Goal: Book appointment/travel/reservation

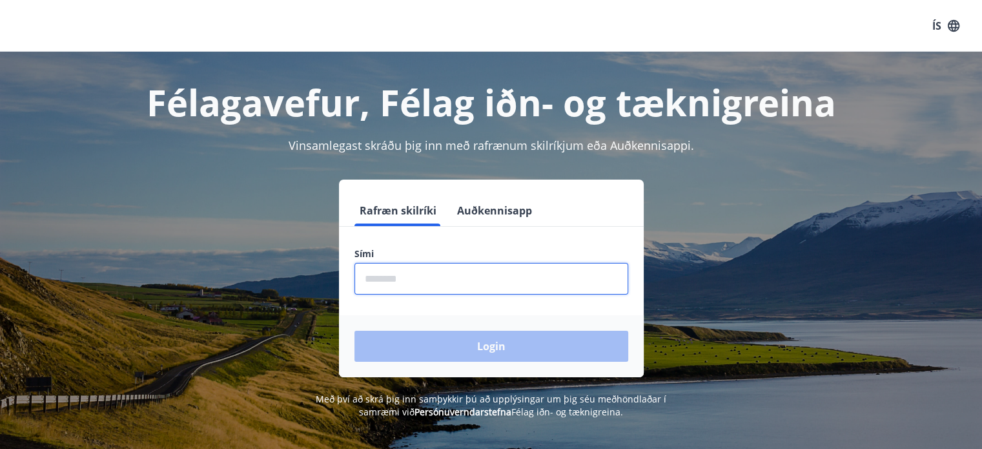
click at [454, 278] on input "phone" at bounding box center [491, 279] width 274 height 32
type input "********"
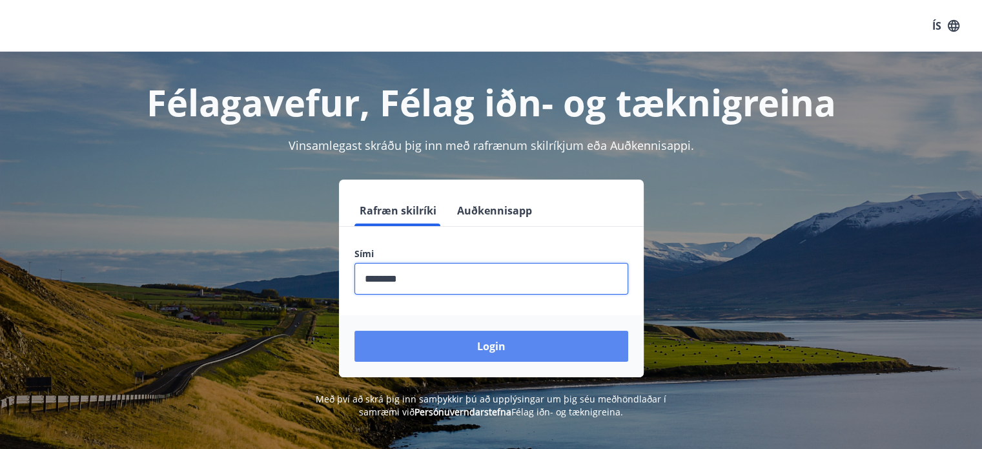
click at [475, 338] on button "Login" at bounding box center [491, 346] width 274 height 31
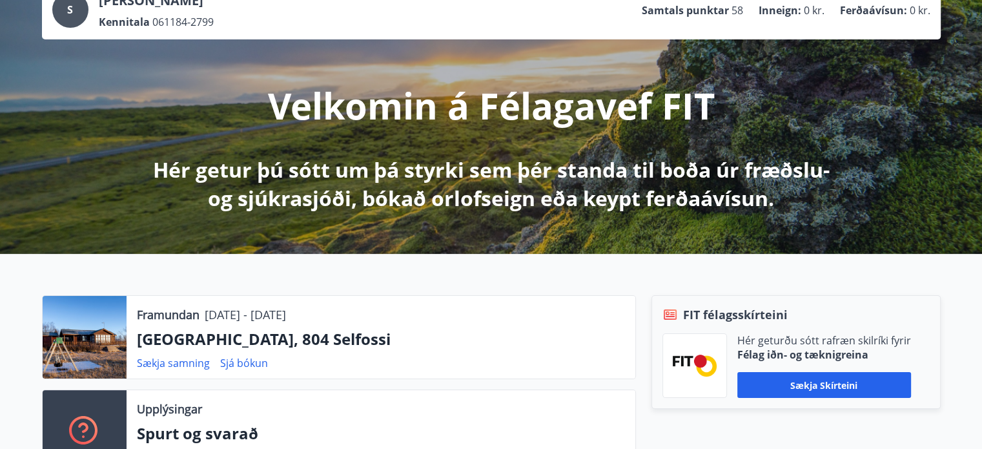
scroll to position [131, 0]
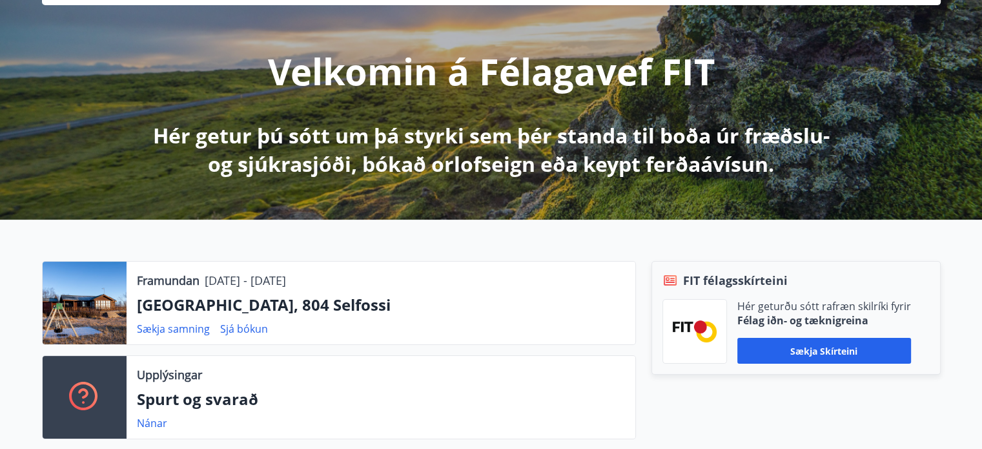
click at [98, 303] on div at bounding box center [85, 302] width 84 height 83
click at [243, 332] on link "Sjá bókun" at bounding box center [244, 329] width 48 height 14
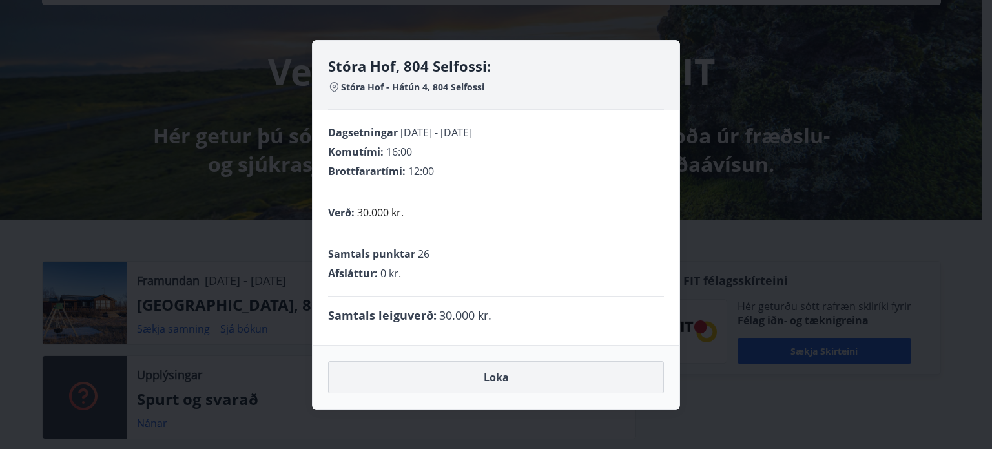
click at [514, 377] on button "Loka" at bounding box center [496, 377] width 336 height 32
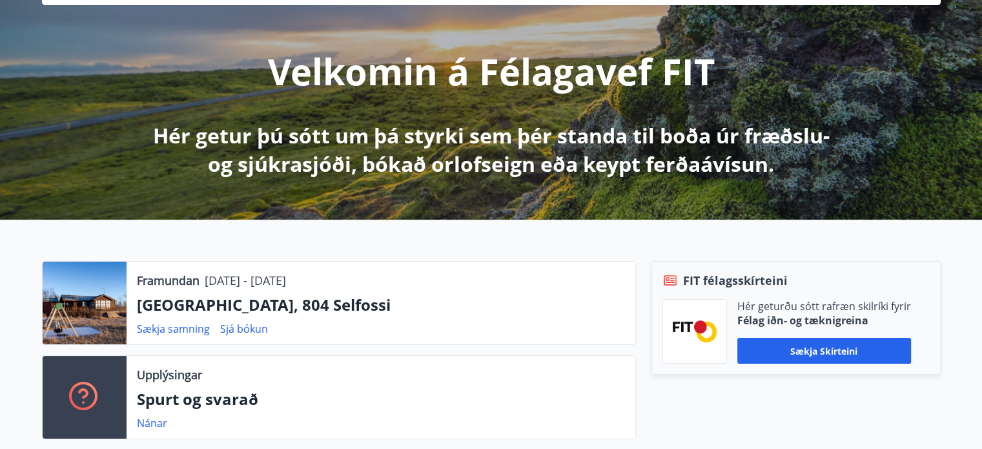
click at [107, 289] on div at bounding box center [85, 302] width 84 height 83
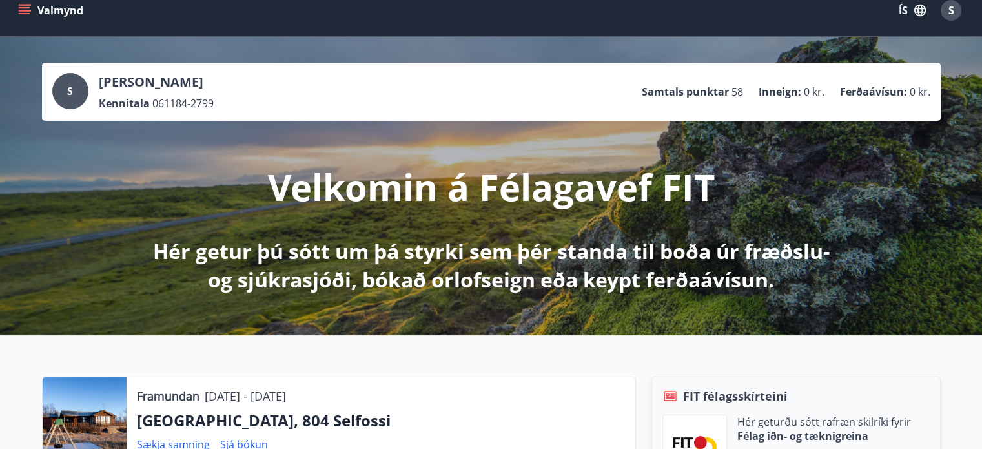
scroll to position [0, 0]
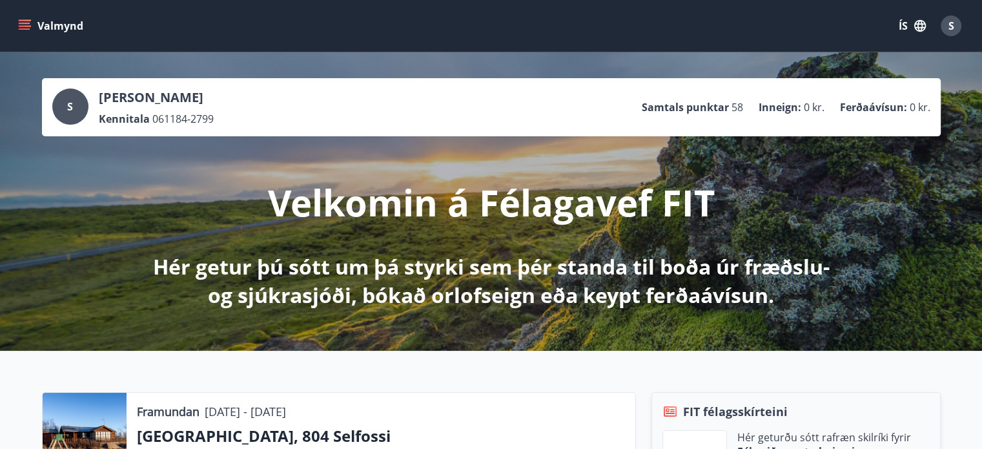
click at [25, 23] on icon "menu" at bounding box center [25, 23] width 12 height 1
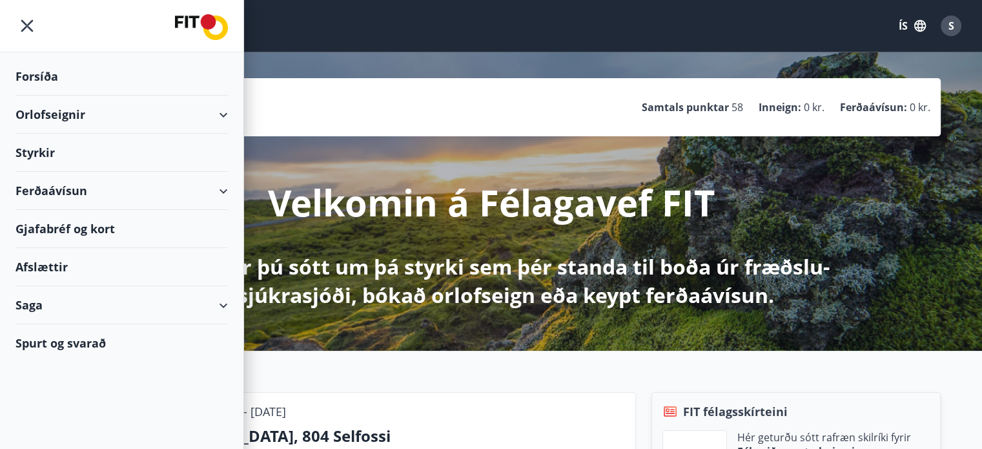
click at [114, 116] on div "Orlofseignir" at bounding box center [121, 115] width 212 height 38
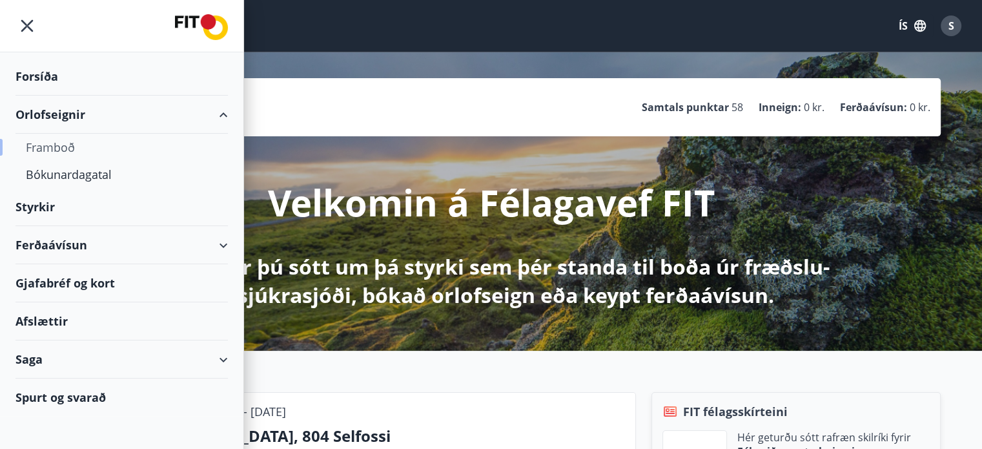
click at [57, 149] on div "Framboð" at bounding box center [122, 147] width 192 height 27
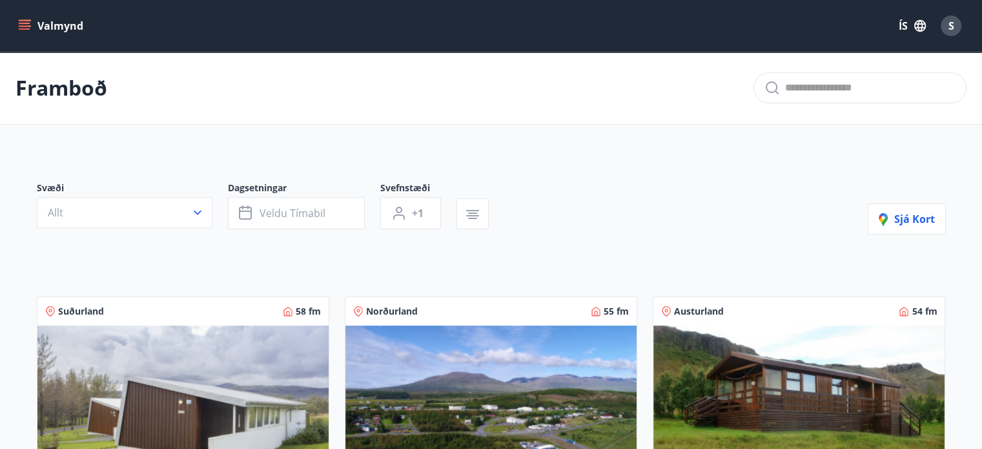
click at [857, 86] on input "text" at bounding box center [870, 87] width 170 height 21
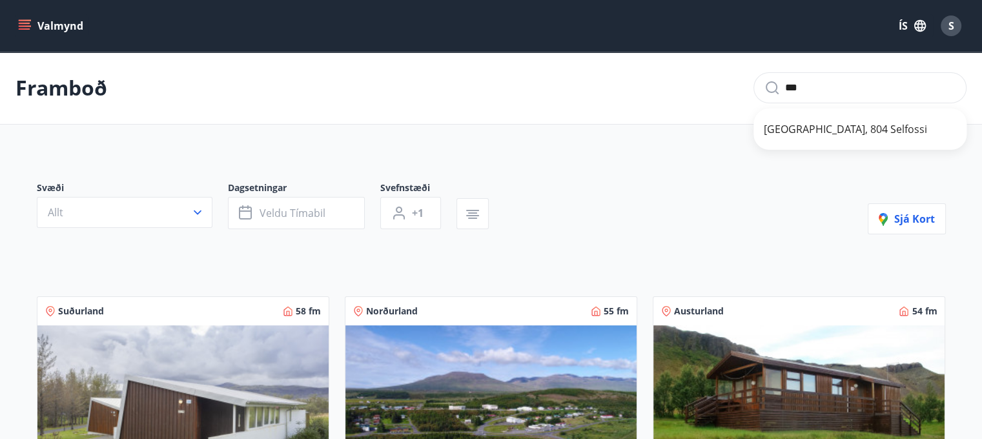
click at [864, 123] on span "Stóra Hof, 804 Selfossi" at bounding box center [860, 128] width 192 height 15
type input "**********"
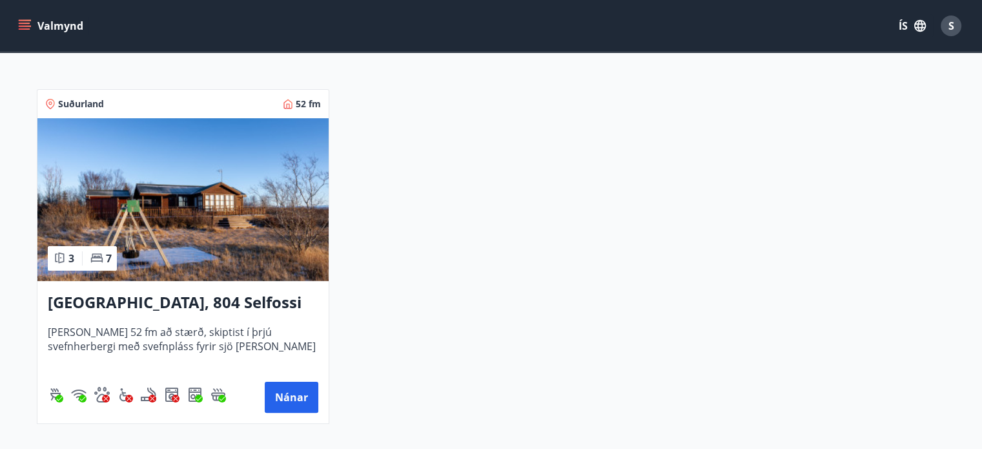
scroll to position [209, 0]
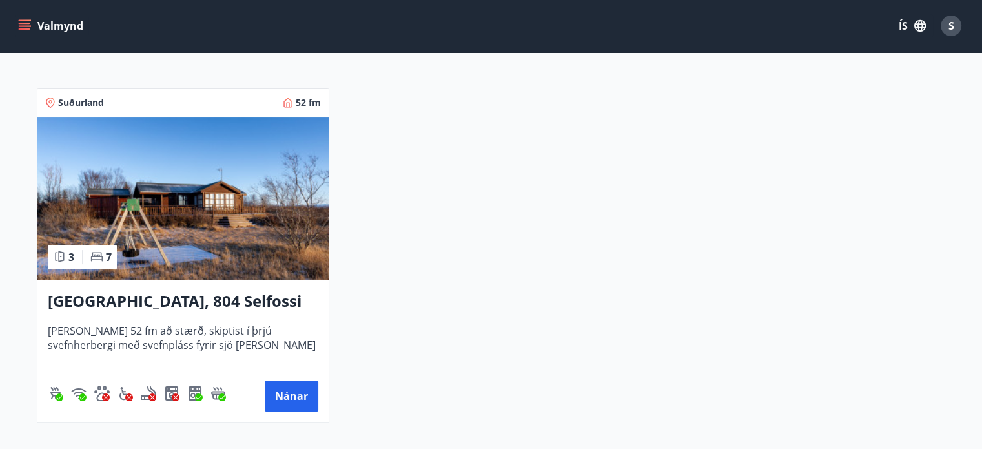
click at [146, 201] on img at bounding box center [182, 198] width 291 height 163
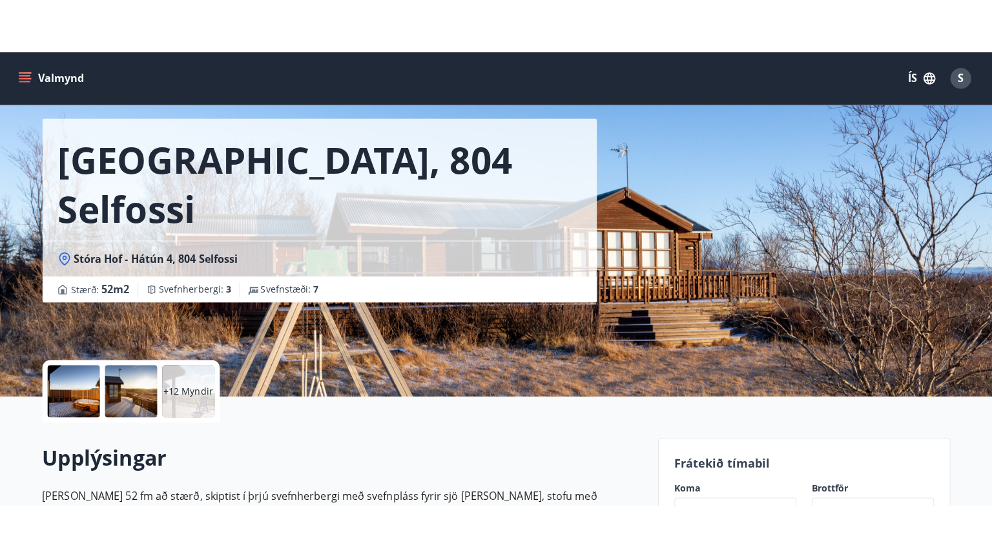
scroll to position [193, 0]
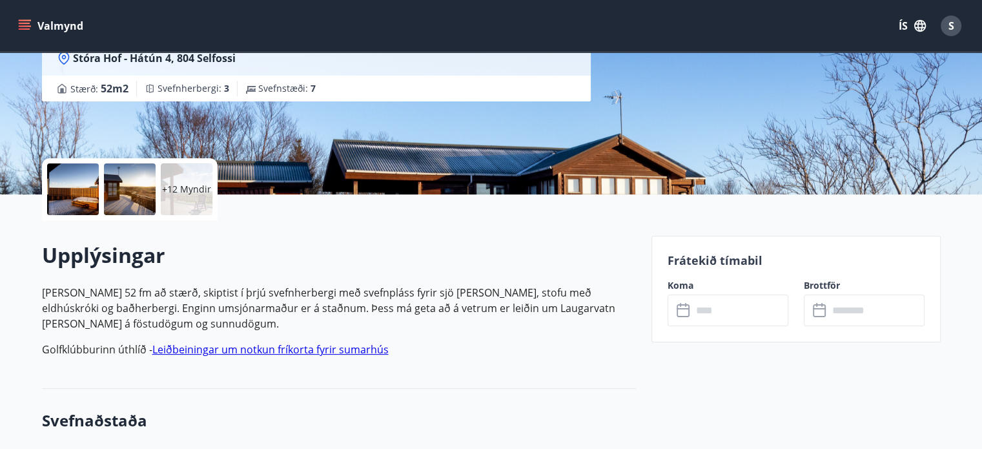
click at [189, 179] on div "+12 Myndir" at bounding box center [187, 189] width 52 height 52
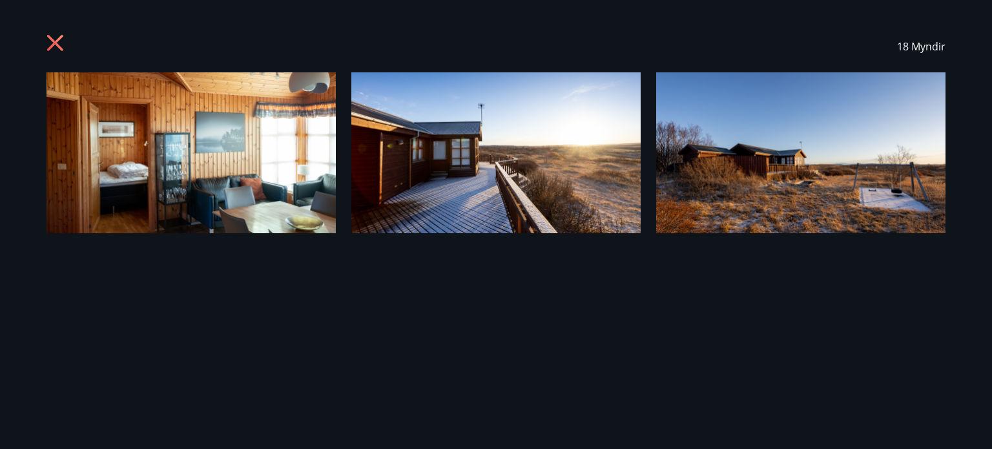
click at [234, 136] on img at bounding box center [190, 152] width 289 height 161
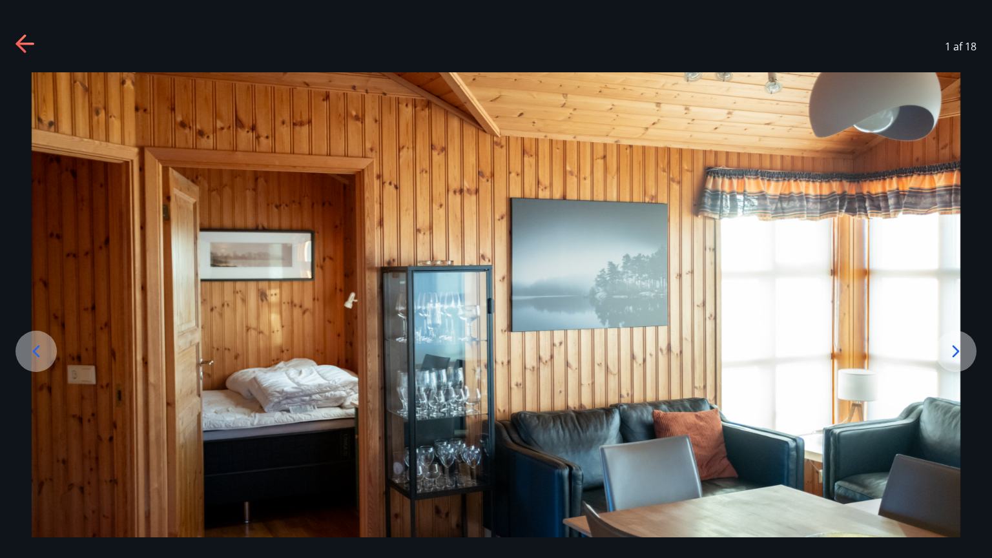
click at [788, 258] on img at bounding box center [496, 330] width 928 height 516
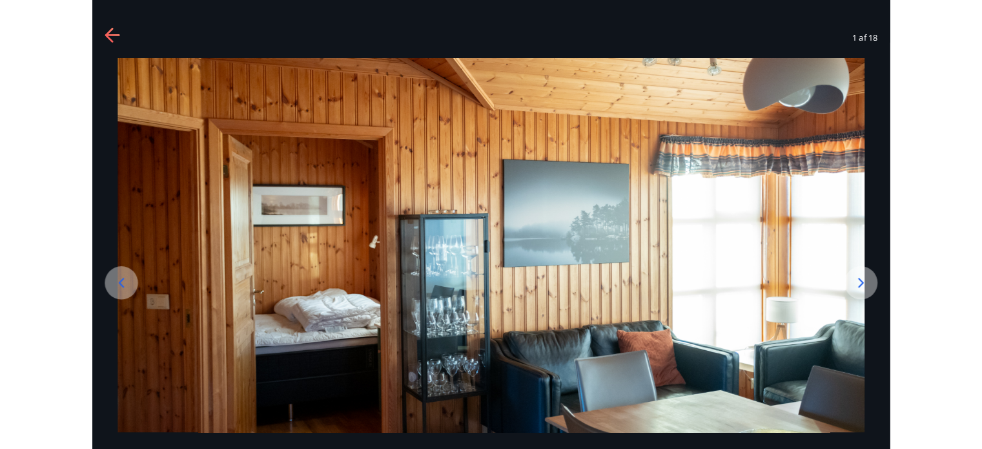
scroll to position [51, 0]
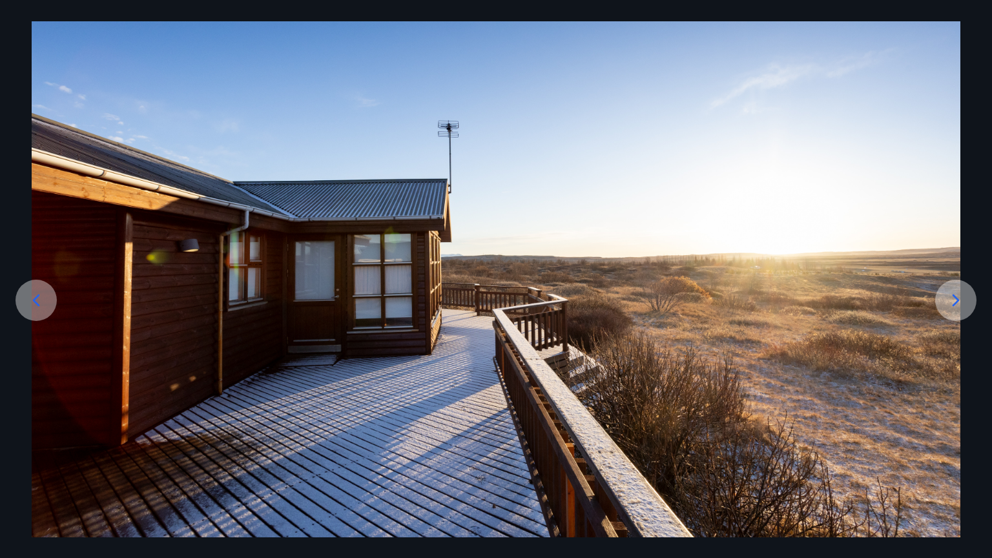
click at [788, 258] on img at bounding box center [496, 279] width 928 height 516
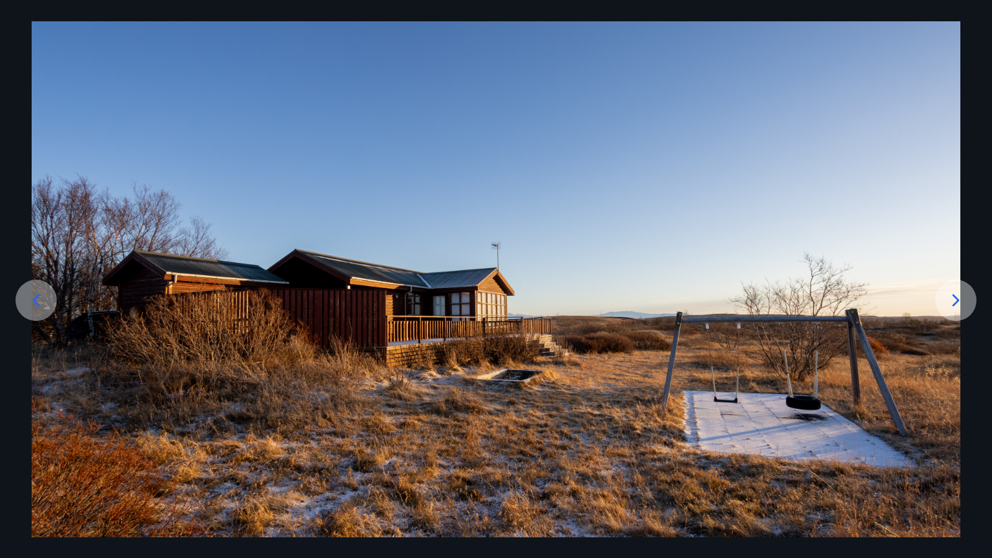
click at [956, 300] on icon at bounding box center [955, 300] width 21 height 21
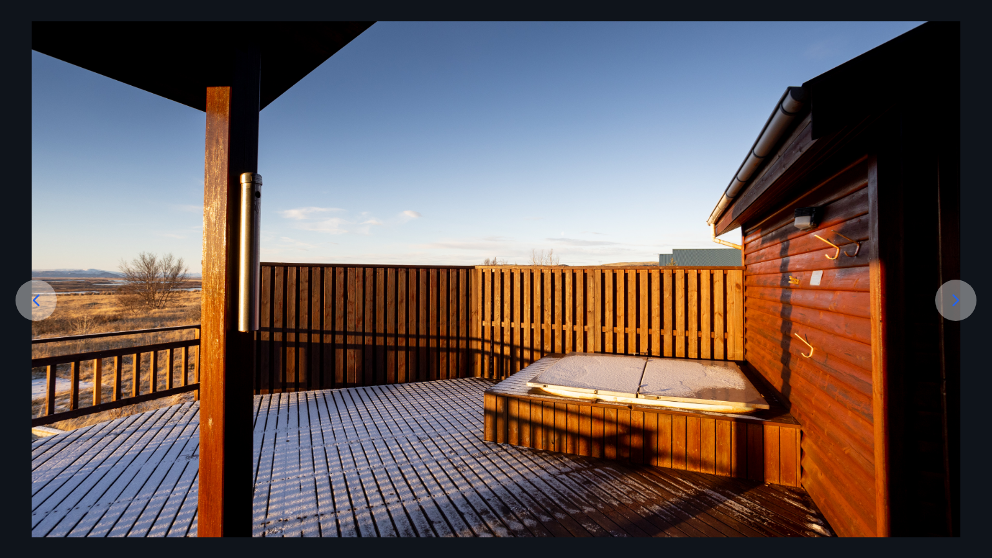
click at [956, 300] on icon at bounding box center [955, 300] width 21 height 21
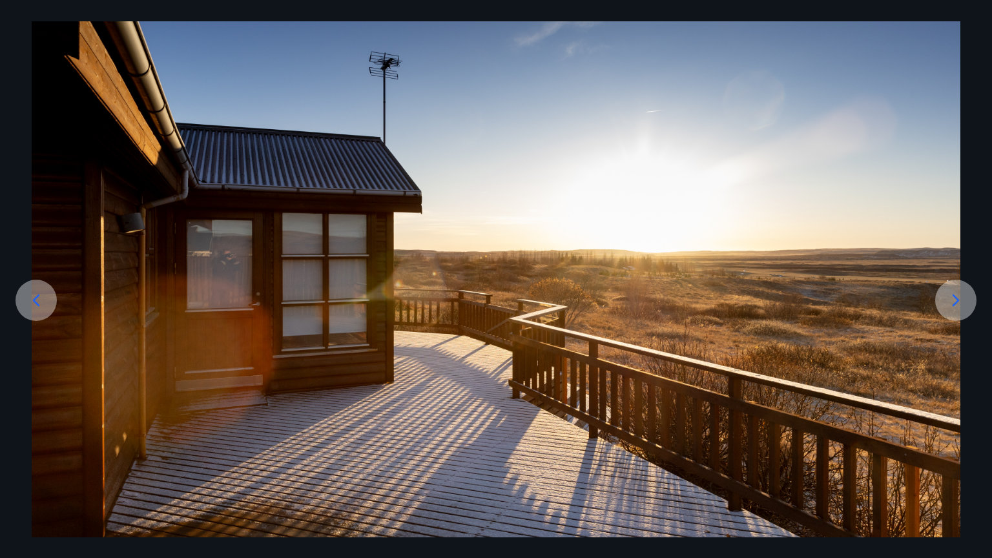
click at [956, 300] on icon at bounding box center [955, 300] width 21 height 21
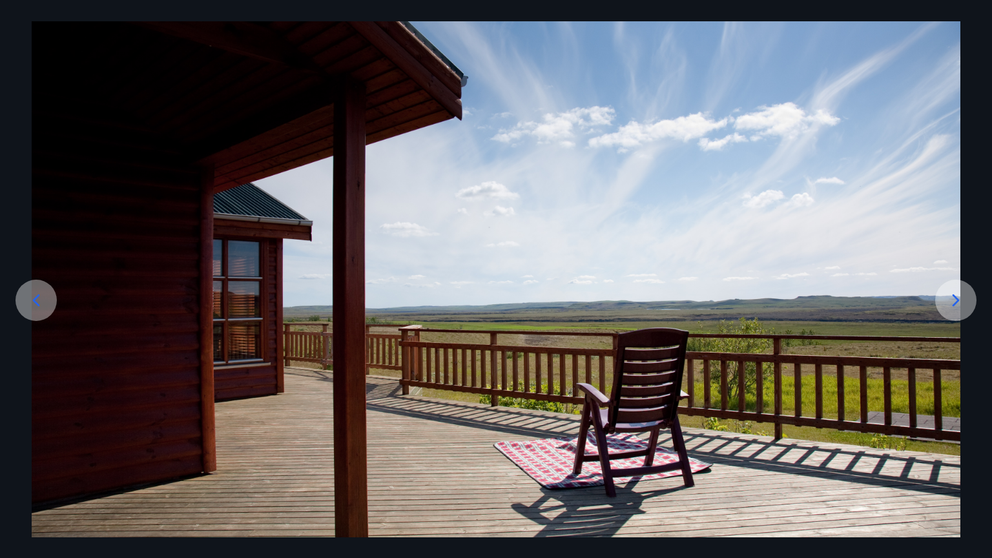
click at [956, 300] on icon at bounding box center [955, 300] width 21 height 21
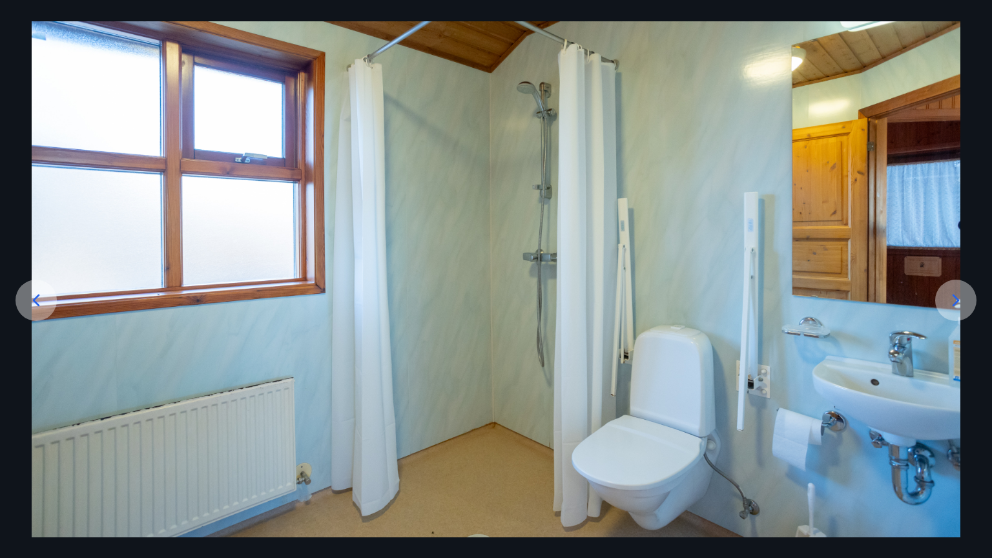
click at [956, 300] on icon at bounding box center [955, 300] width 21 height 21
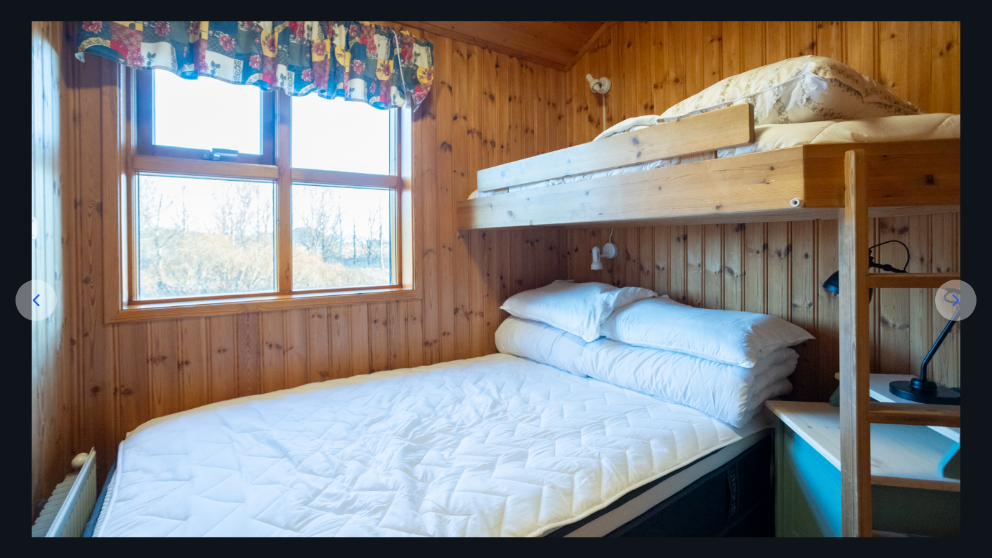
click at [956, 300] on icon at bounding box center [955, 300] width 21 height 21
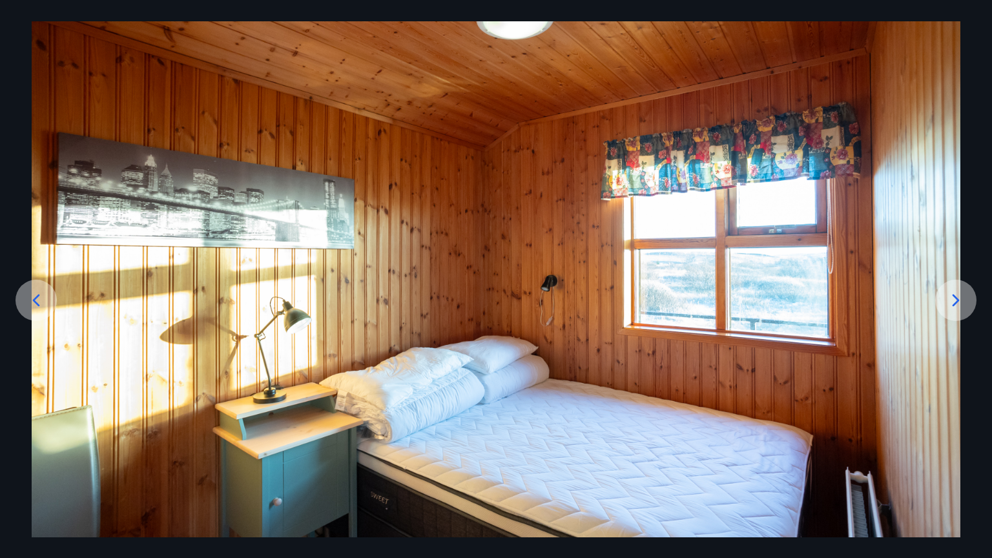
click at [956, 300] on icon at bounding box center [955, 300] width 21 height 21
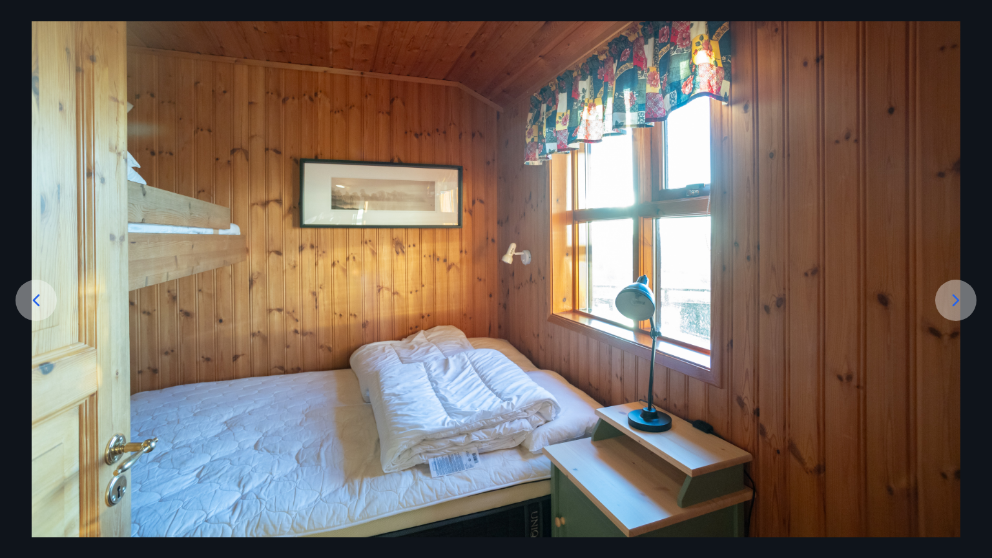
click at [52, 310] on div at bounding box center [35, 300] width 41 height 41
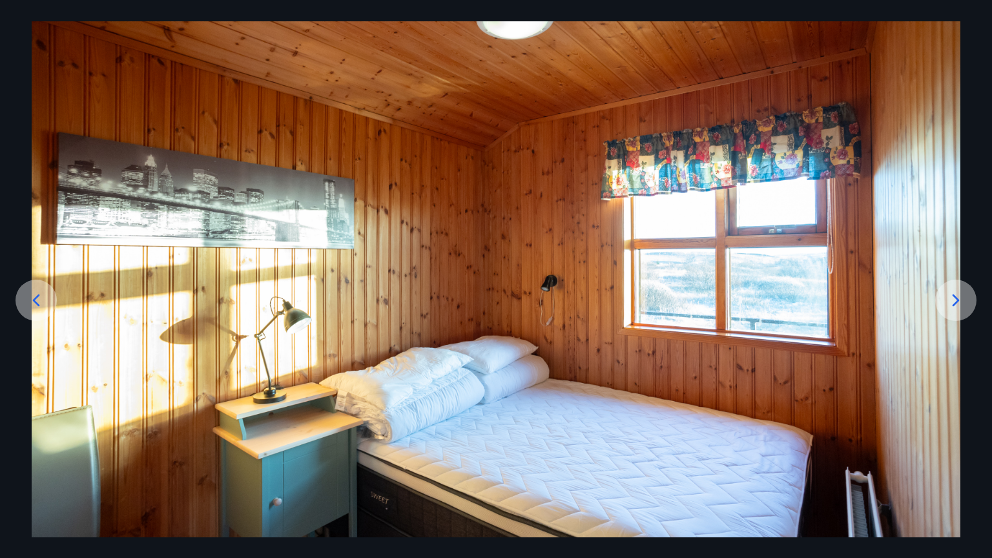
click at [52, 310] on div at bounding box center [35, 300] width 41 height 41
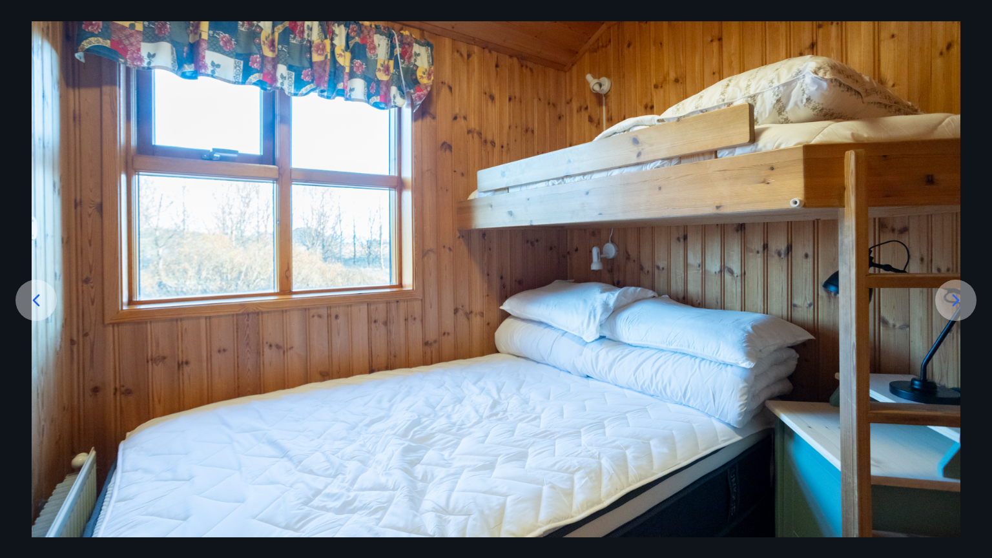
click at [952, 296] on icon at bounding box center [955, 300] width 21 height 21
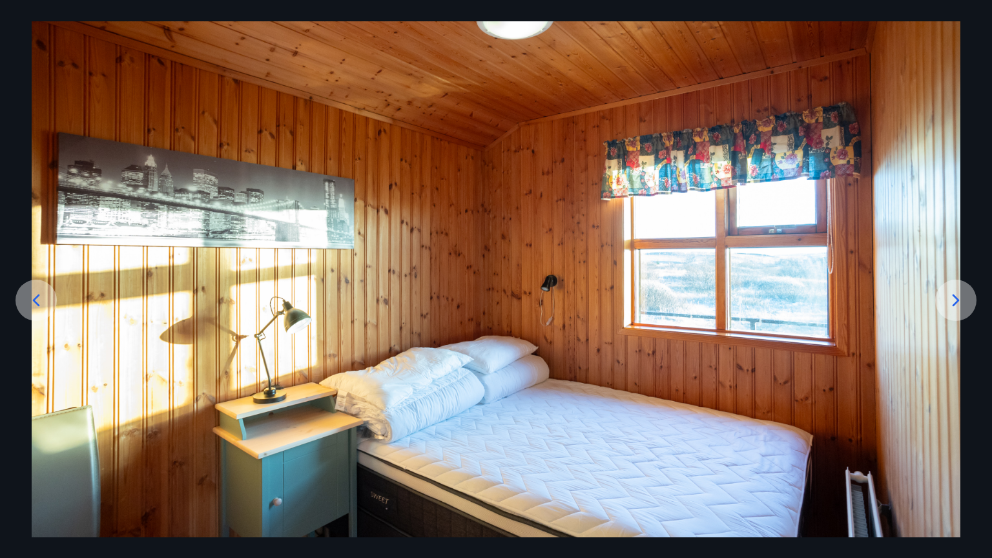
click at [952, 296] on icon at bounding box center [955, 300] width 21 height 21
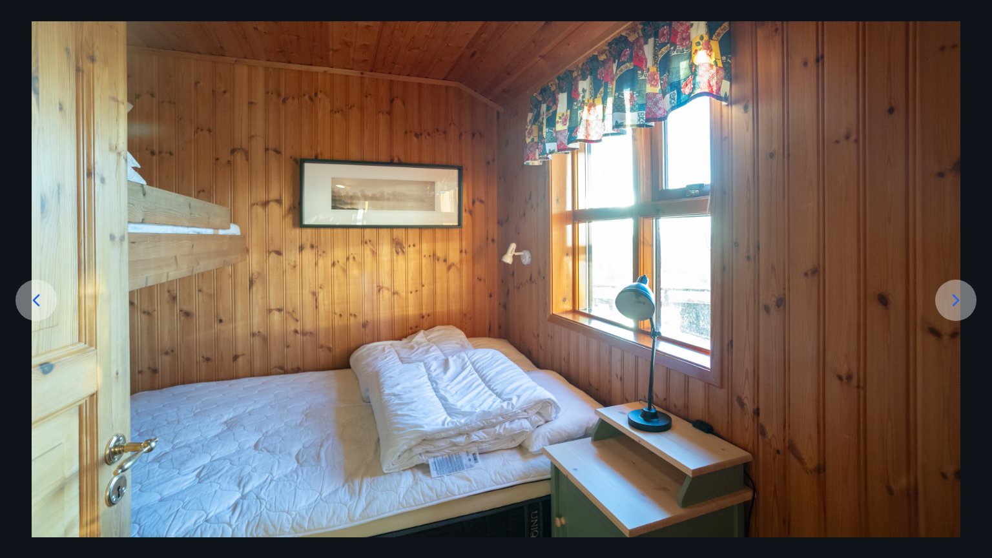
click at [950, 300] on icon at bounding box center [955, 300] width 21 height 21
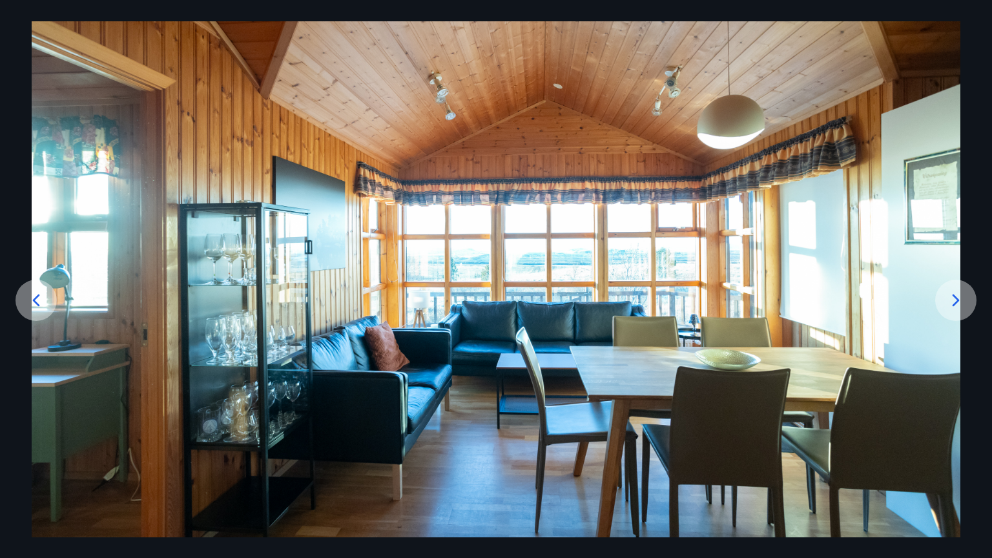
click at [950, 300] on icon at bounding box center [955, 300] width 21 height 21
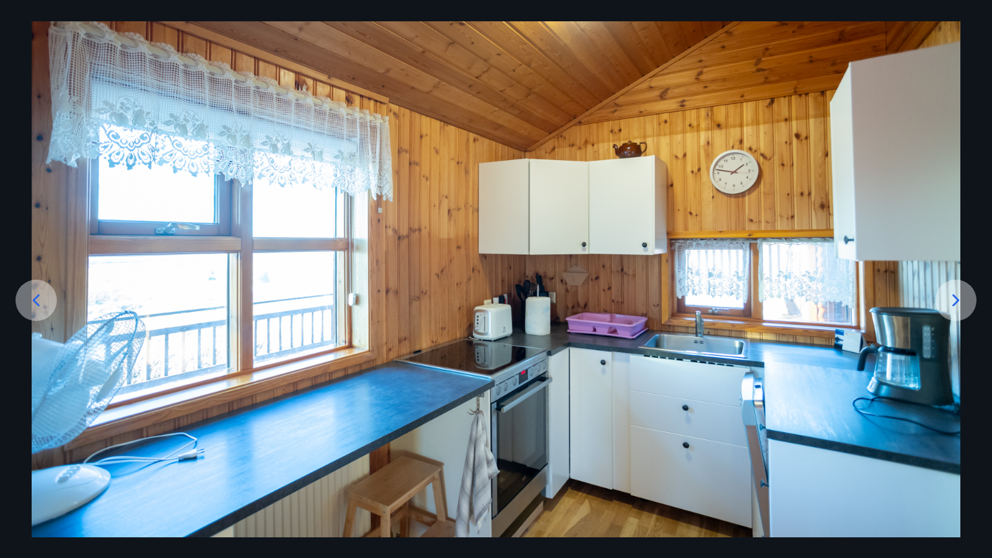
click at [950, 300] on icon at bounding box center [955, 300] width 21 height 21
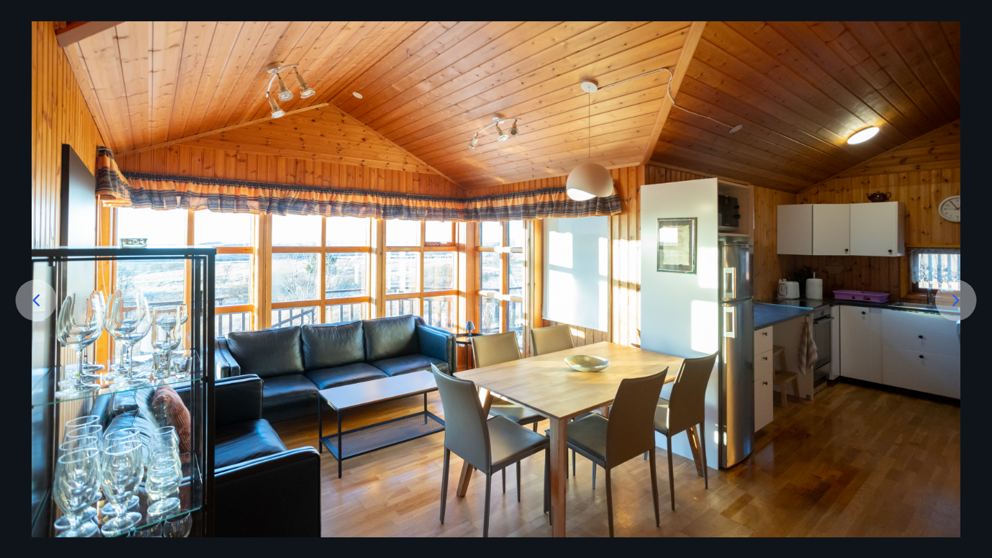
click at [950, 300] on icon at bounding box center [955, 300] width 21 height 21
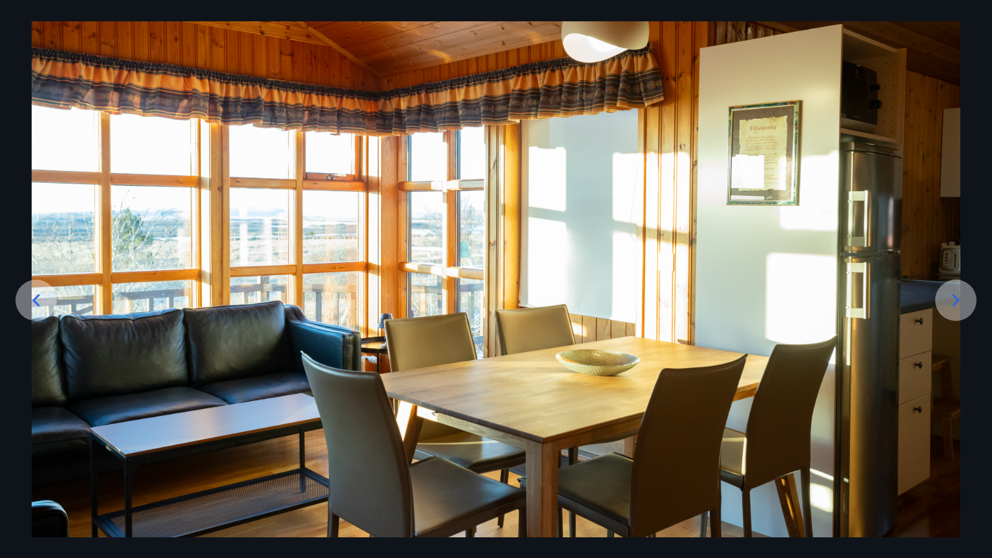
click at [950, 300] on icon at bounding box center [955, 300] width 21 height 21
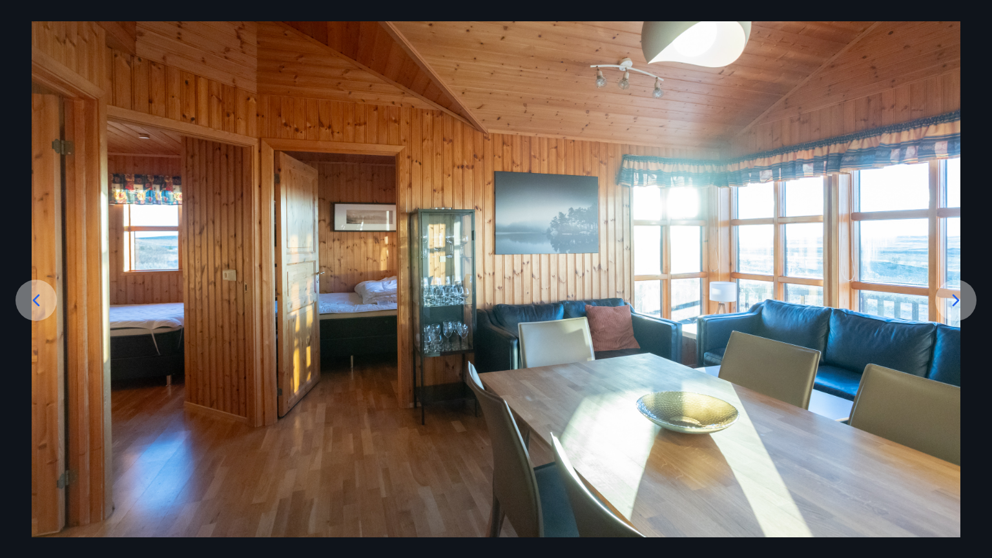
click at [950, 300] on icon at bounding box center [955, 300] width 21 height 21
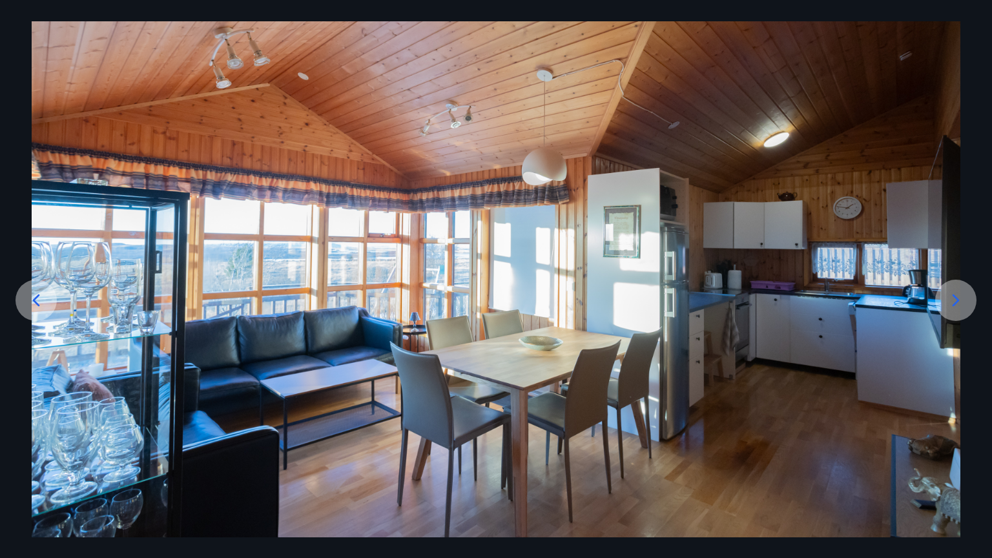
click at [32, 305] on icon at bounding box center [36, 300] width 21 height 21
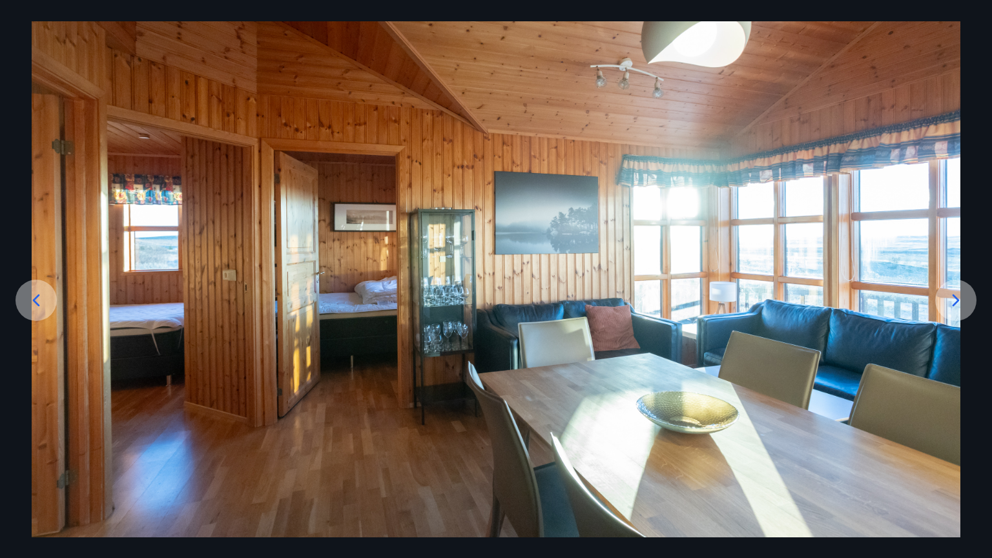
click at [966, 299] on div at bounding box center [955, 300] width 41 height 41
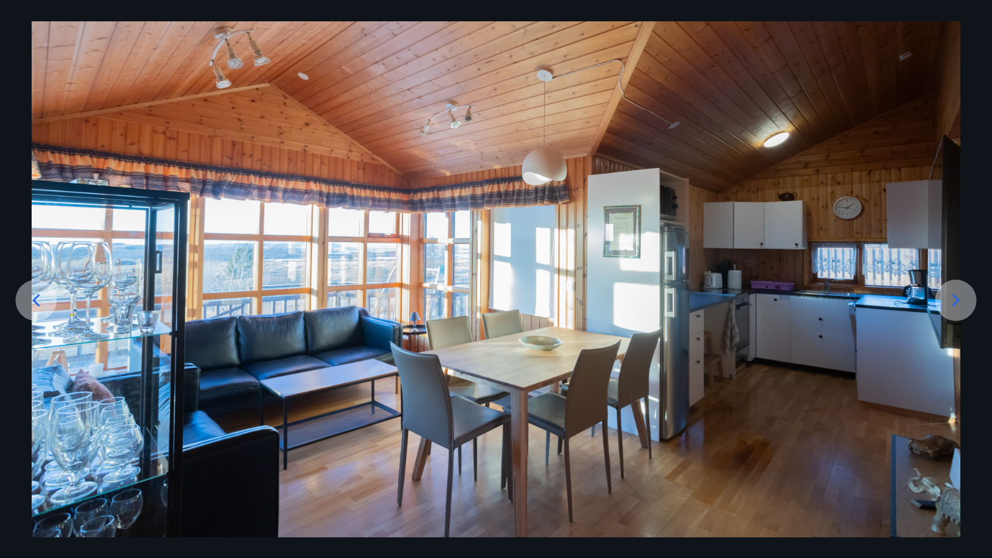
click at [966, 299] on div at bounding box center [955, 300] width 41 height 41
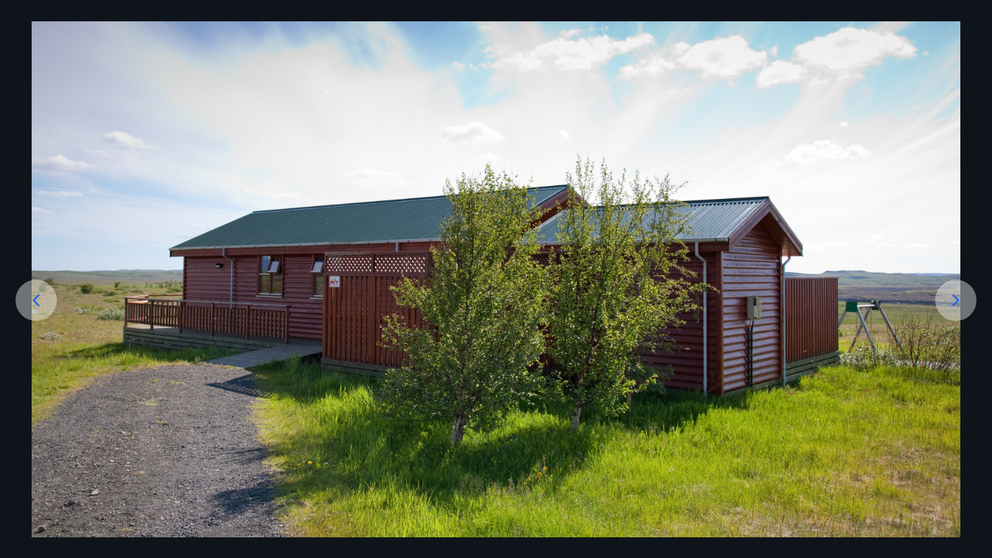
click at [966, 299] on div at bounding box center [955, 300] width 41 height 41
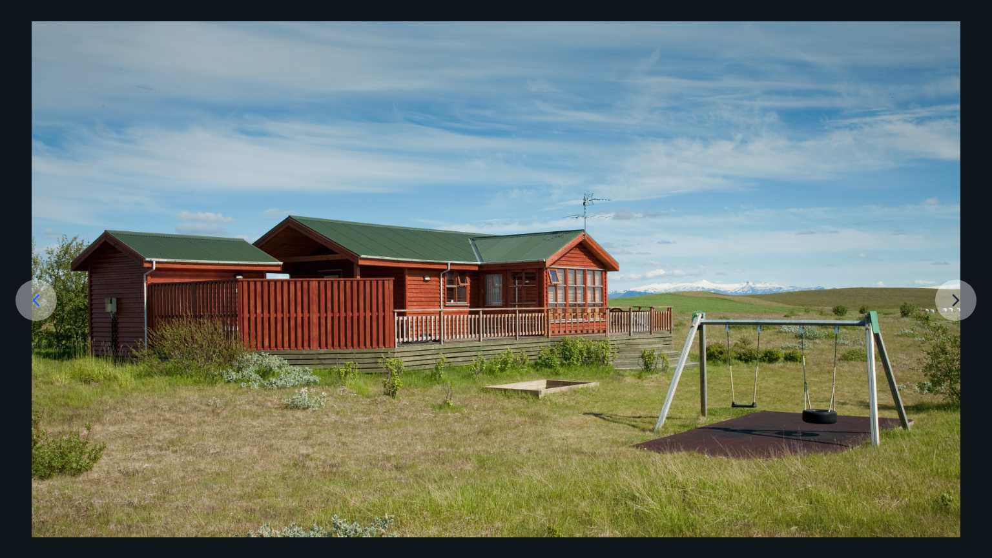
click at [966, 299] on div at bounding box center [496, 279] width 992 height 516
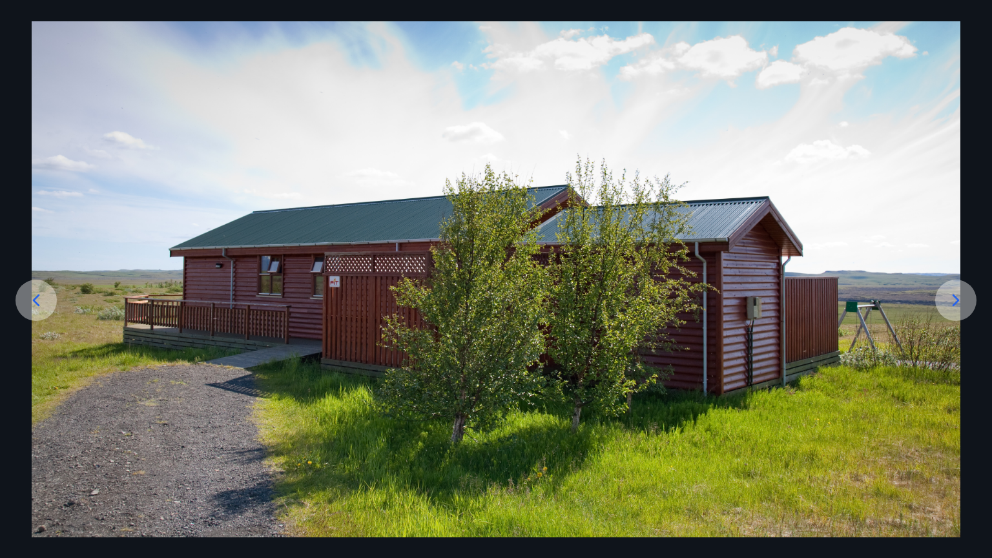
click at [28, 305] on icon at bounding box center [36, 300] width 21 height 21
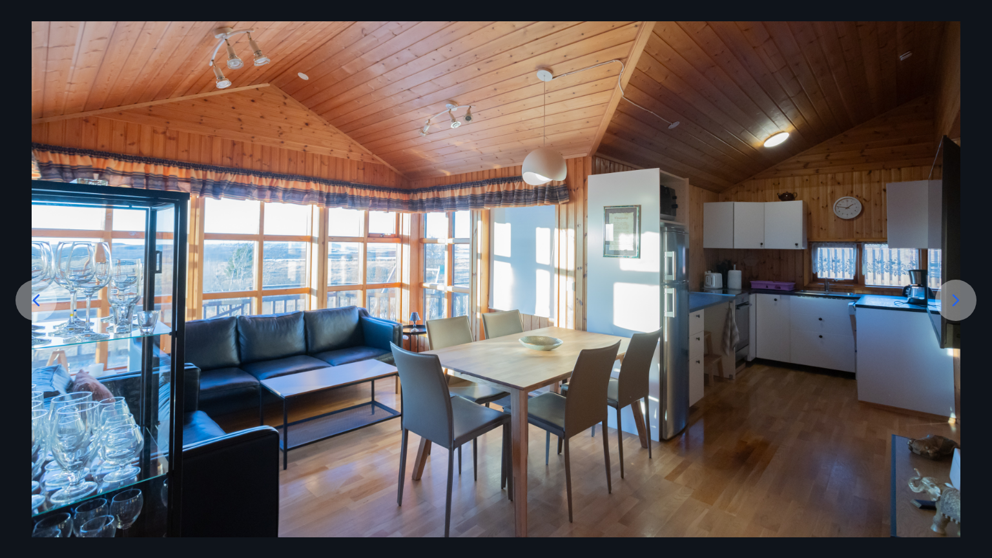
click at [28, 305] on icon at bounding box center [36, 300] width 21 height 21
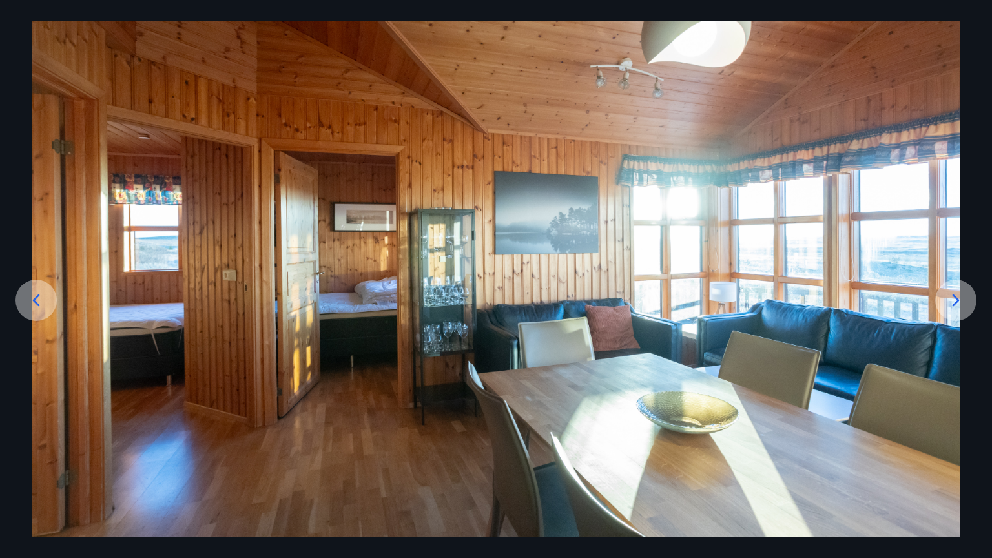
click at [28, 305] on icon at bounding box center [36, 300] width 21 height 21
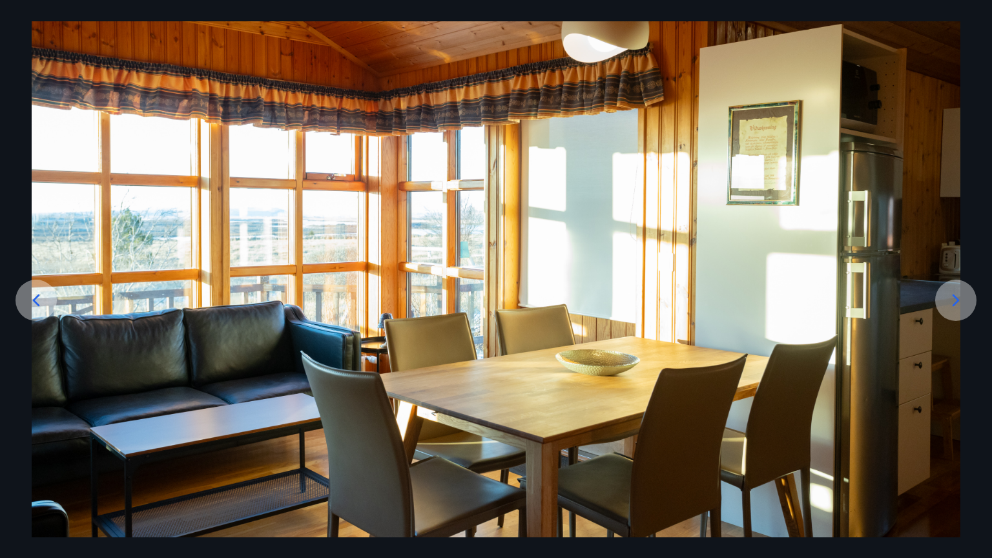
click at [28, 305] on icon at bounding box center [36, 300] width 21 height 21
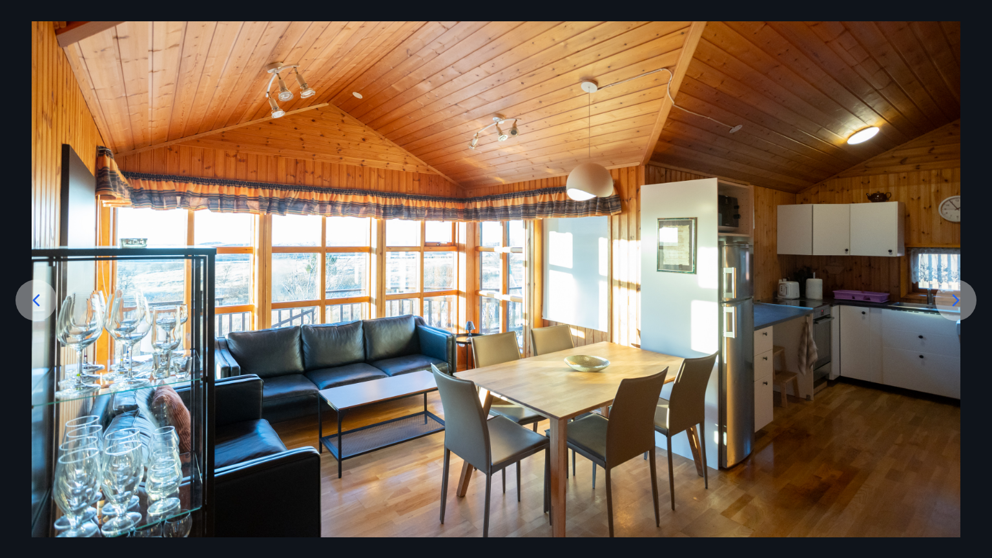
click at [28, 305] on icon at bounding box center [36, 300] width 21 height 21
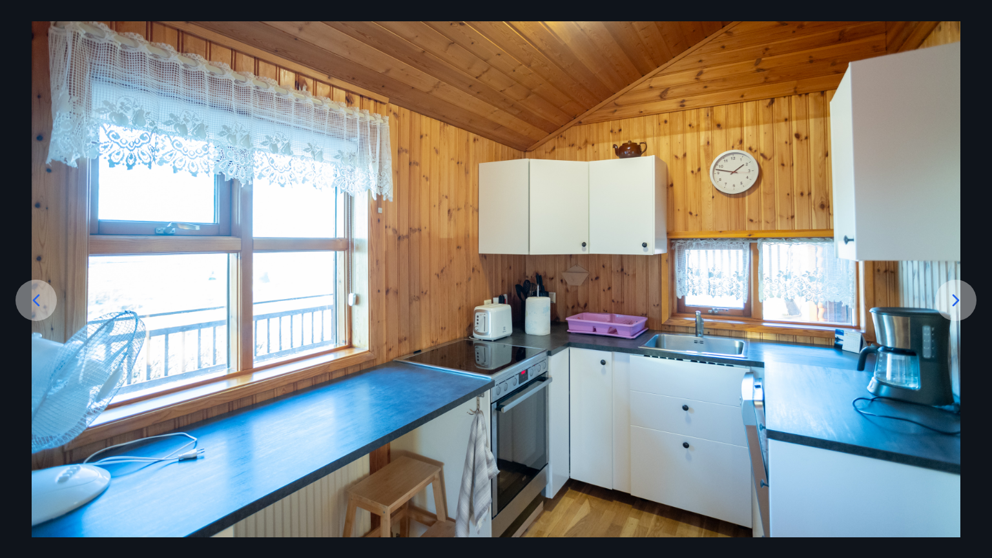
click at [28, 305] on icon at bounding box center [36, 300] width 21 height 21
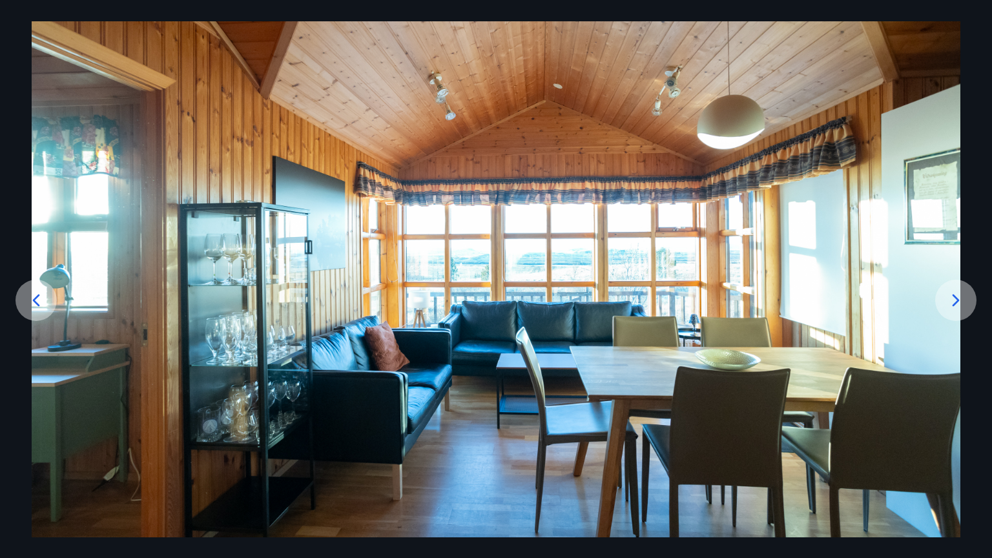
click at [28, 305] on icon at bounding box center [36, 300] width 21 height 21
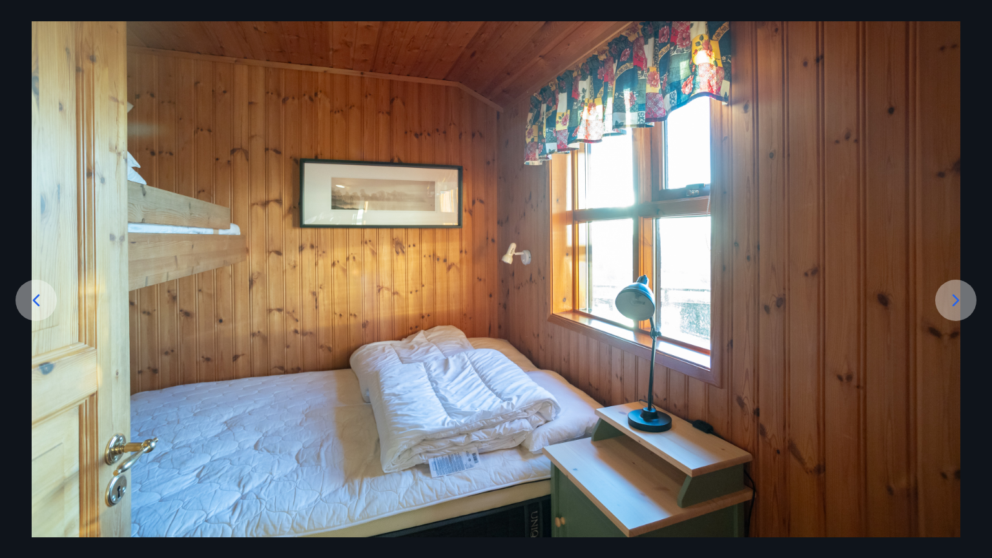
click at [950, 300] on icon at bounding box center [955, 300] width 21 height 21
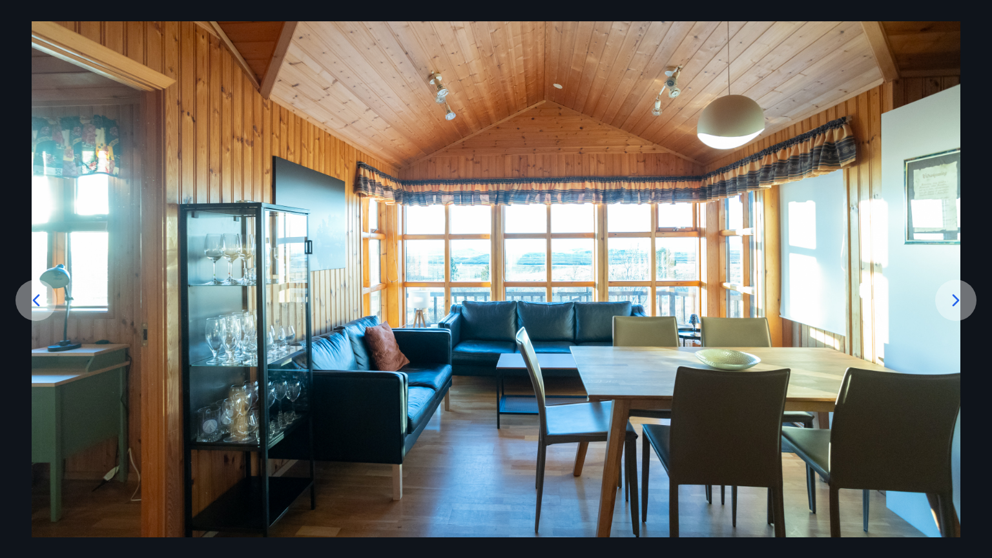
click at [31, 298] on icon at bounding box center [36, 300] width 21 height 21
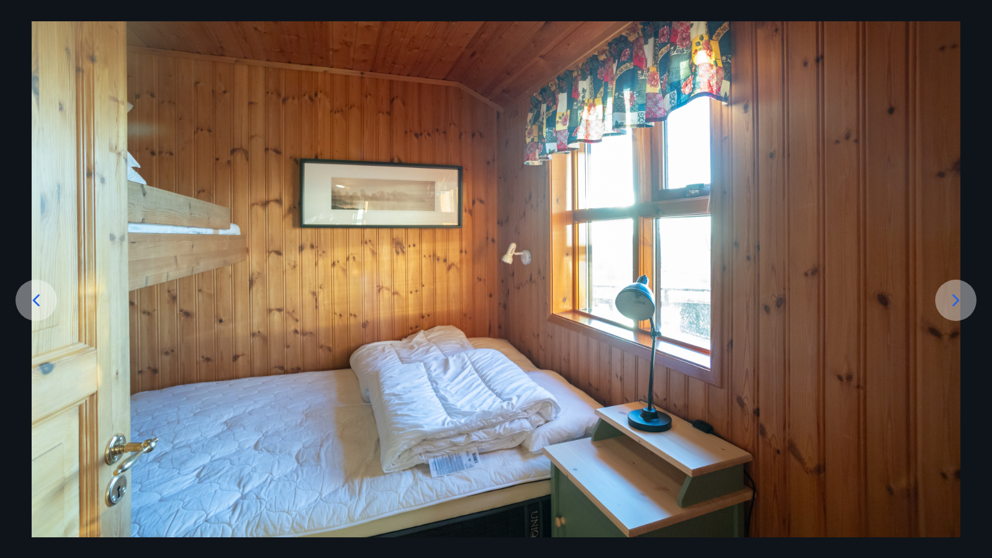
click at [31, 298] on icon at bounding box center [36, 300] width 21 height 21
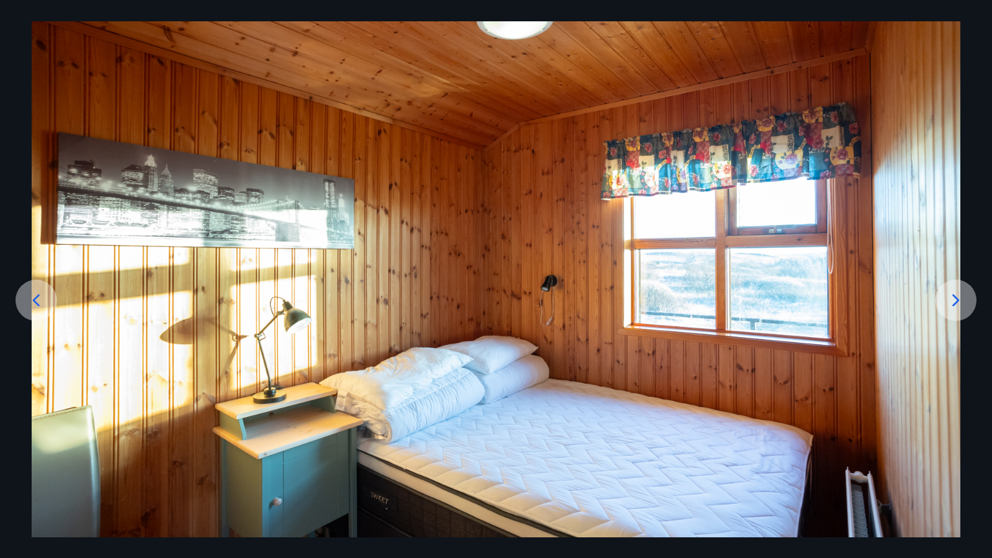
click at [31, 298] on icon at bounding box center [36, 300] width 21 height 21
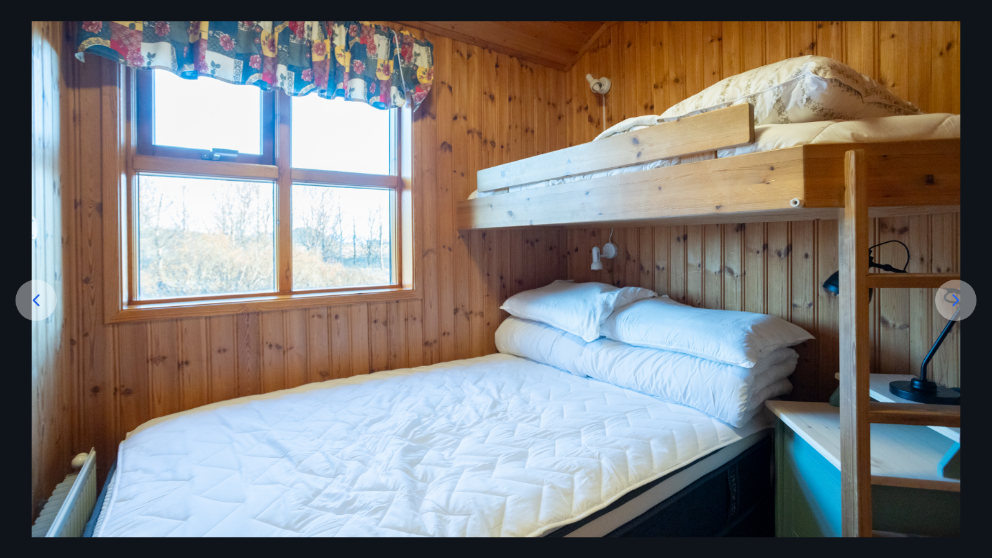
click at [955, 290] on icon at bounding box center [955, 300] width 21 height 21
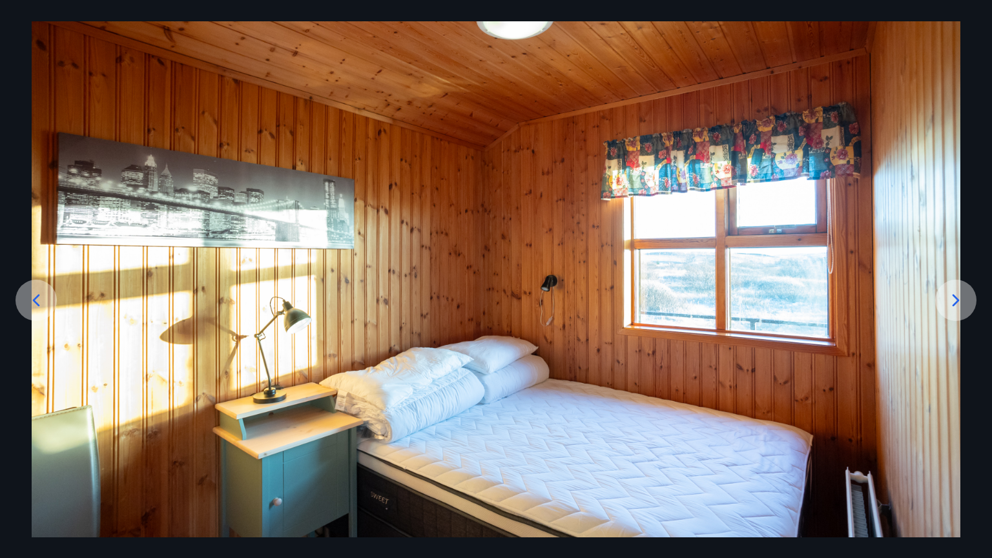
click at [47, 294] on div at bounding box center [35, 300] width 41 height 41
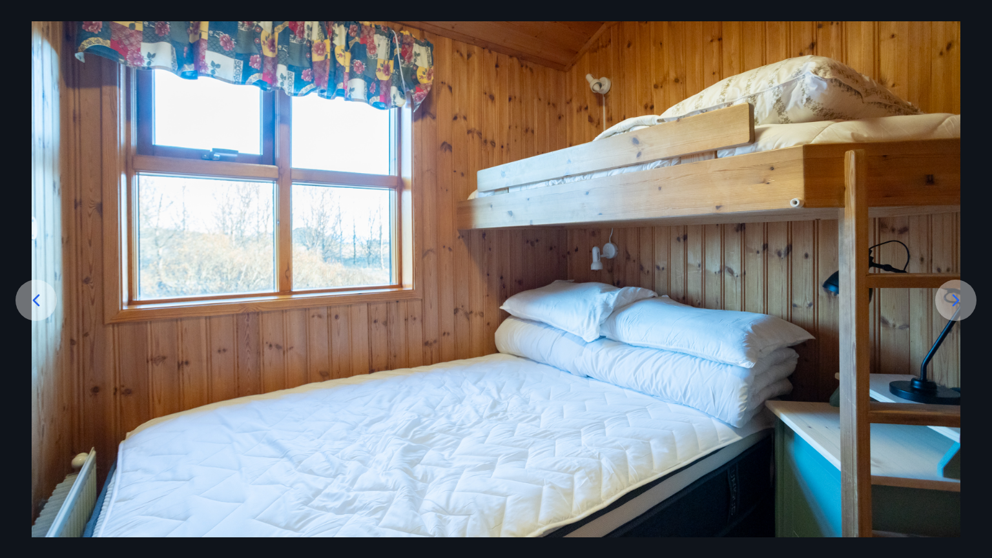
click at [960, 294] on icon at bounding box center [955, 300] width 21 height 21
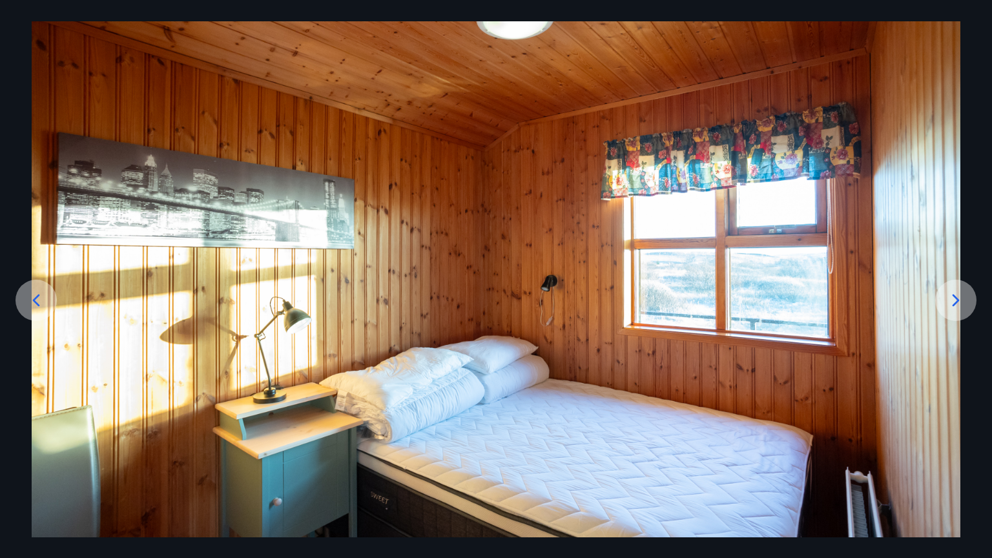
click at [960, 294] on icon at bounding box center [955, 300] width 21 height 21
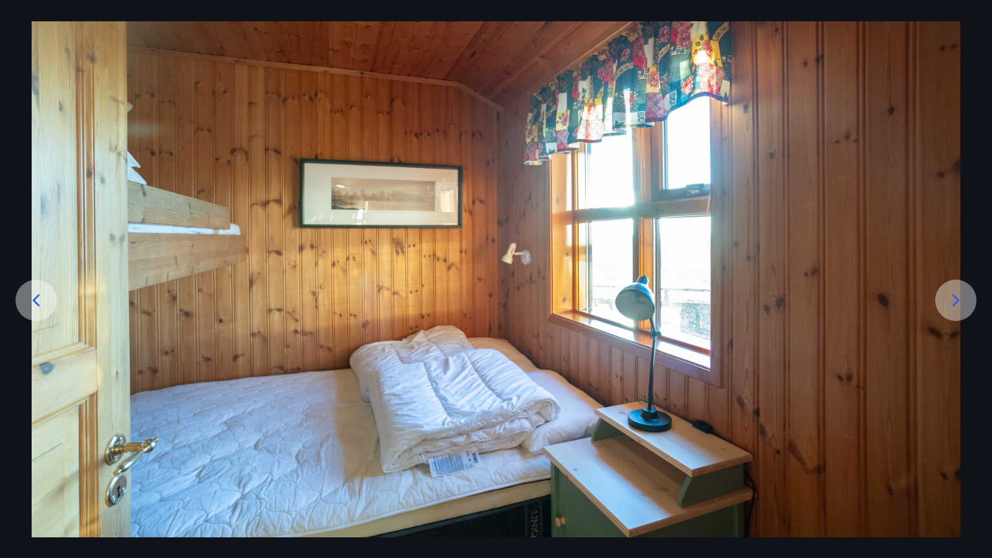
click at [34, 292] on icon at bounding box center [36, 300] width 21 height 21
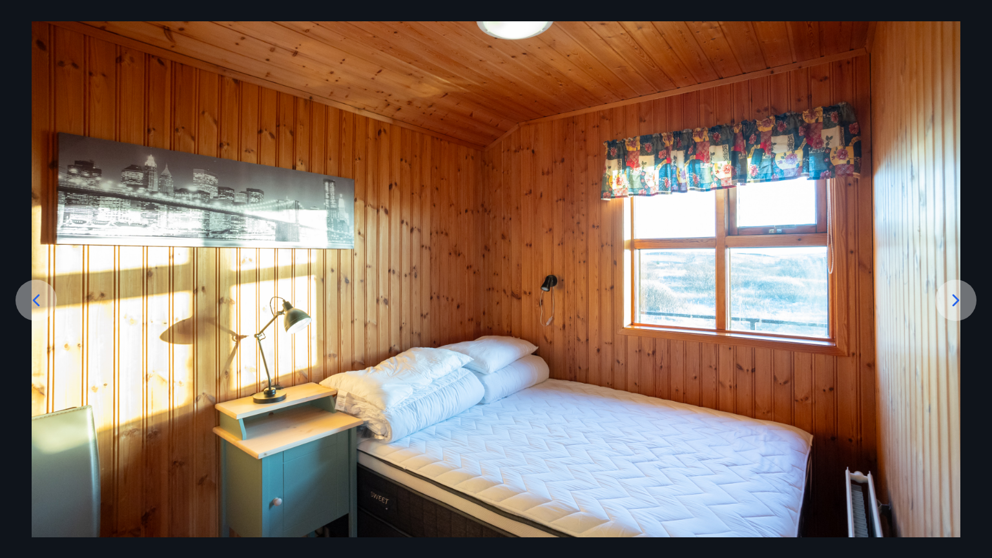
click at [34, 292] on icon at bounding box center [36, 300] width 21 height 21
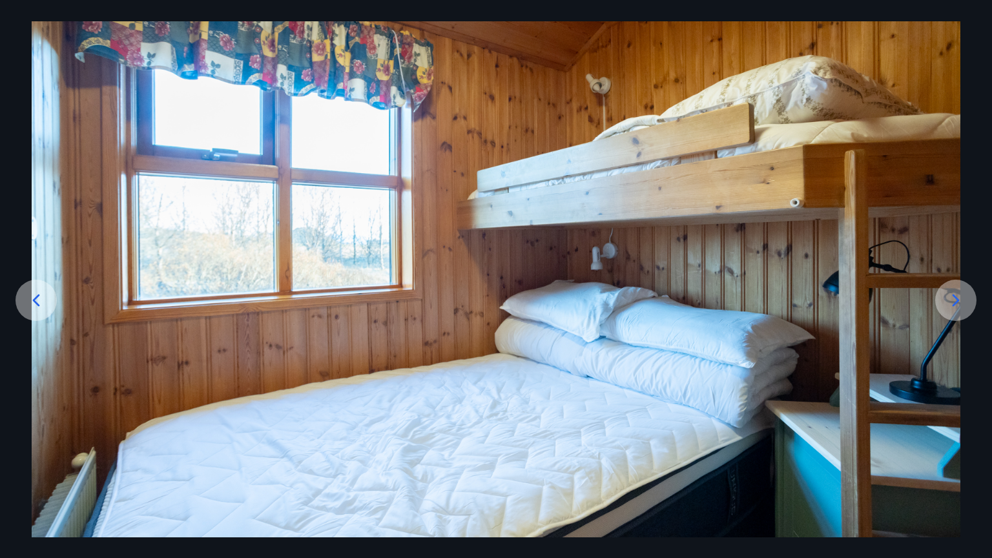
click at [34, 292] on icon at bounding box center [36, 300] width 21 height 21
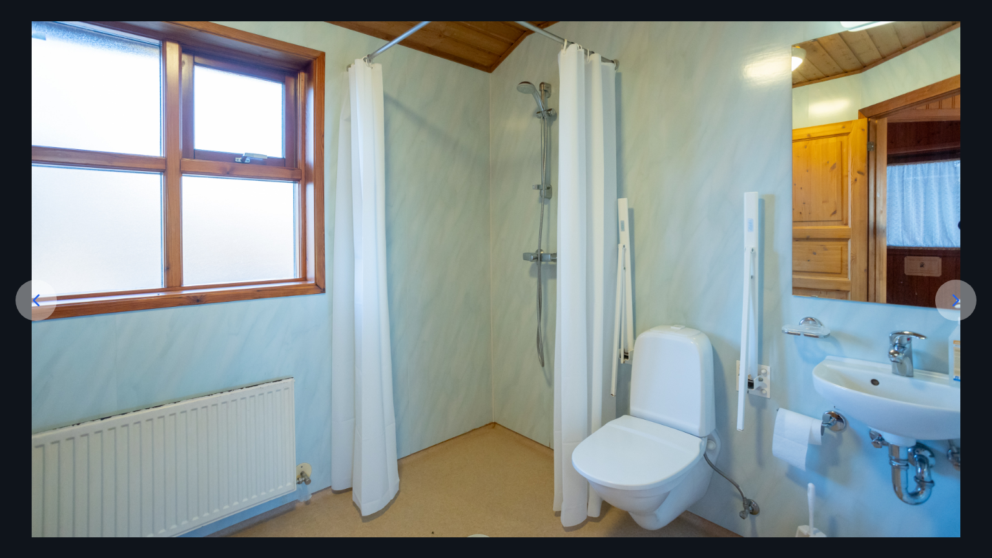
click at [434, 243] on img at bounding box center [496, 279] width 928 height 516
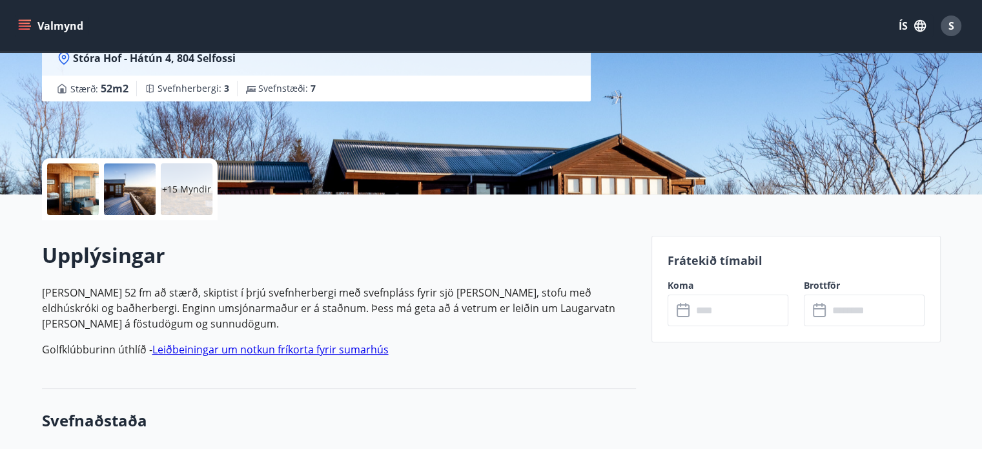
scroll to position [219, 0]
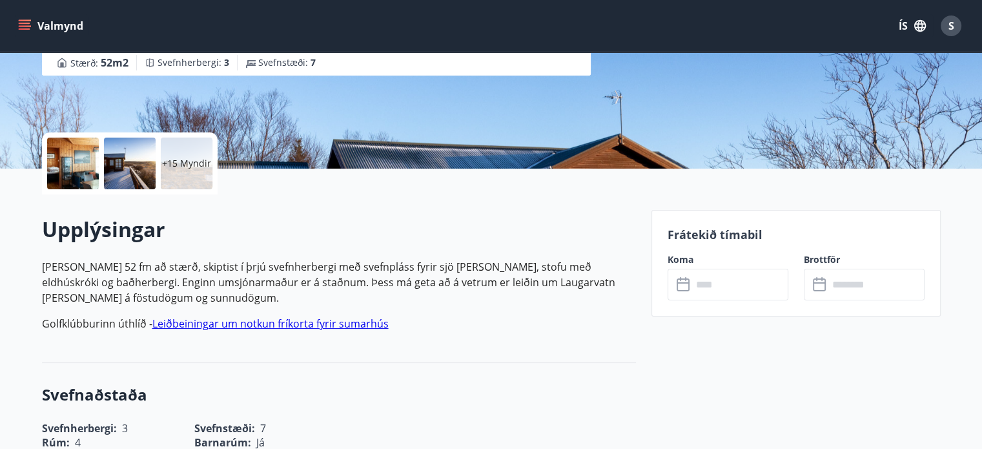
click at [182, 165] on p "+15 Myndir" at bounding box center [186, 163] width 49 height 13
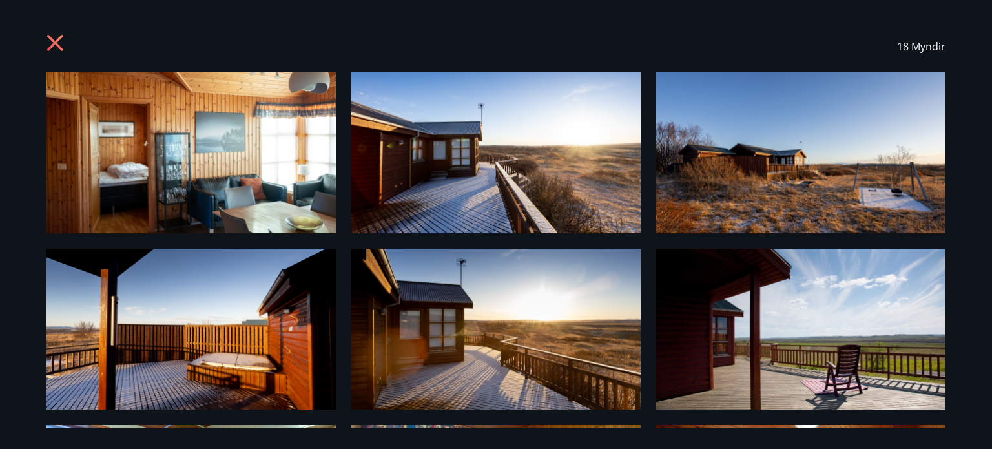
click at [201, 174] on img at bounding box center [190, 152] width 289 height 161
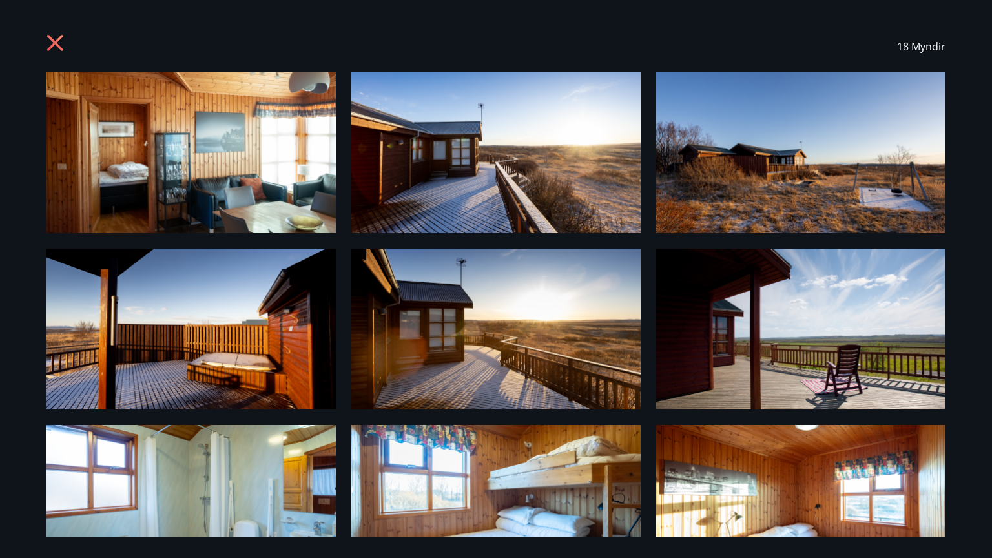
click at [56, 41] on icon at bounding box center [55, 43] width 16 height 16
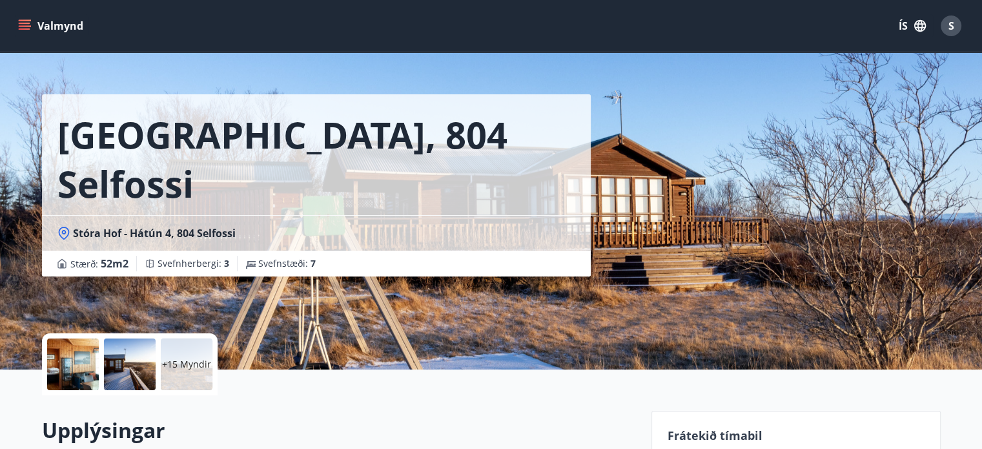
scroll to position [74, 0]
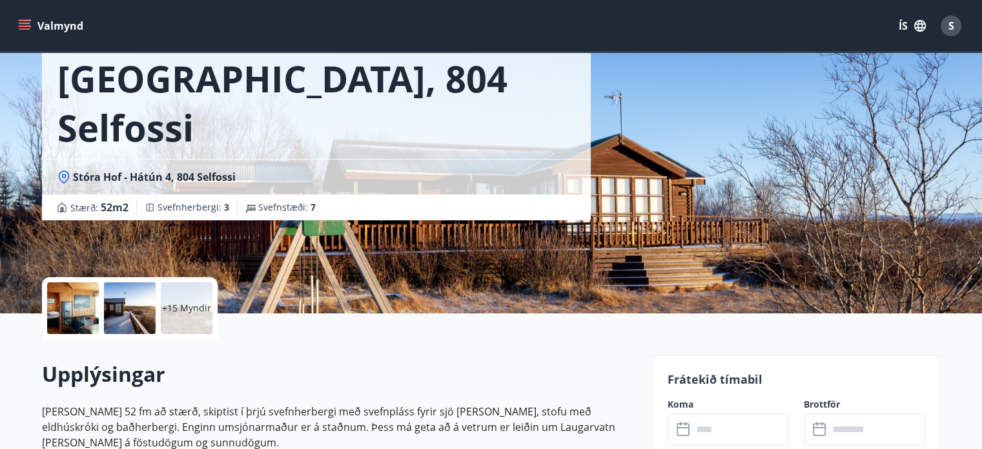
click at [189, 307] on p "+15 Myndir" at bounding box center [186, 308] width 49 height 13
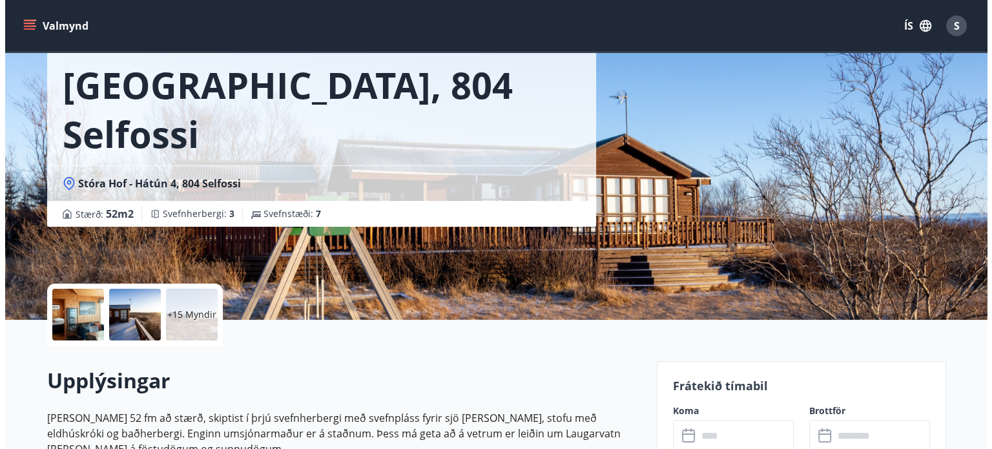
scroll to position [0, 0]
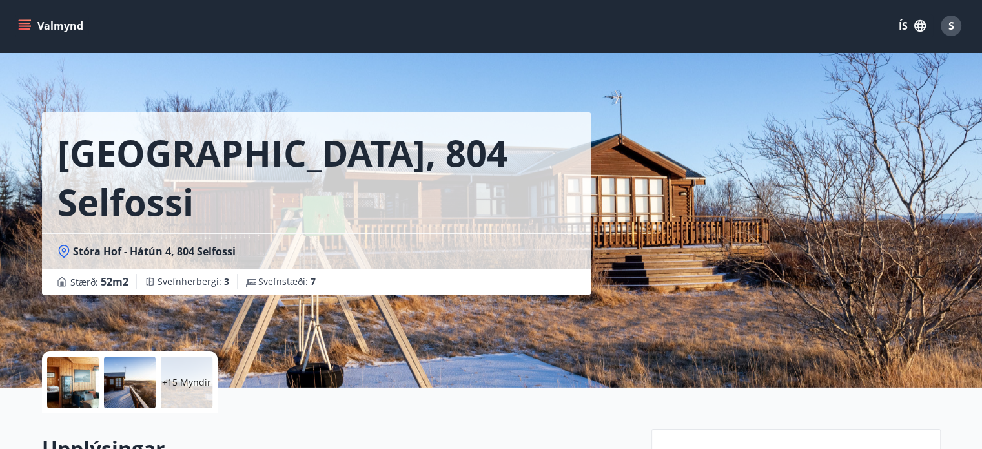
drag, startPoint x: 194, startPoint y: 374, endPoint x: 170, endPoint y: 396, distance: 32.0
click at [170, 396] on div "+15 Myndir" at bounding box center [187, 382] width 52 height 52
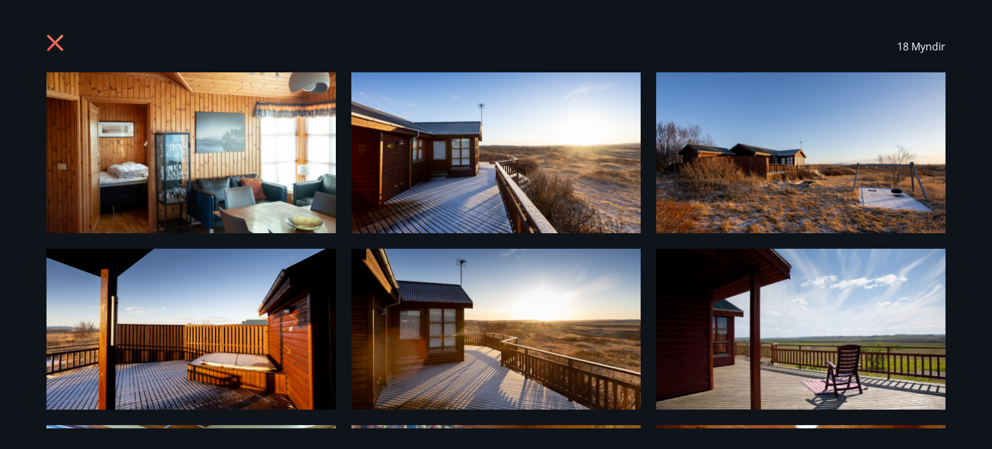
click at [170, 396] on img at bounding box center [190, 329] width 289 height 161
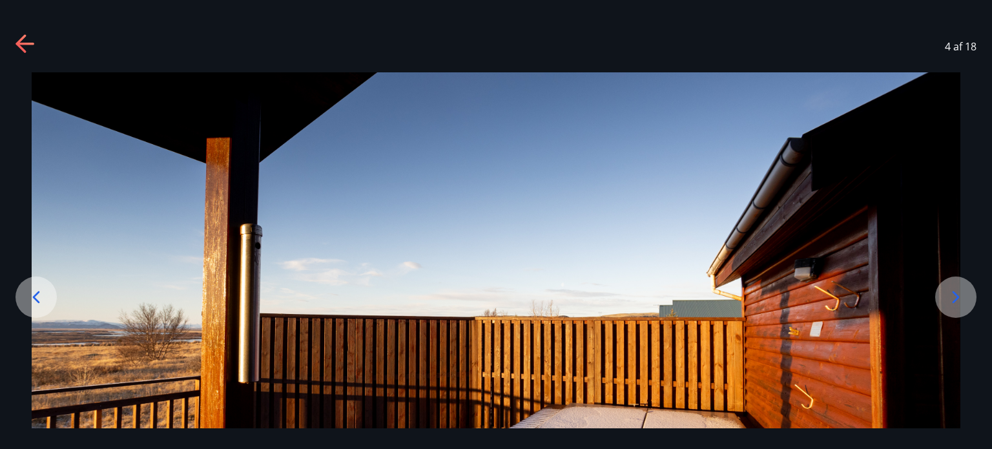
click at [170, 396] on img at bounding box center [496, 330] width 928 height 516
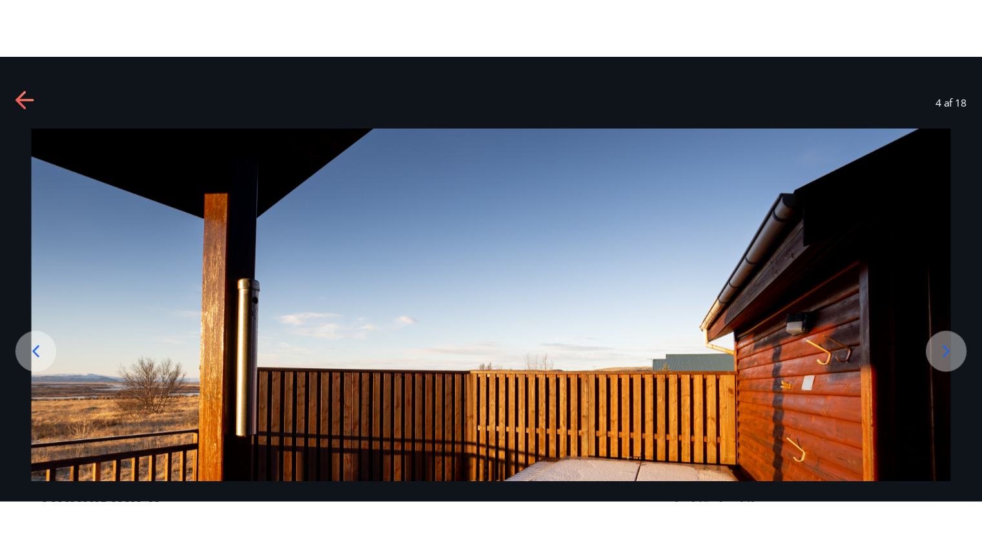
scroll to position [52, 0]
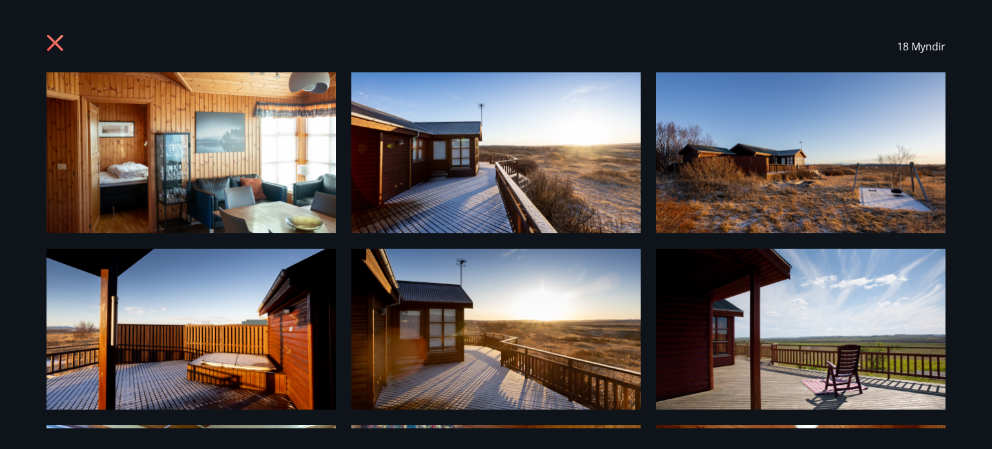
click at [229, 157] on img at bounding box center [190, 152] width 289 height 161
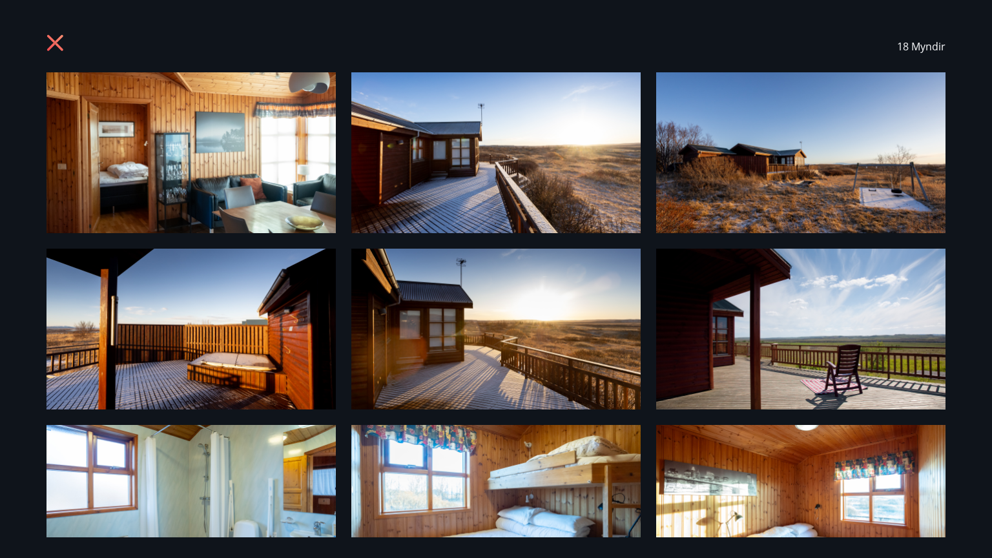
click at [57, 39] on icon at bounding box center [56, 44] width 21 height 21
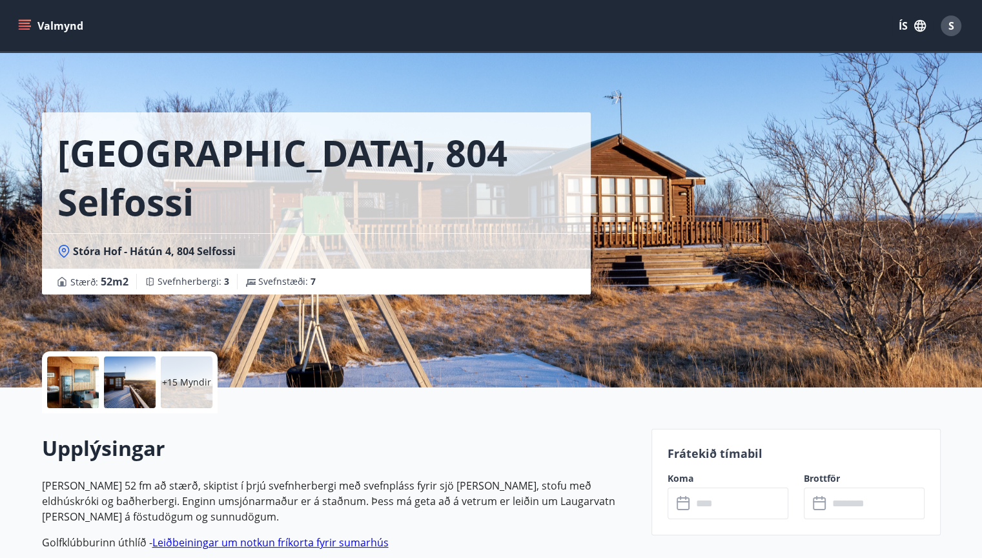
click at [191, 380] on p "+15 Myndir" at bounding box center [186, 382] width 49 height 13
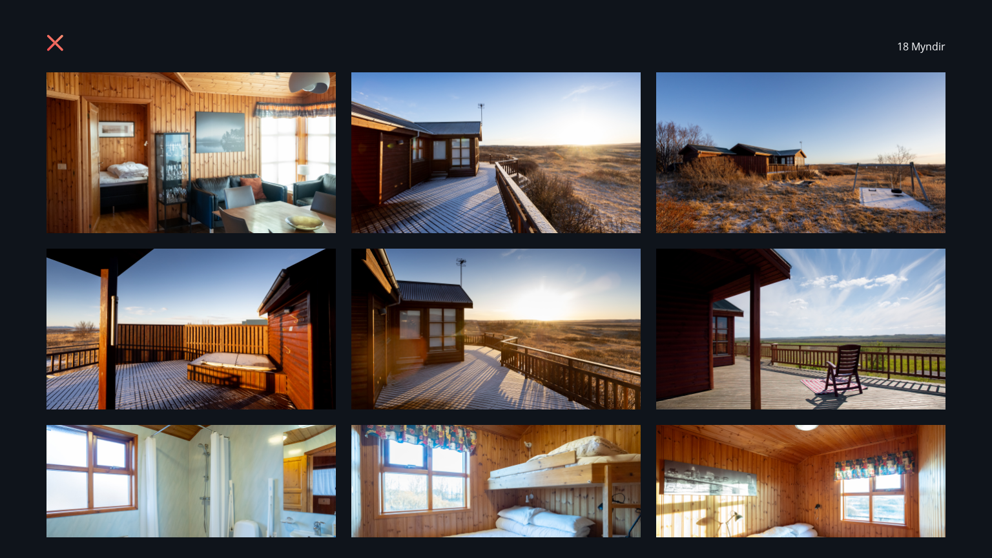
click at [207, 127] on img at bounding box center [190, 152] width 289 height 161
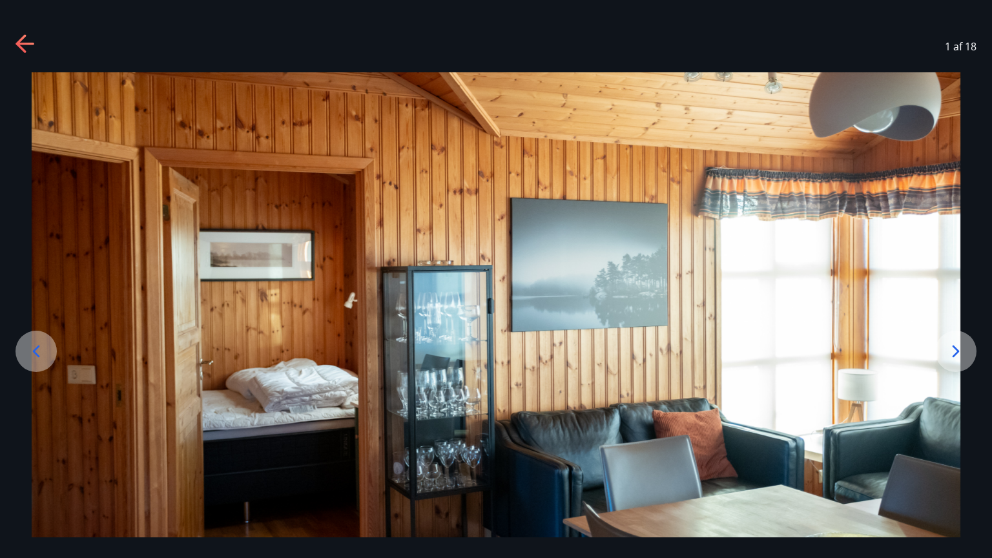
click at [950, 349] on icon at bounding box center [955, 351] width 21 height 21
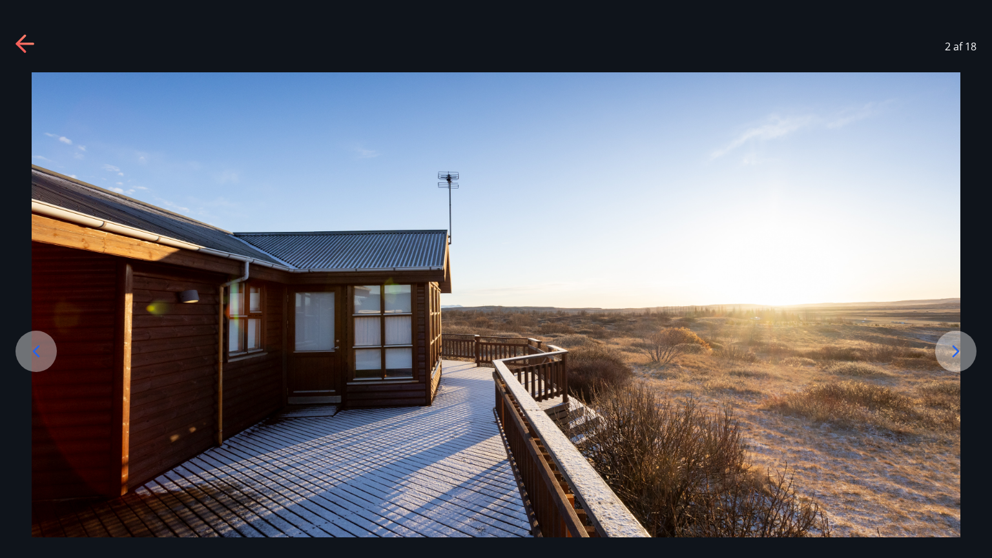
click at [950, 349] on icon at bounding box center [955, 351] width 21 height 21
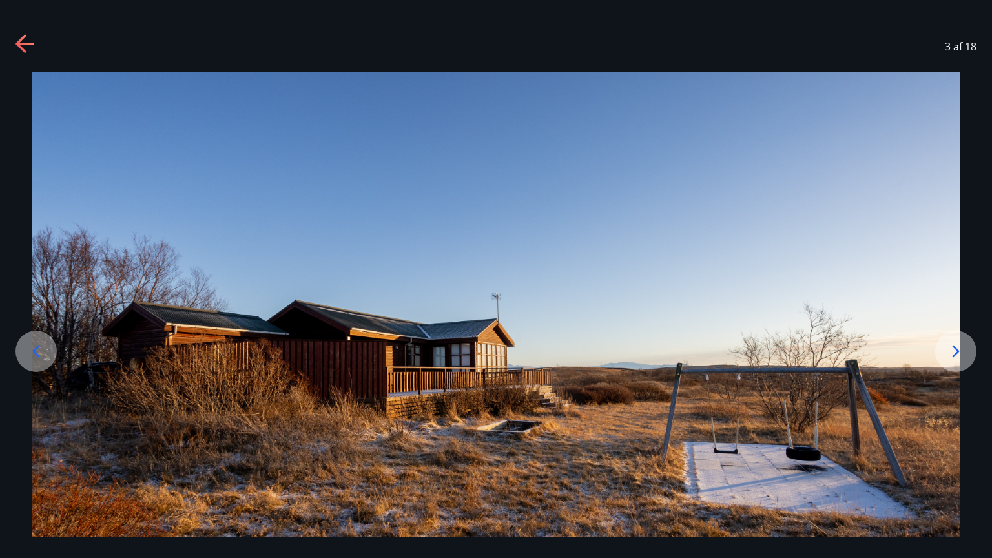
click at [950, 349] on icon at bounding box center [955, 351] width 21 height 21
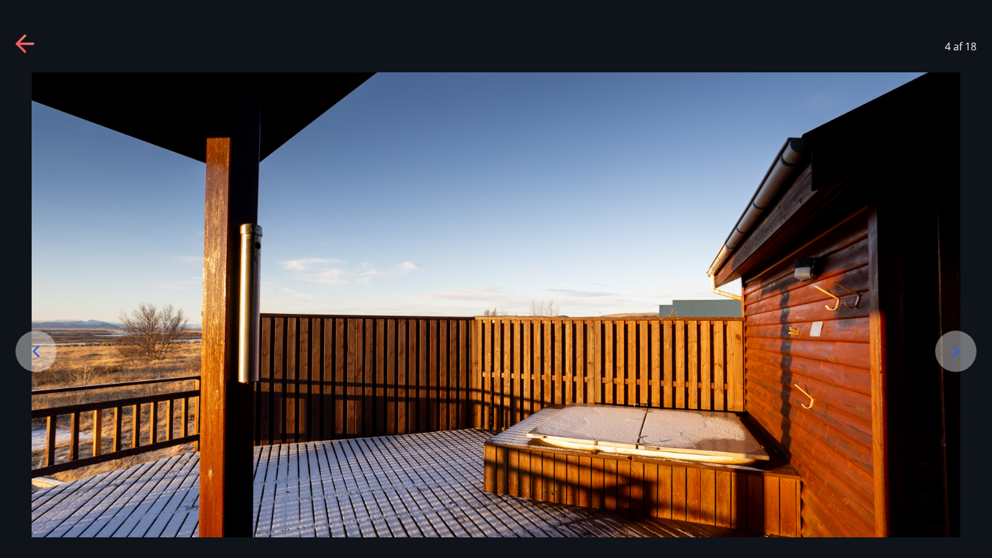
click at [950, 349] on icon at bounding box center [955, 351] width 21 height 21
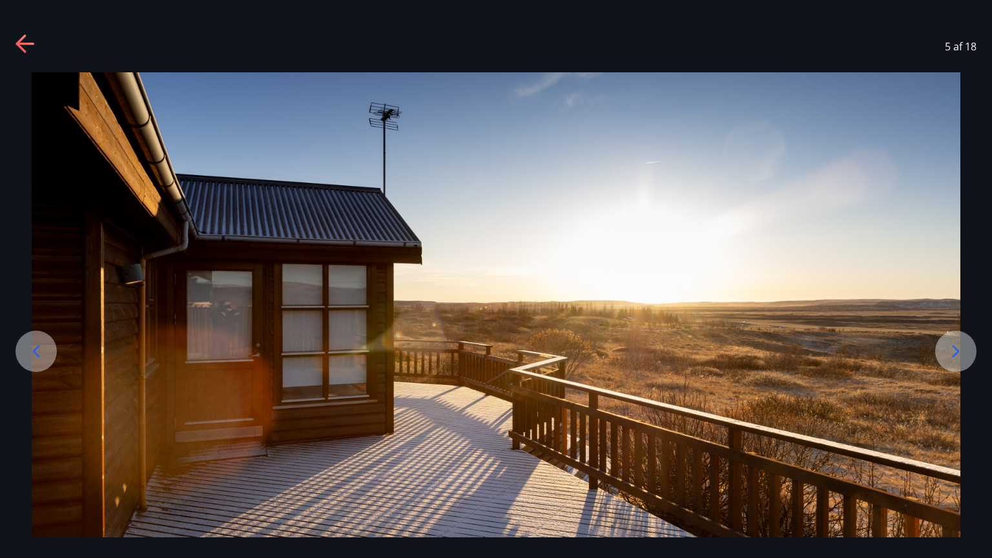
click at [950, 349] on icon at bounding box center [955, 351] width 21 height 21
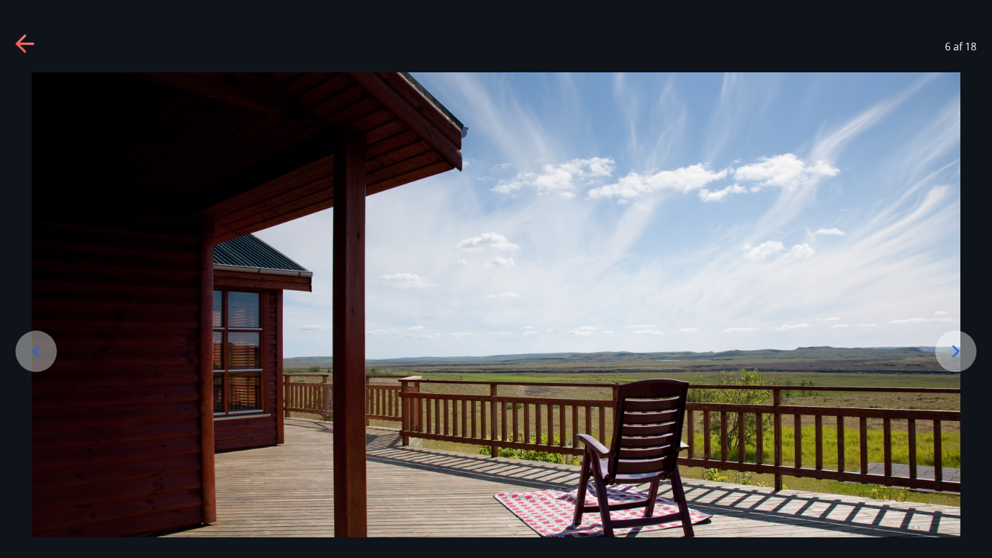
click at [950, 349] on icon at bounding box center [955, 351] width 21 height 21
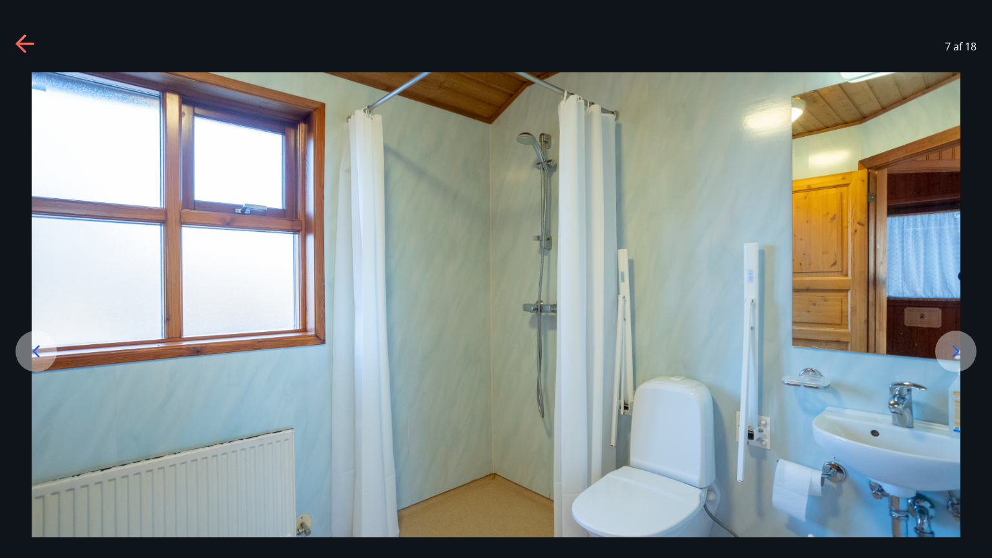
click at [950, 349] on icon at bounding box center [955, 351] width 21 height 21
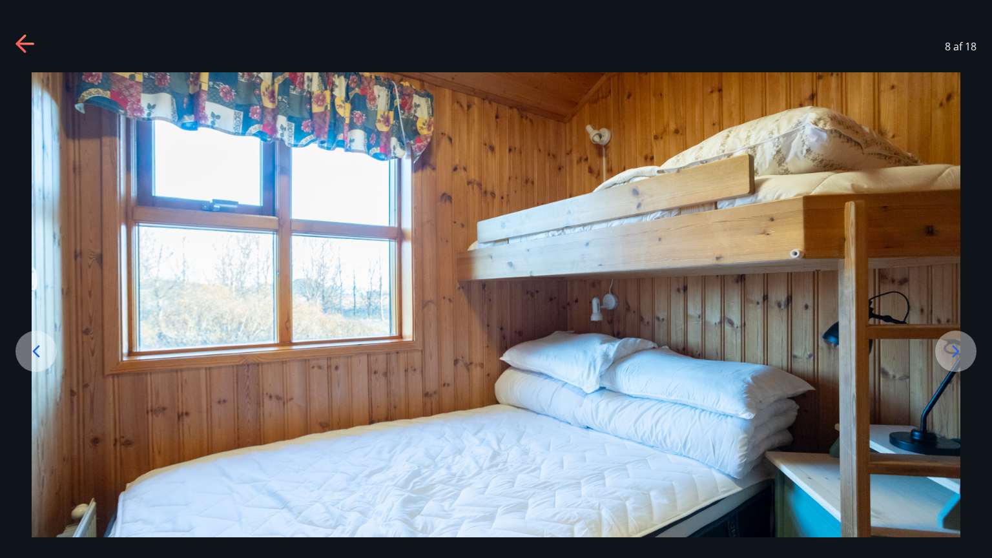
click at [950, 349] on icon at bounding box center [955, 351] width 21 height 21
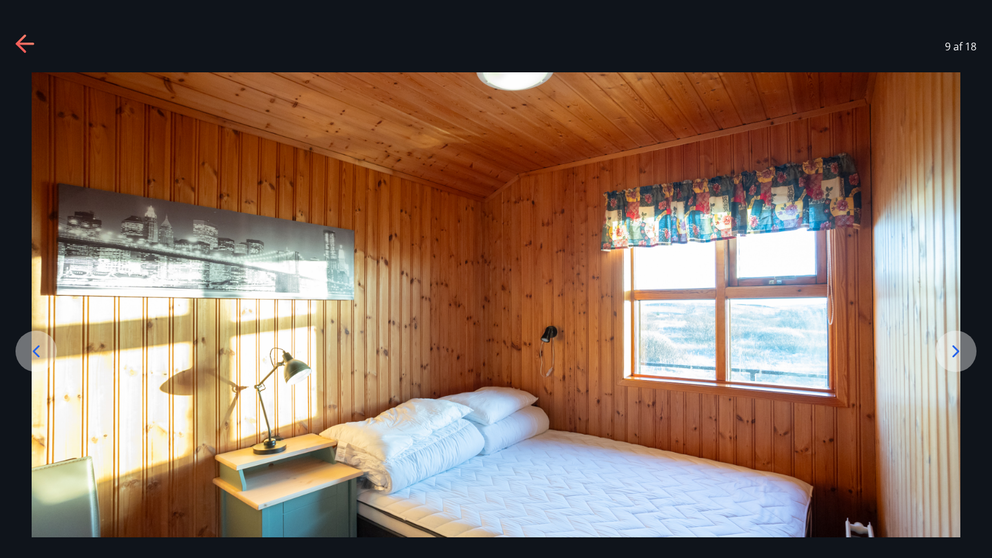
click at [950, 349] on icon at bounding box center [955, 351] width 21 height 21
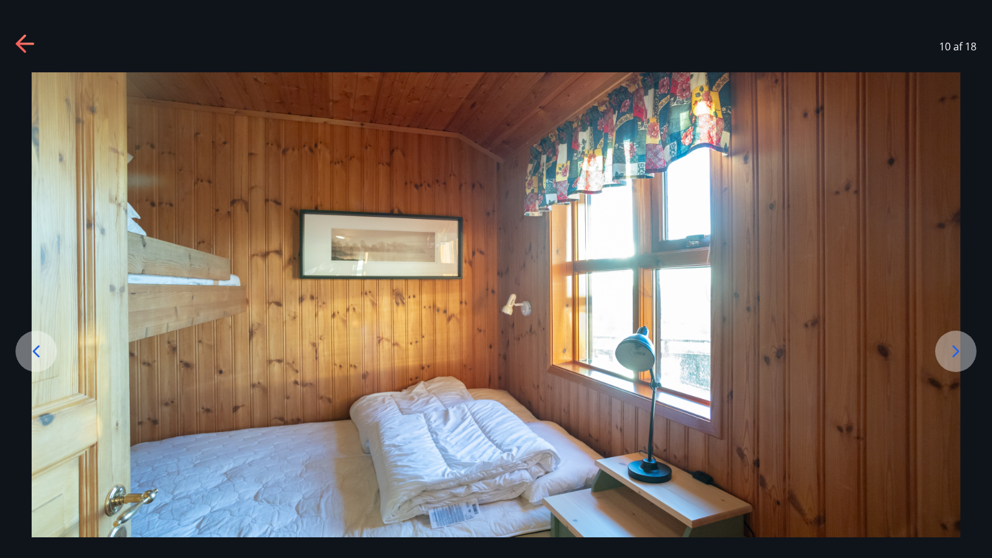
click at [45, 353] on icon at bounding box center [36, 351] width 21 height 21
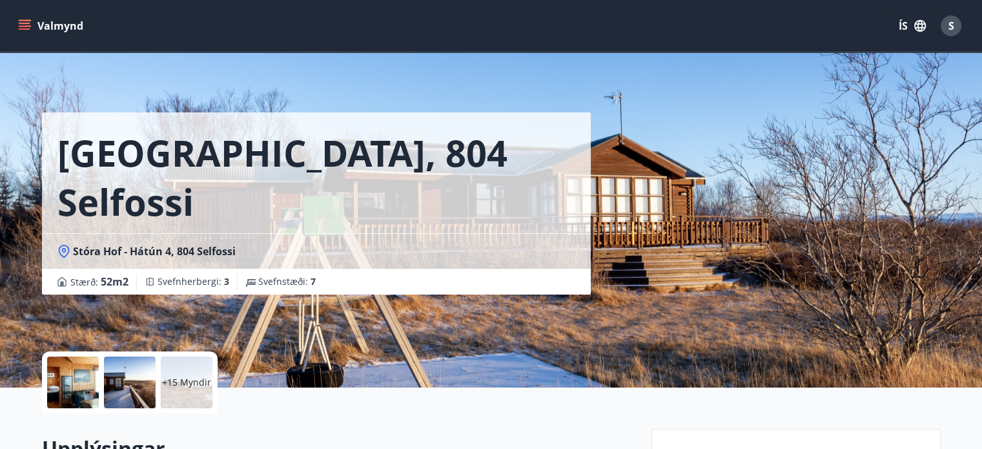
click at [161, 379] on div "+15 Myndir" at bounding box center [187, 382] width 52 height 52
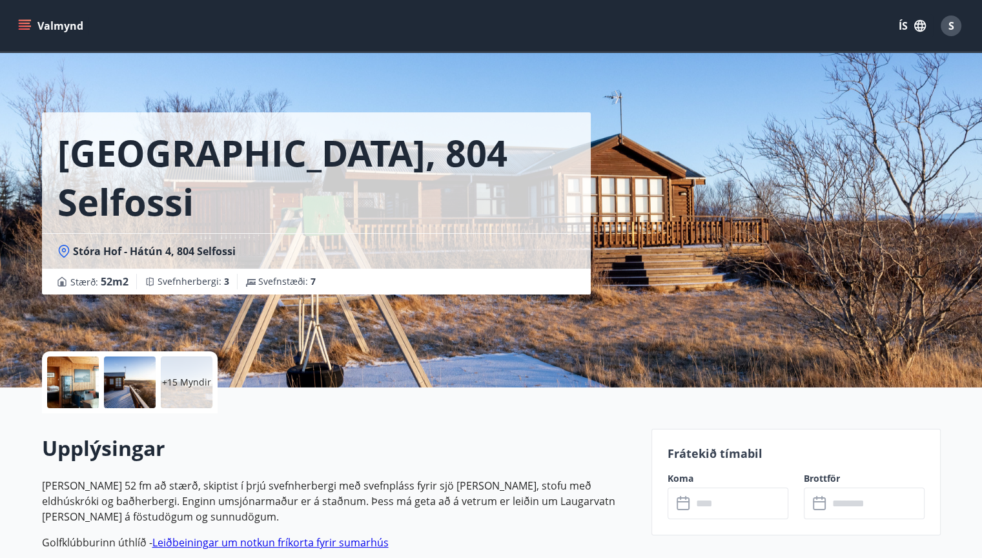
click at [199, 385] on p "+15 Myndir" at bounding box center [186, 382] width 49 height 13
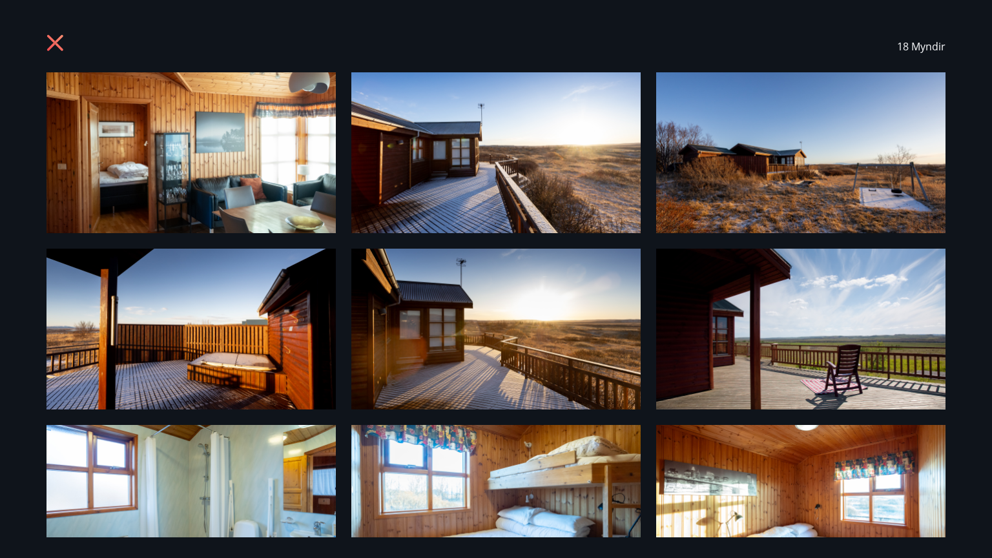
click at [281, 194] on img at bounding box center [190, 152] width 289 height 161
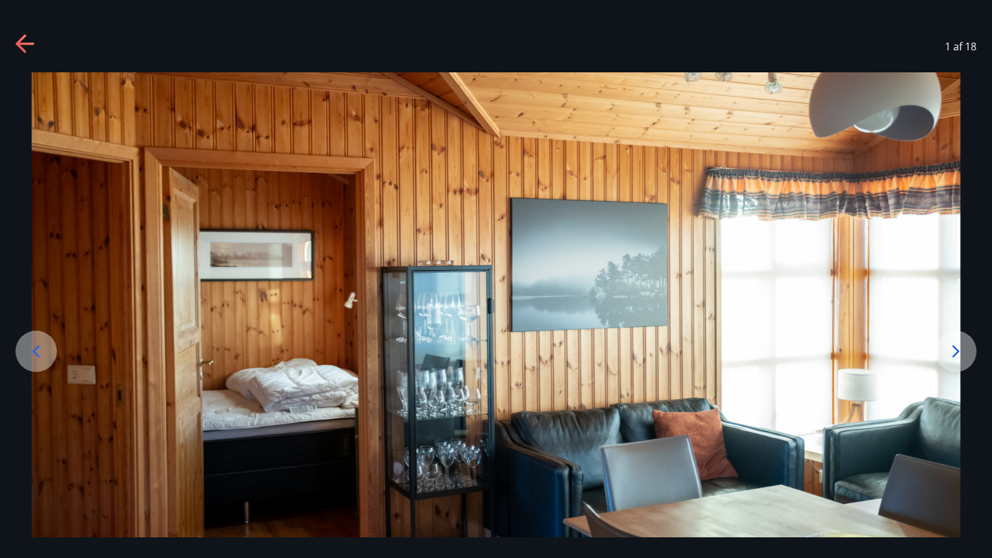
click at [961, 356] on icon at bounding box center [955, 351] width 21 height 21
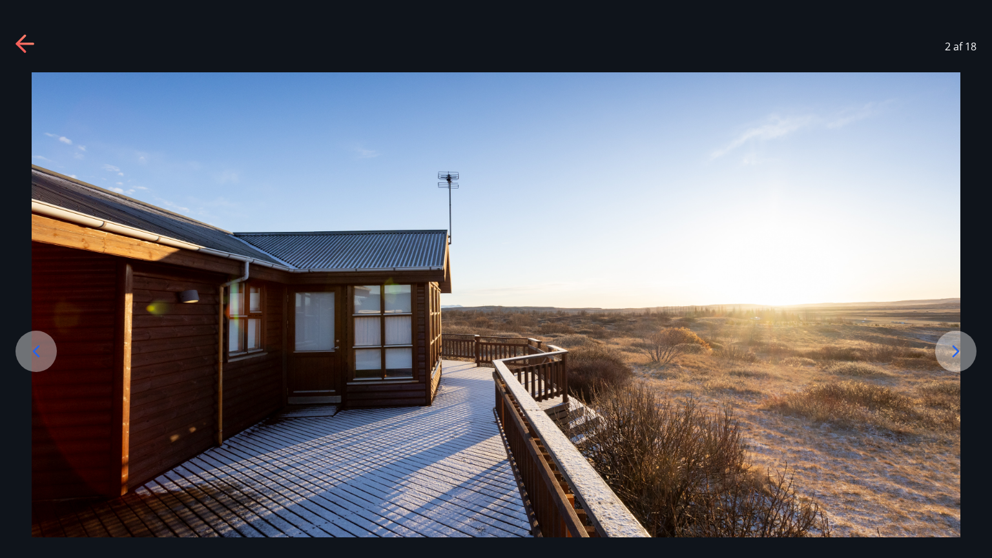
click at [963, 356] on icon at bounding box center [955, 351] width 21 height 21
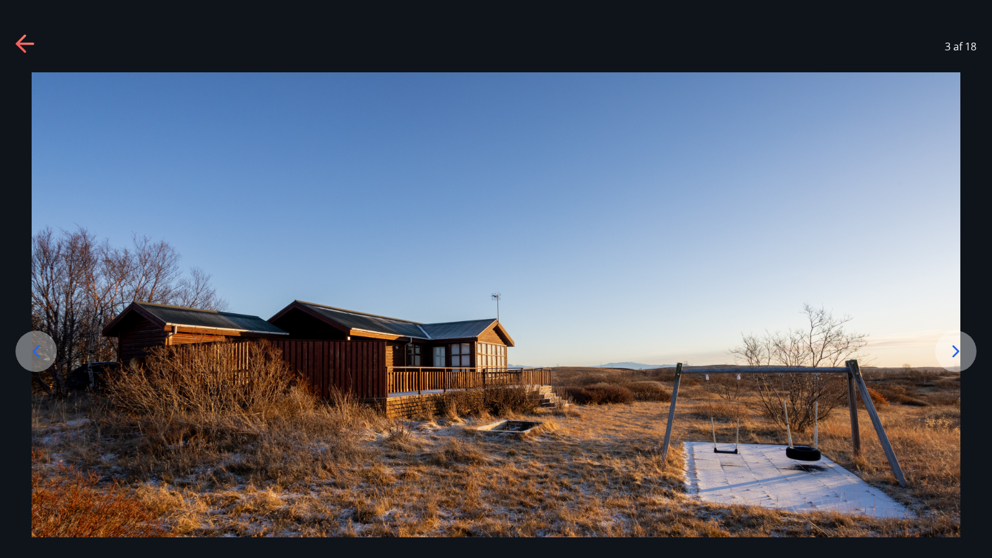
click at [950, 349] on icon at bounding box center [955, 351] width 21 height 21
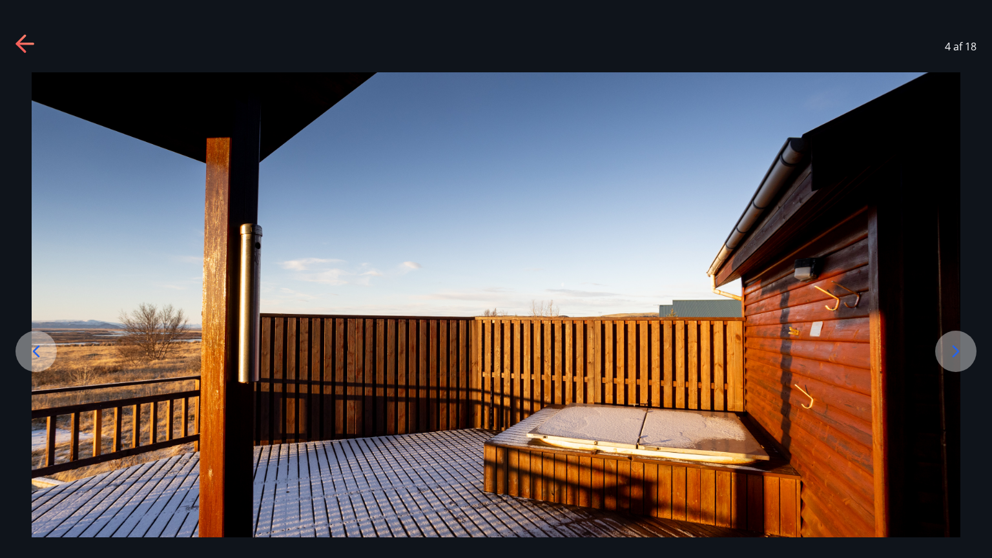
click at [950, 349] on icon at bounding box center [955, 351] width 21 height 21
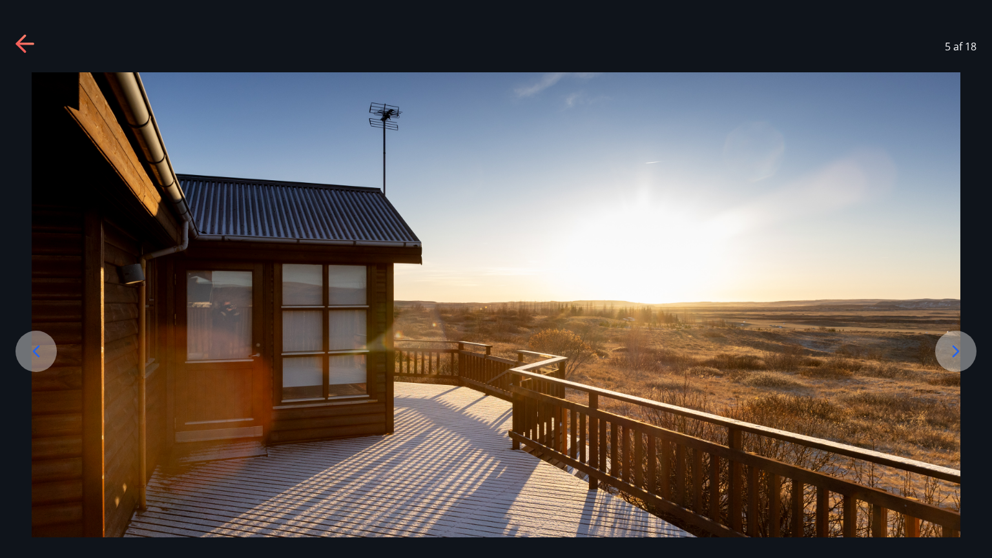
click at [954, 355] on icon at bounding box center [955, 351] width 7 height 12
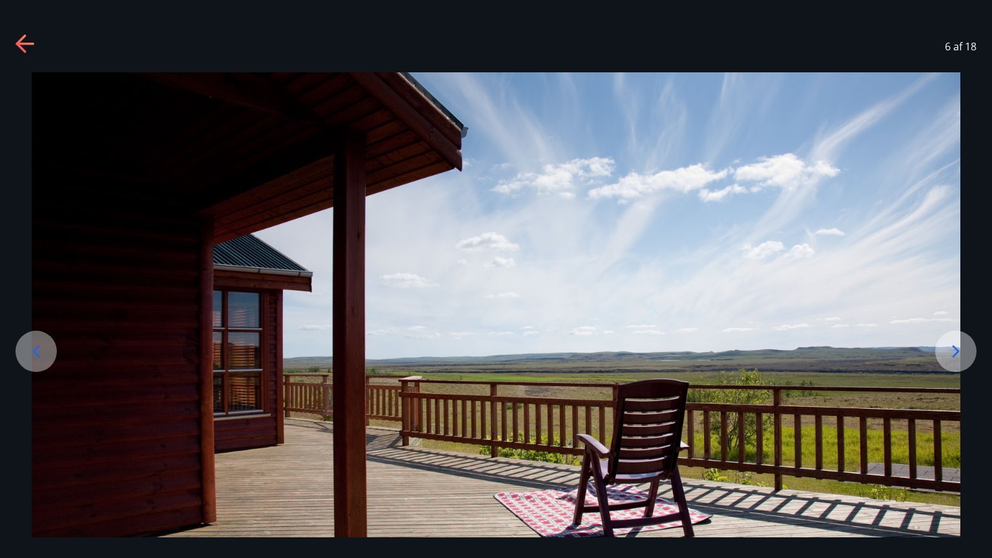
click at [954, 355] on icon at bounding box center [955, 351] width 7 height 12
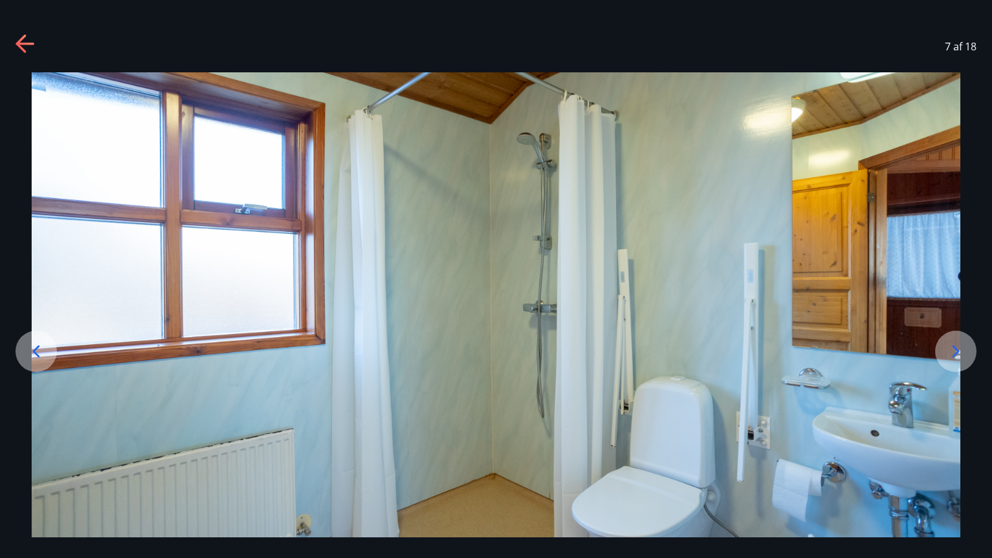
click at [954, 355] on icon at bounding box center [955, 351] width 7 height 12
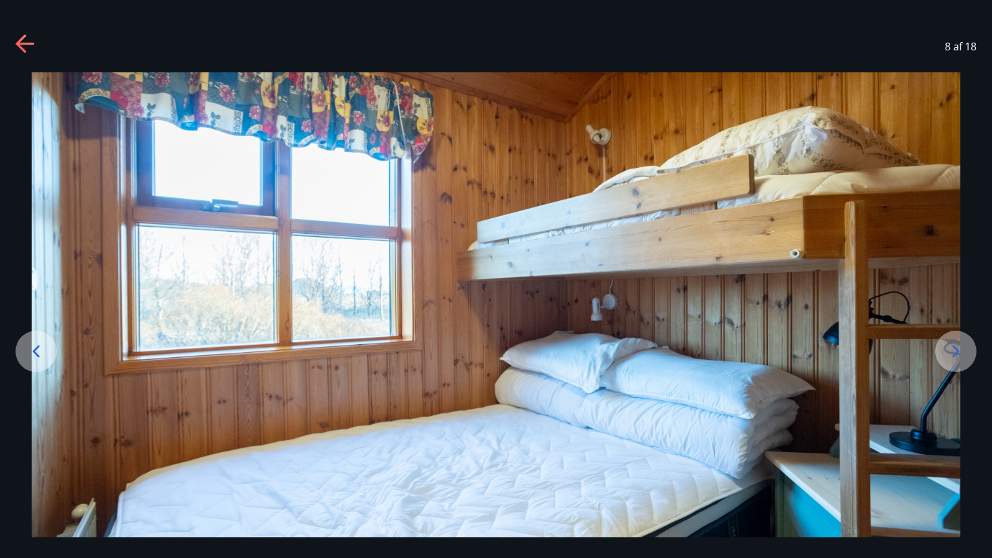
click at [956, 357] on icon at bounding box center [955, 351] width 21 height 21
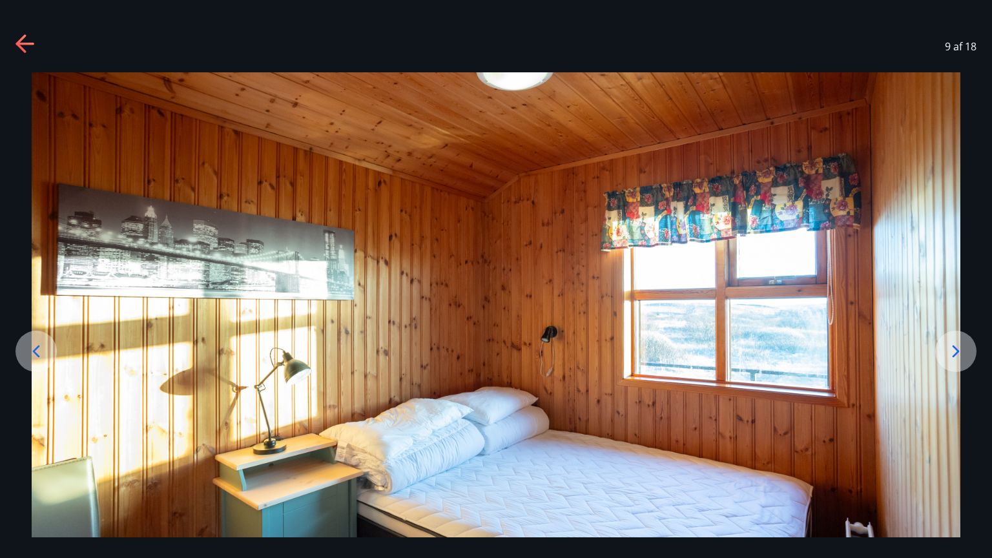
click at [956, 357] on icon at bounding box center [955, 351] width 21 height 21
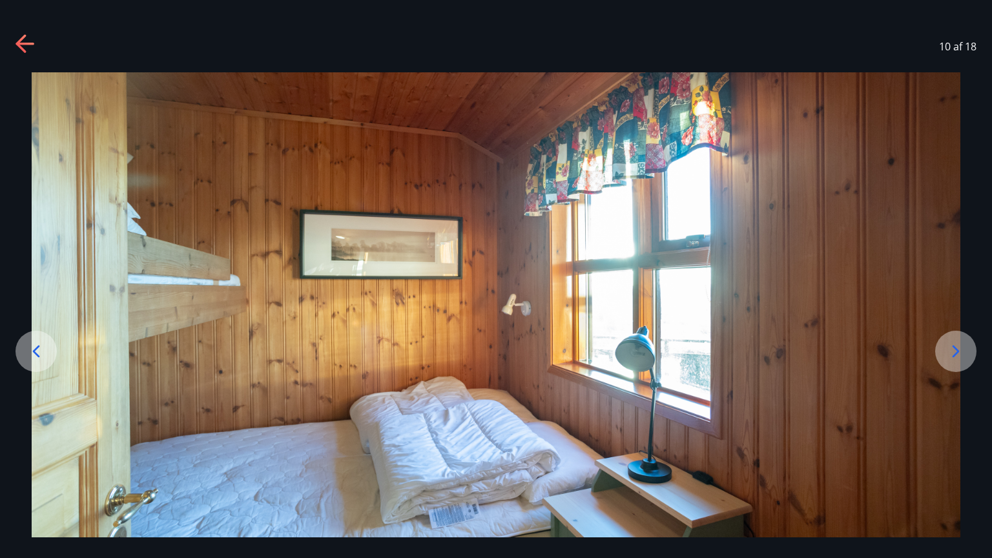
click at [961, 355] on icon at bounding box center [955, 351] width 21 height 21
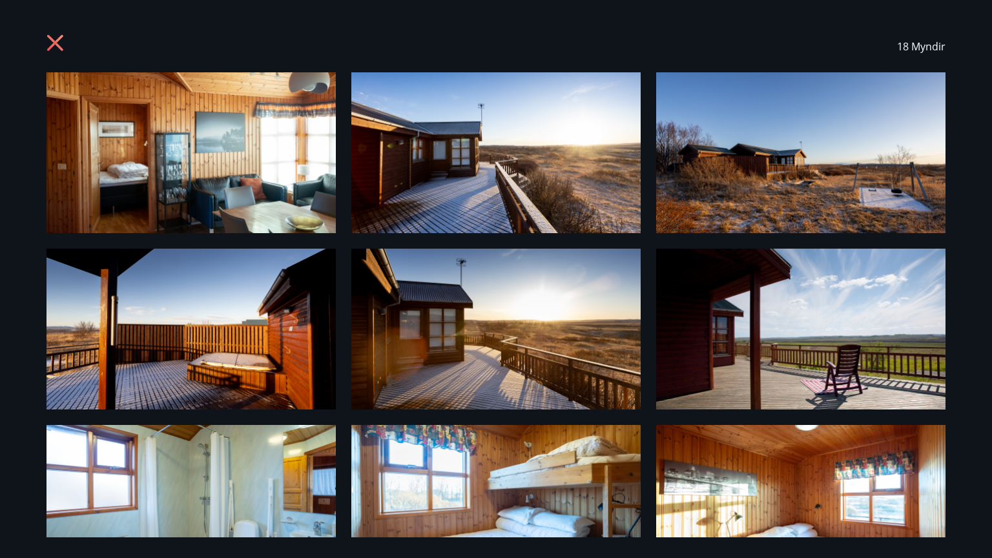
click at [65, 46] on icon at bounding box center [56, 44] width 21 height 21
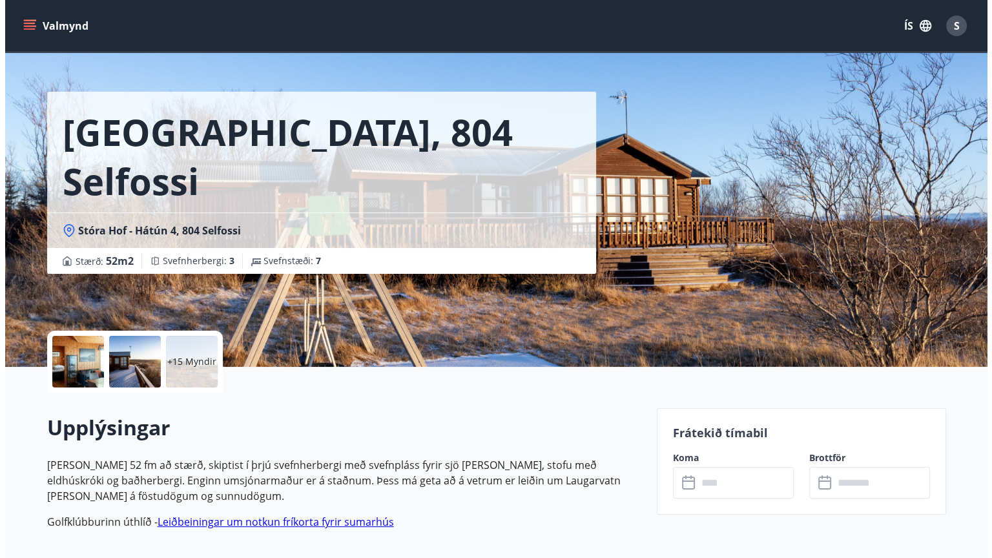
scroll to position [0, 0]
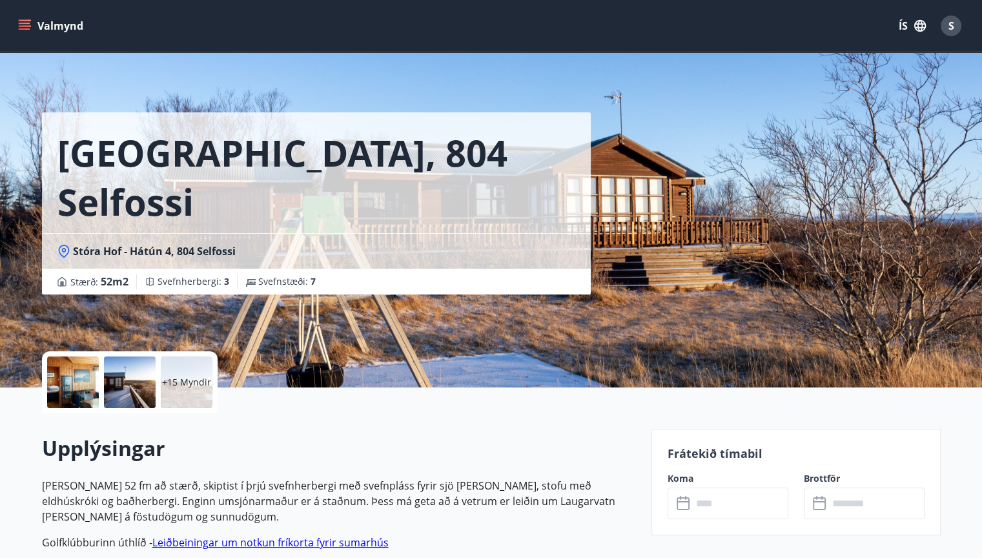
click at [199, 378] on p "+15 Myndir" at bounding box center [186, 382] width 49 height 13
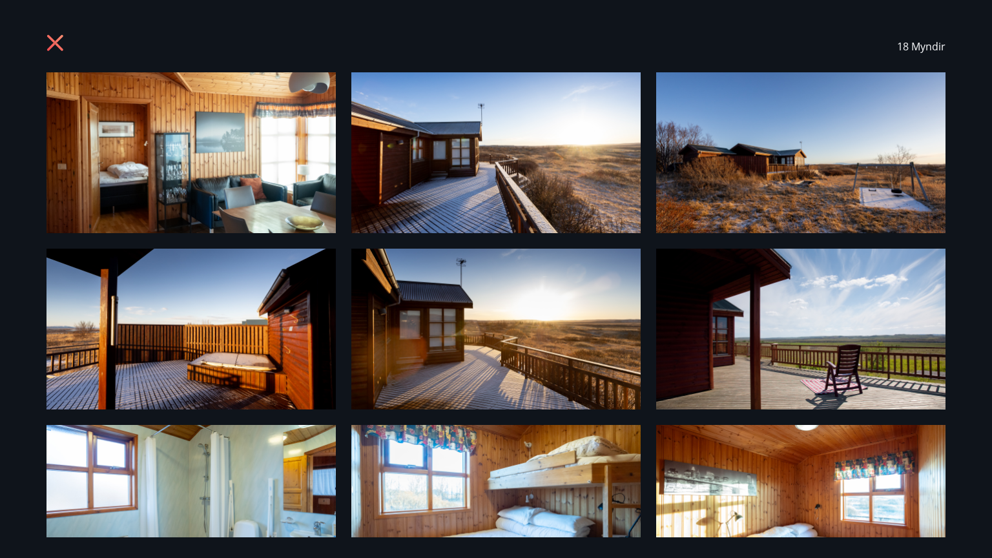
click at [252, 138] on img at bounding box center [190, 152] width 289 height 161
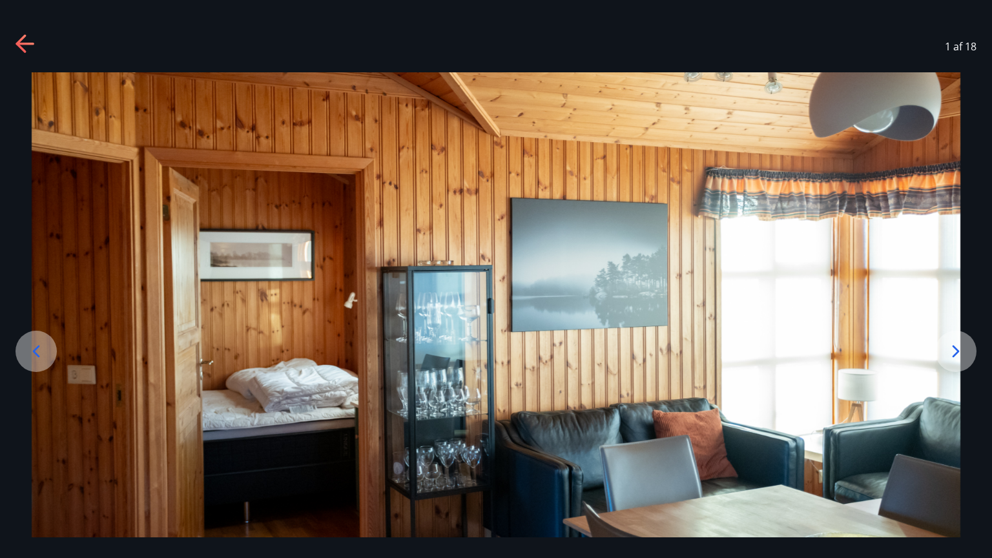
click at [961, 350] on icon at bounding box center [955, 351] width 21 height 21
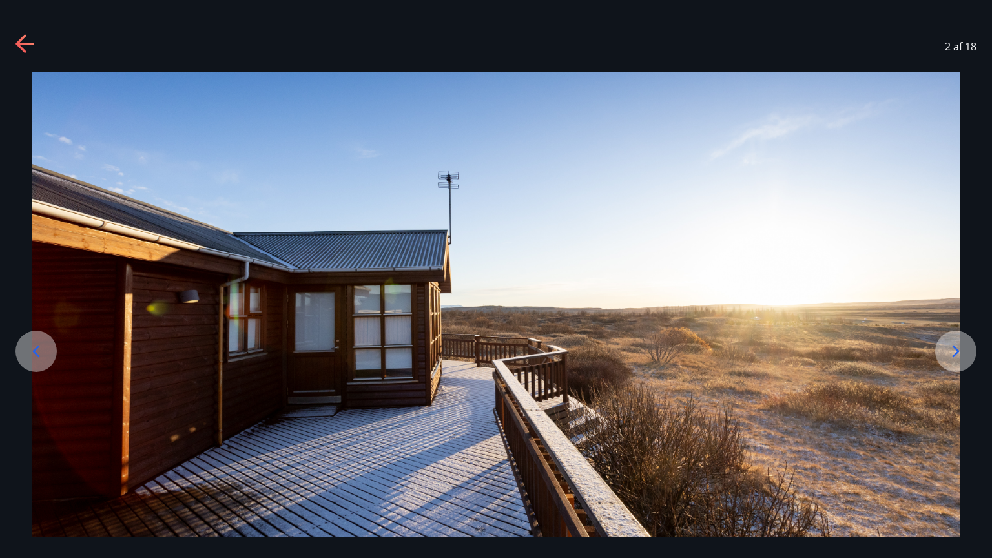
click at [961, 350] on icon at bounding box center [955, 351] width 21 height 21
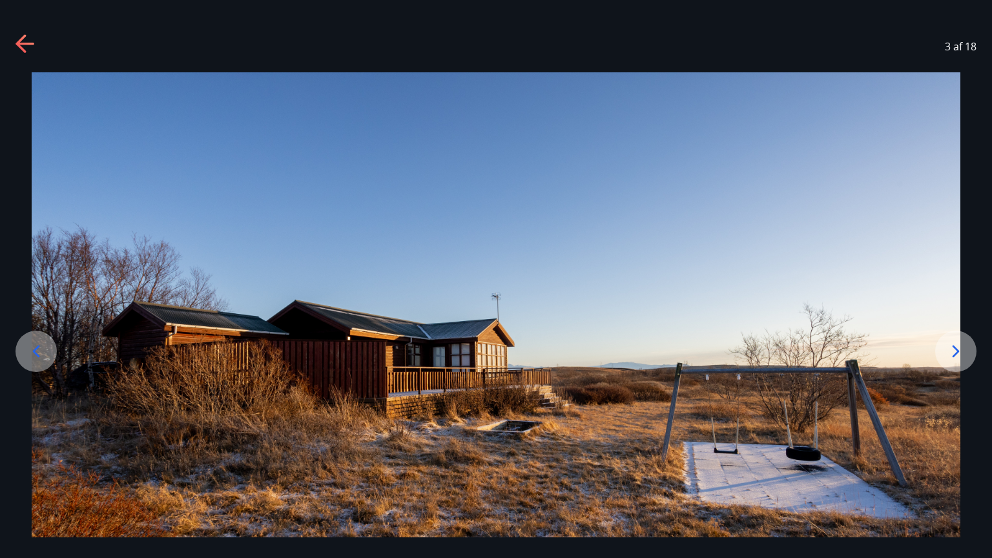
click at [961, 350] on icon at bounding box center [955, 351] width 21 height 21
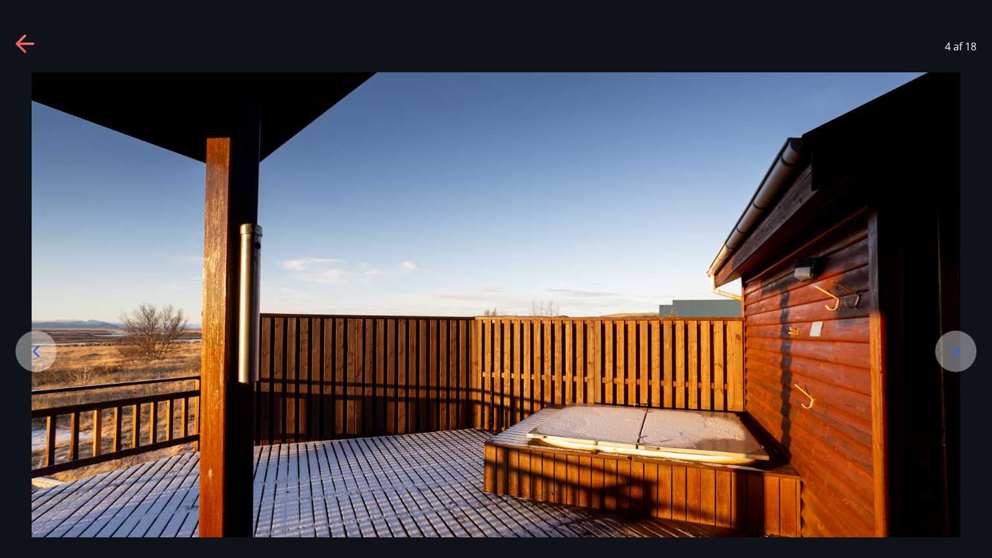
click at [961, 350] on icon at bounding box center [955, 351] width 21 height 21
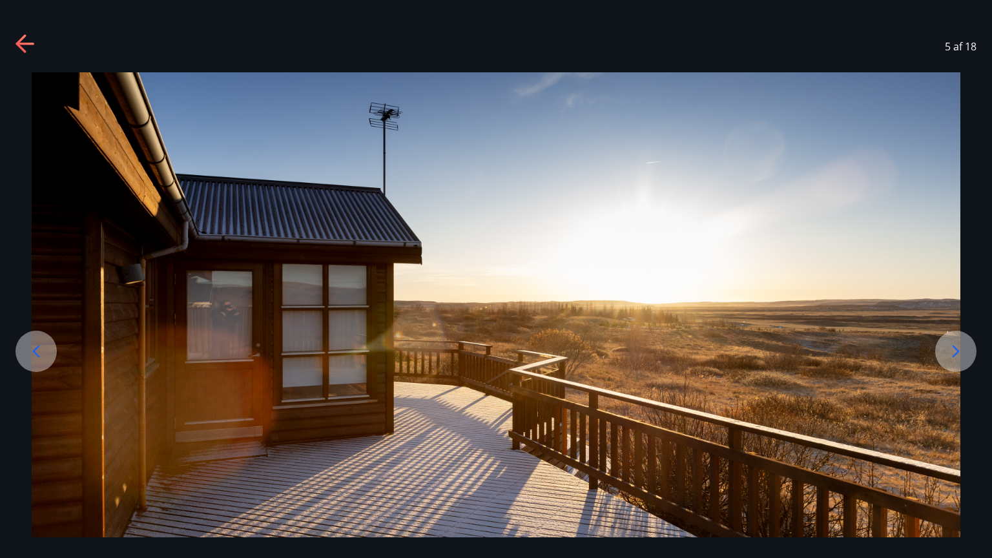
click at [961, 350] on icon at bounding box center [955, 351] width 21 height 21
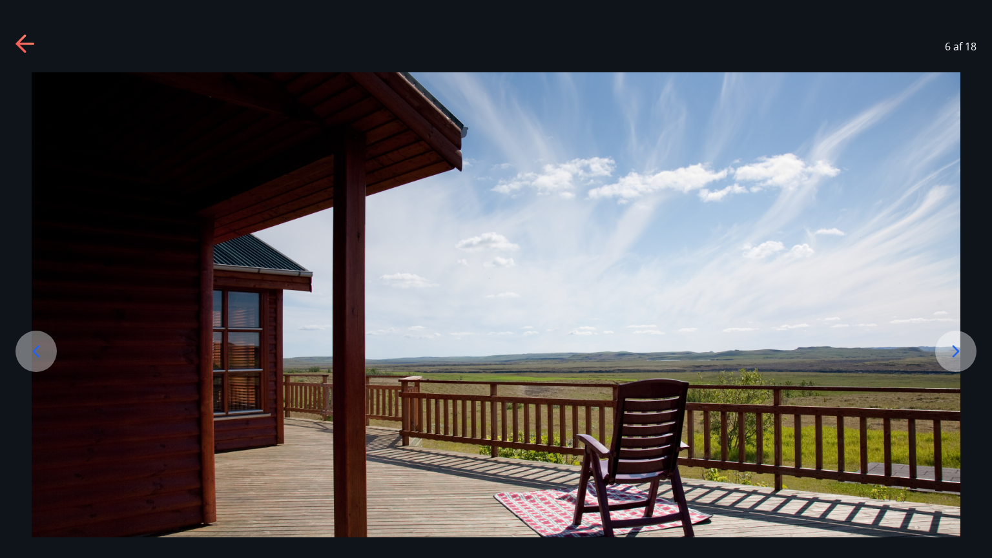
click at [961, 350] on icon at bounding box center [955, 351] width 21 height 21
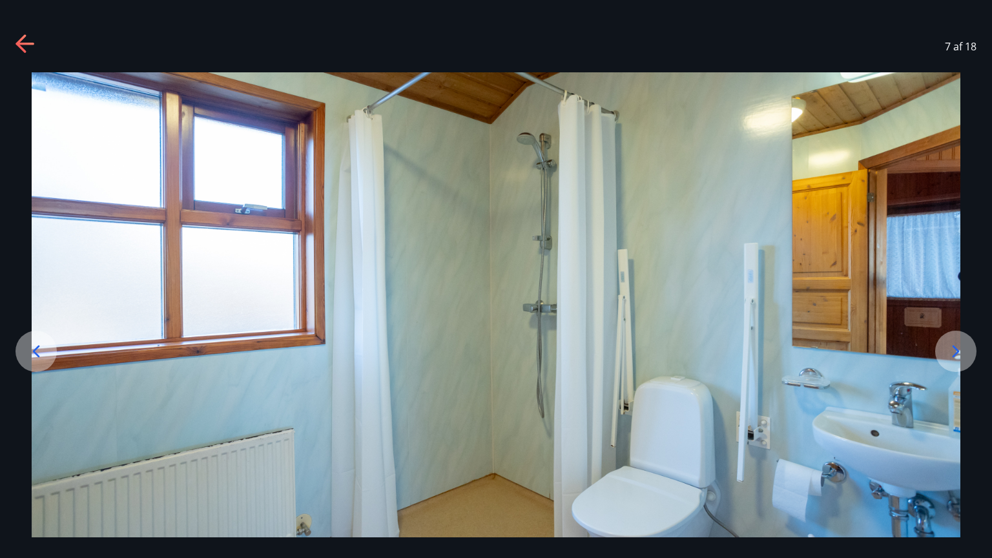
click at [961, 350] on icon at bounding box center [955, 351] width 21 height 21
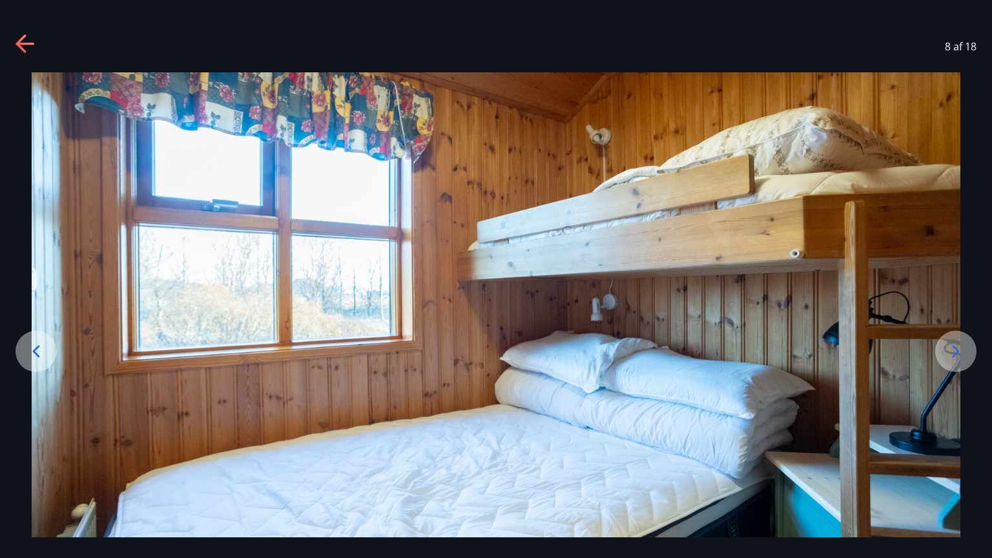
click at [962, 350] on icon at bounding box center [955, 351] width 21 height 21
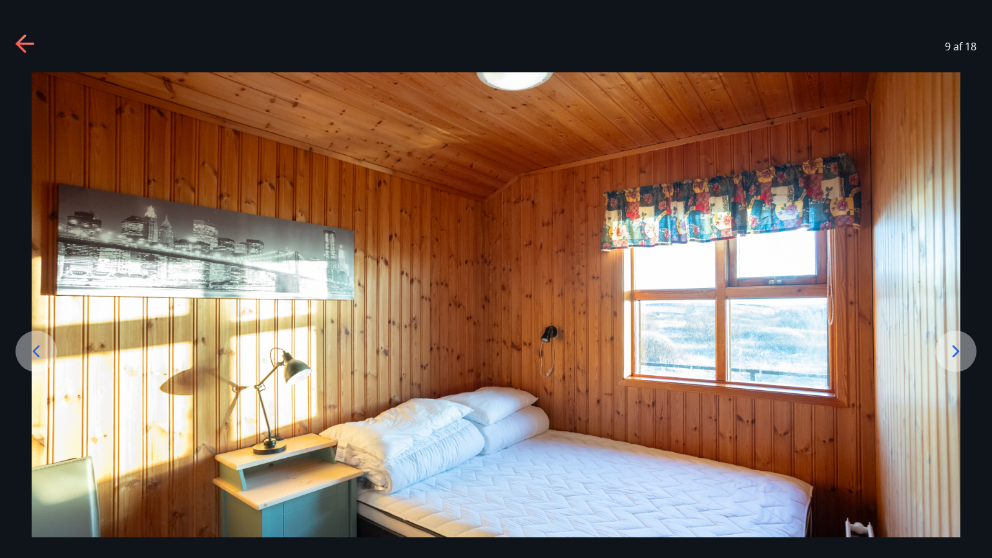
click at [962, 350] on icon at bounding box center [955, 351] width 21 height 21
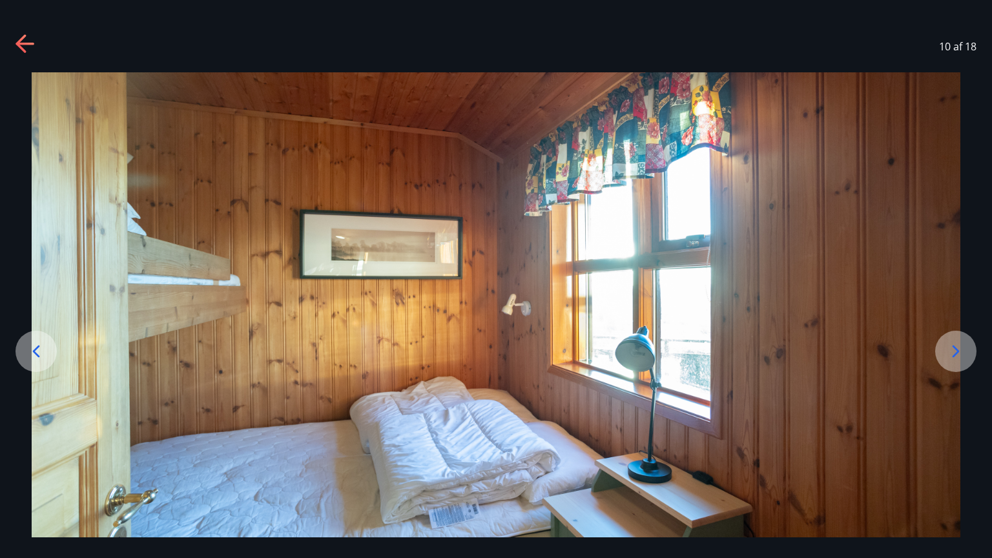
click at [962, 350] on icon at bounding box center [955, 351] width 21 height 21
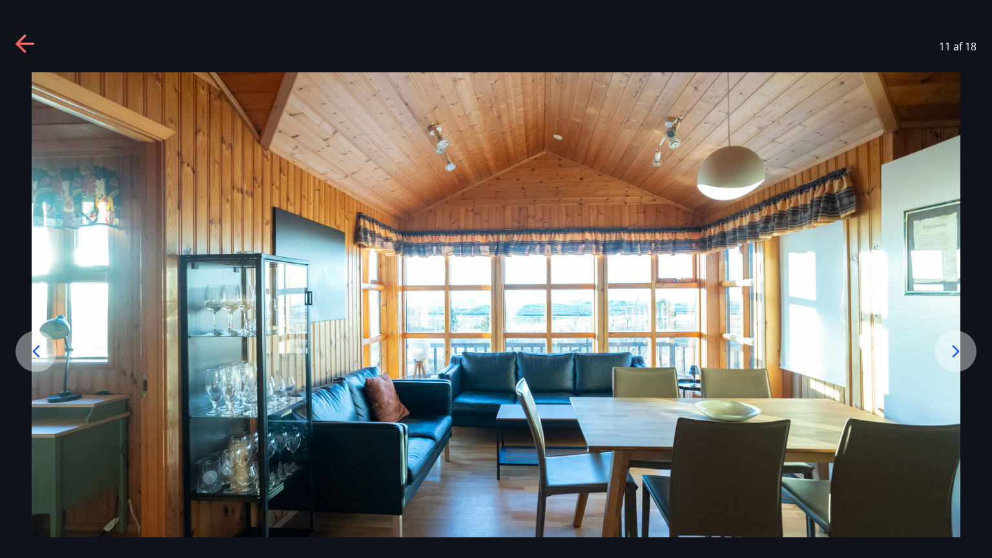
click at [39, 362] on div at bounding box center [35, 351] width 41 height 41
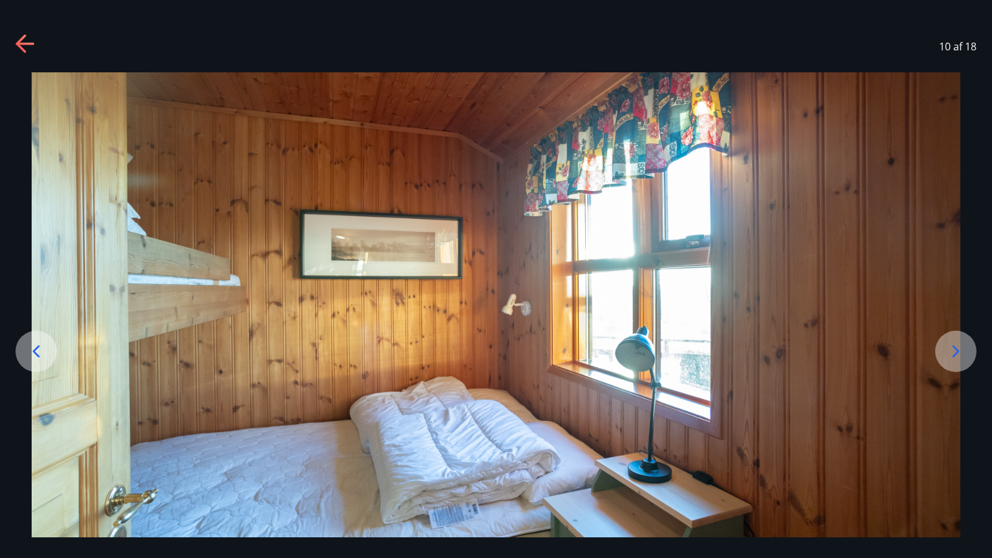
click at [39, 362] on div at bounding box center [35, 351] width 41 height 41
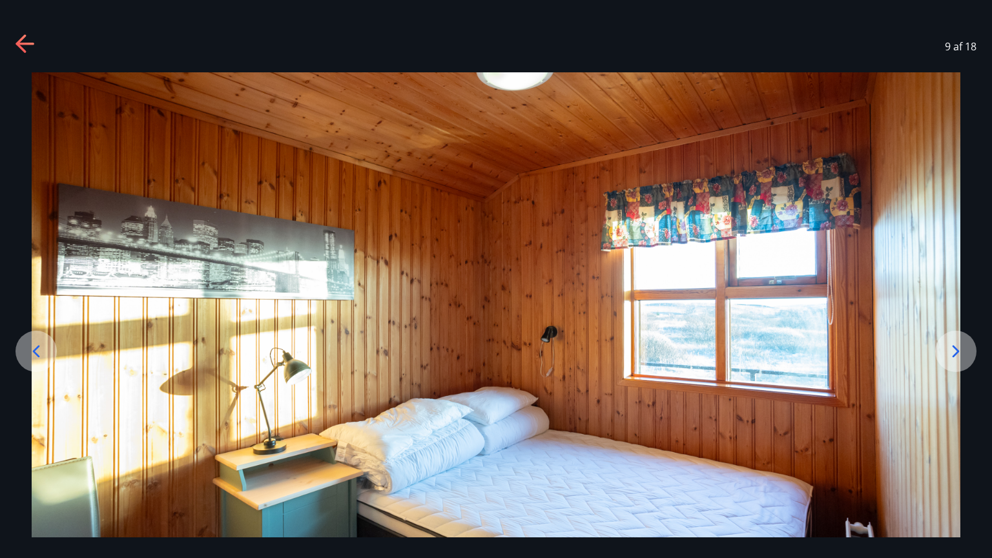
click at [957, 345] on icon at bounding box center [955, 351] width 21 height 21
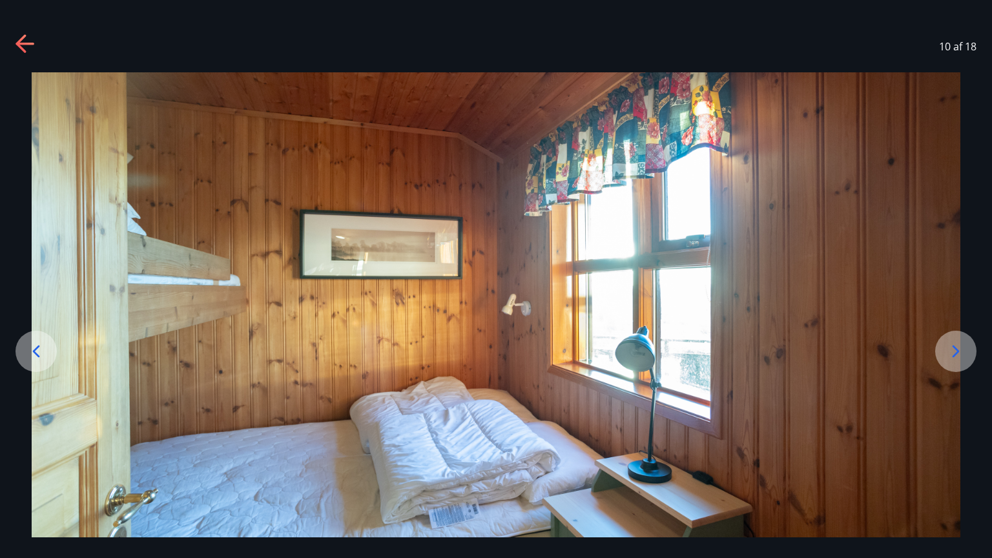
click at [957, 345] on icon at bounding box center [955, 351] width 21 height 21
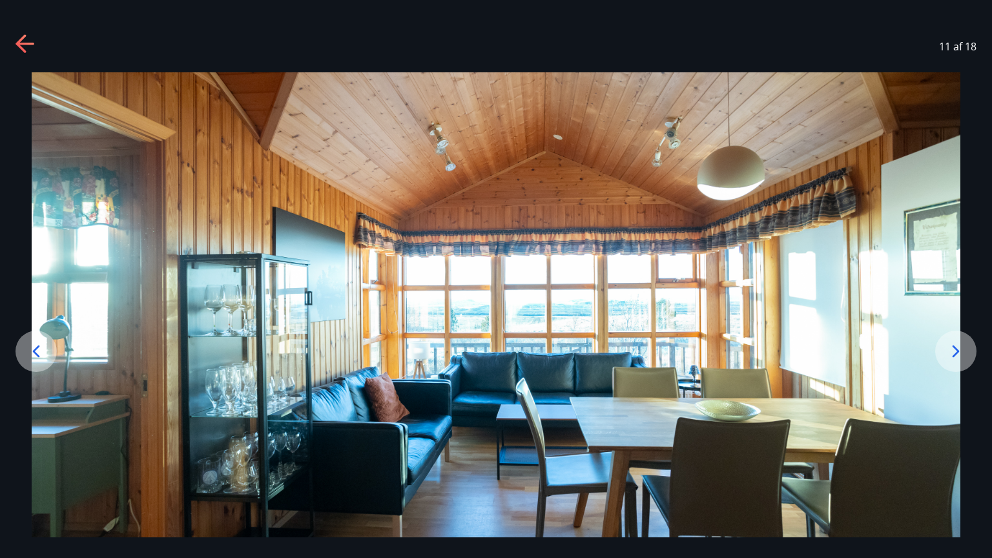
click at [960, 350] on icon at bounding box center [955, 351] width 21 height 21
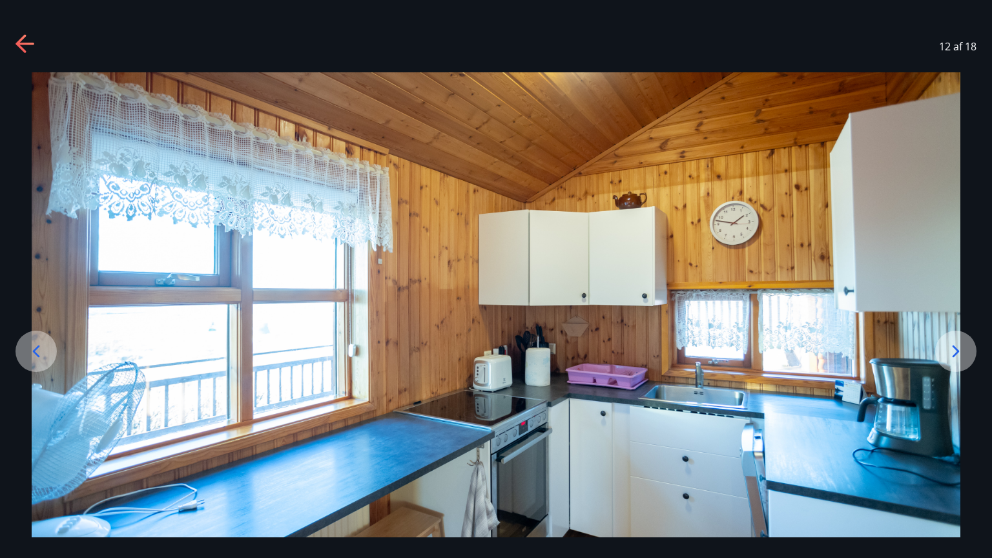
click at [960, 348] on icon at bounding box center [955, 351] width 21 height 21
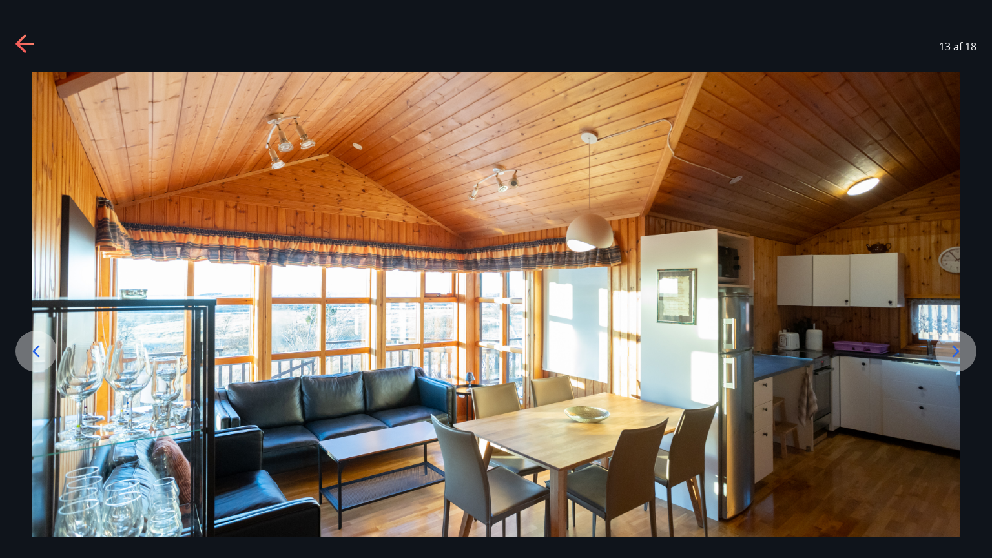
click at [959, 356] on icon at bounding box center [955, 351] width 21 height 21
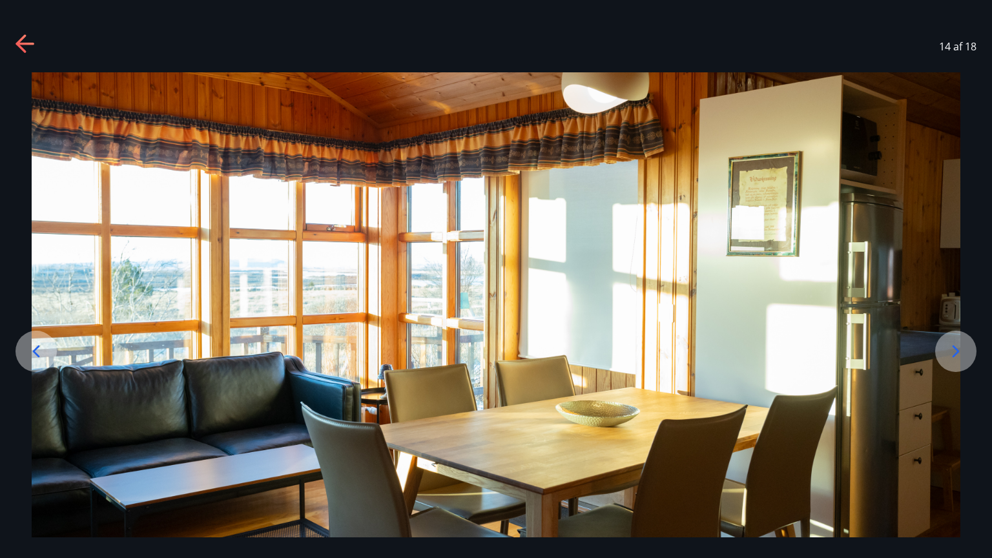
click at [959, 356] on icon at bounding box center [955, 351] width 21 height 21
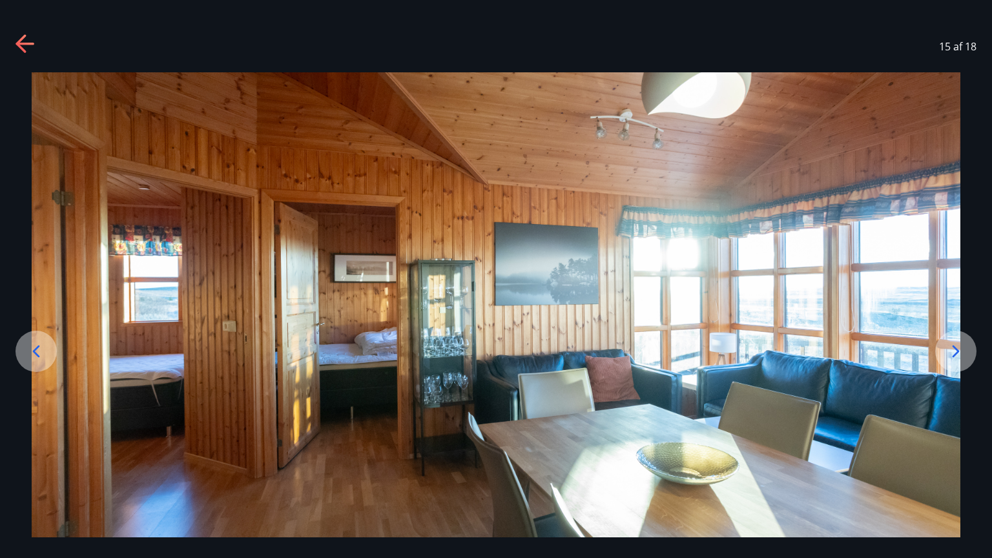
click at [956, 350] on icon at bounding box center [955, 351] width 7 height 12
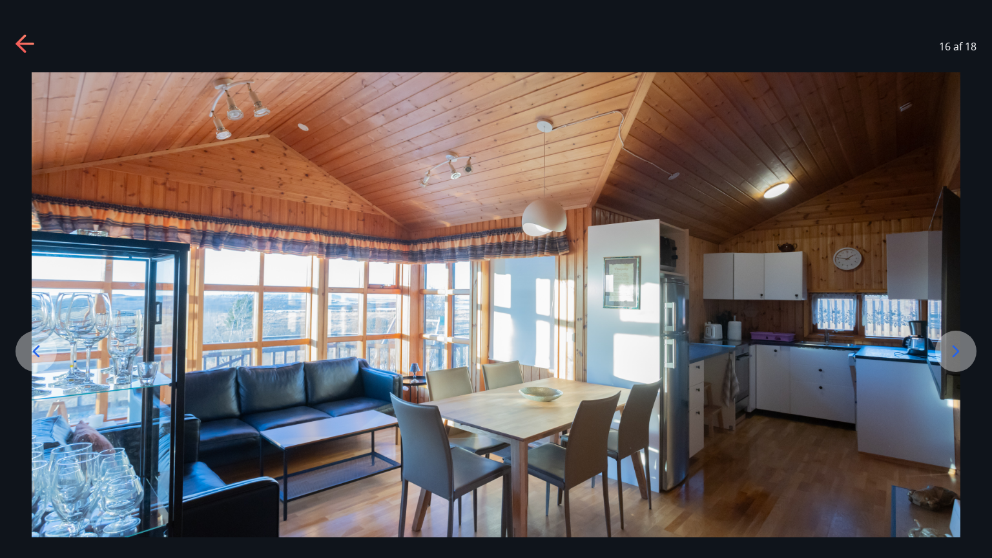
click at [956, 350] on icon at bounding box center [955, 351] width 7 height 12
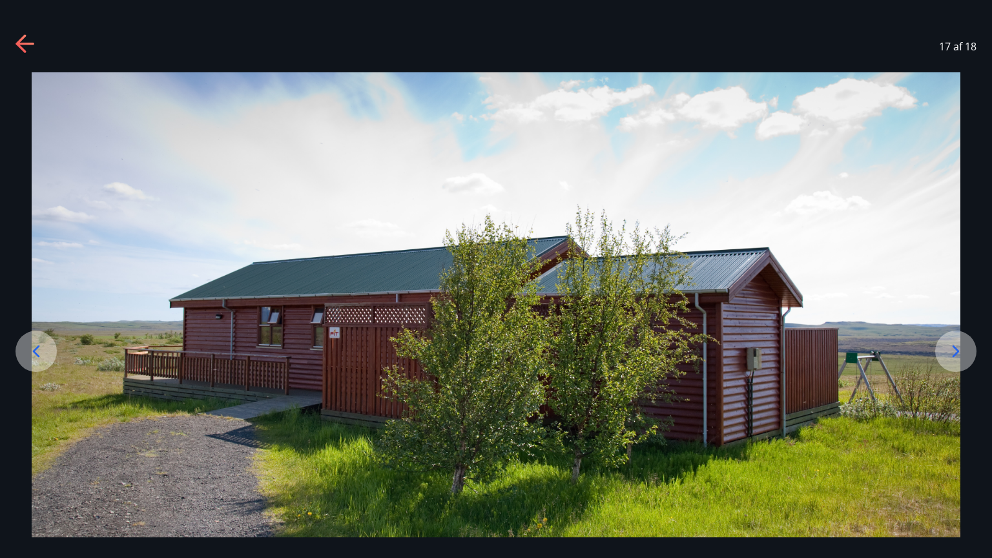
click at [956, 350] on icon at bounding box center [955, 351] width 7 height 12
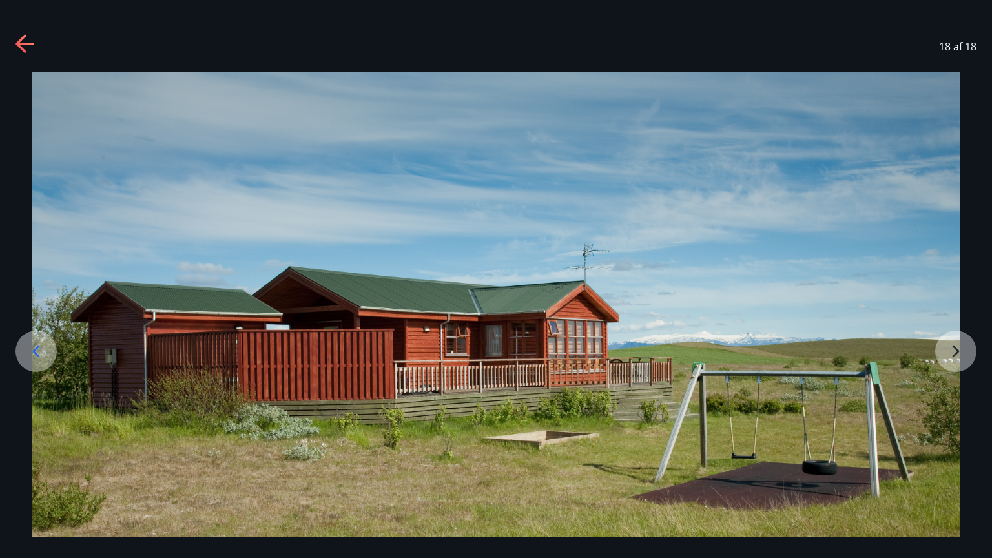
click at [956, 353] on img at bounding box center [496, 330] width 928 height 516
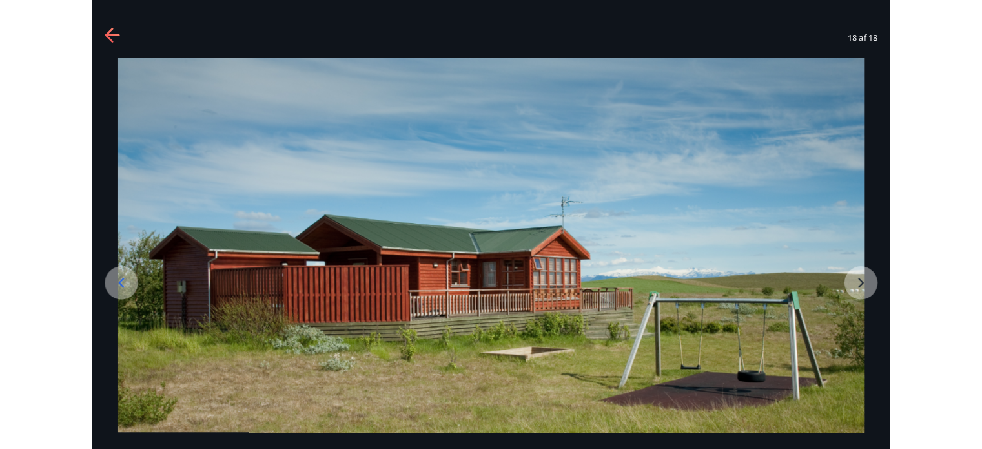
scroll to position [51, 0]
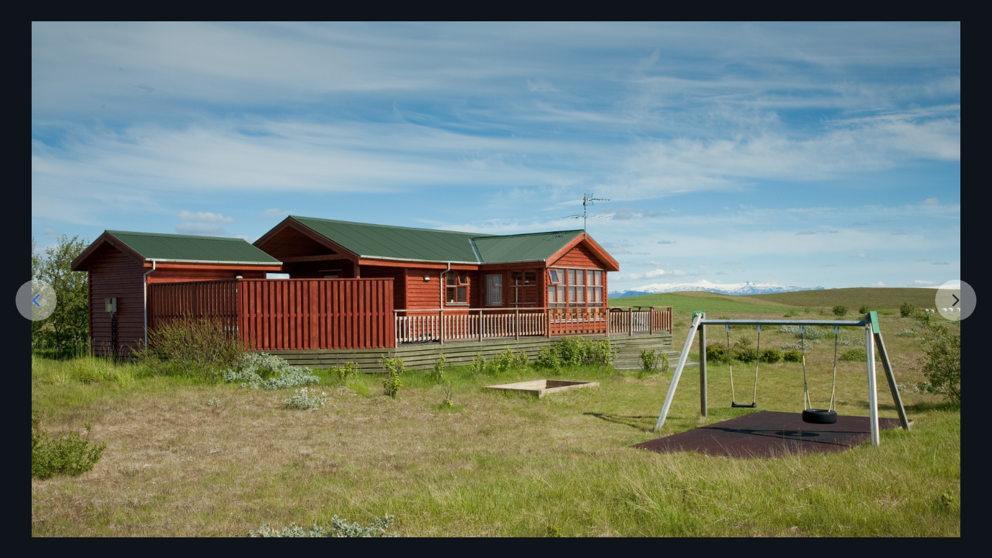
click at [956, 353] on img at bounding box center [496, 279] width 928 height 516
click at [959, 297] on img at bounding box center [496, 279] width 928 height 516
click at [39, 292] on icon at bounding box center [36, 300] width 21 height 21
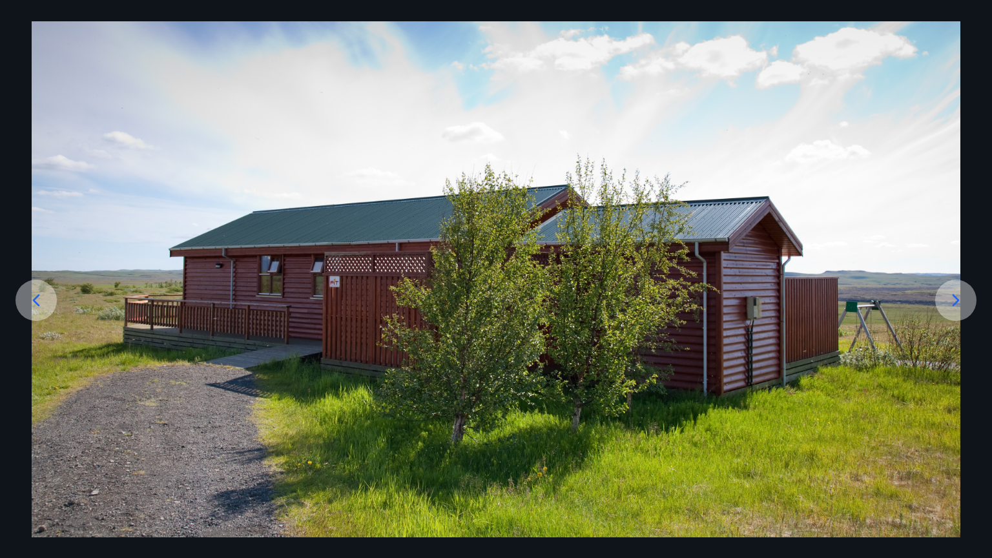
click at [39, 292] on icon at bounding box center [36, 300] width 21 height 21
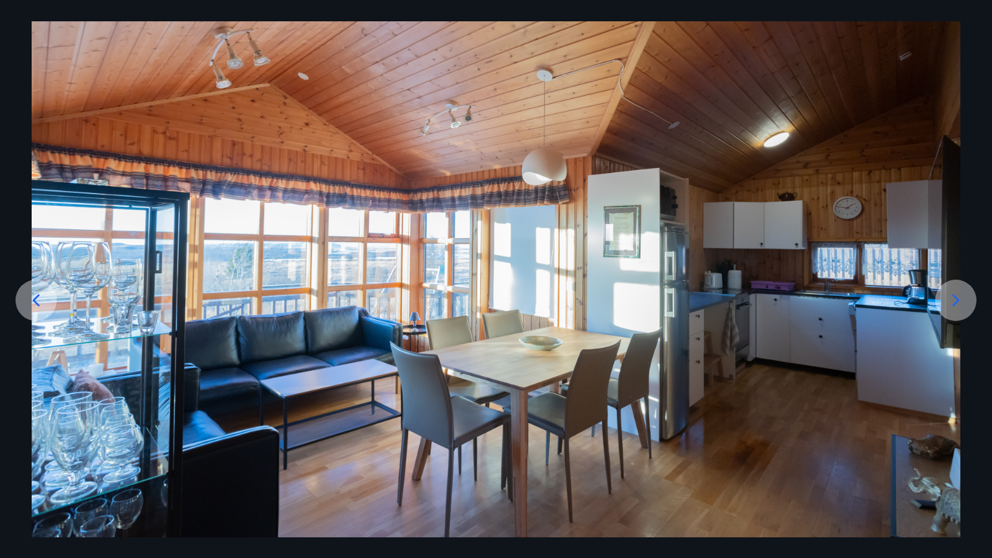
click at [39, 292] on icon at bounding box center [36, 300] width 21 height 21
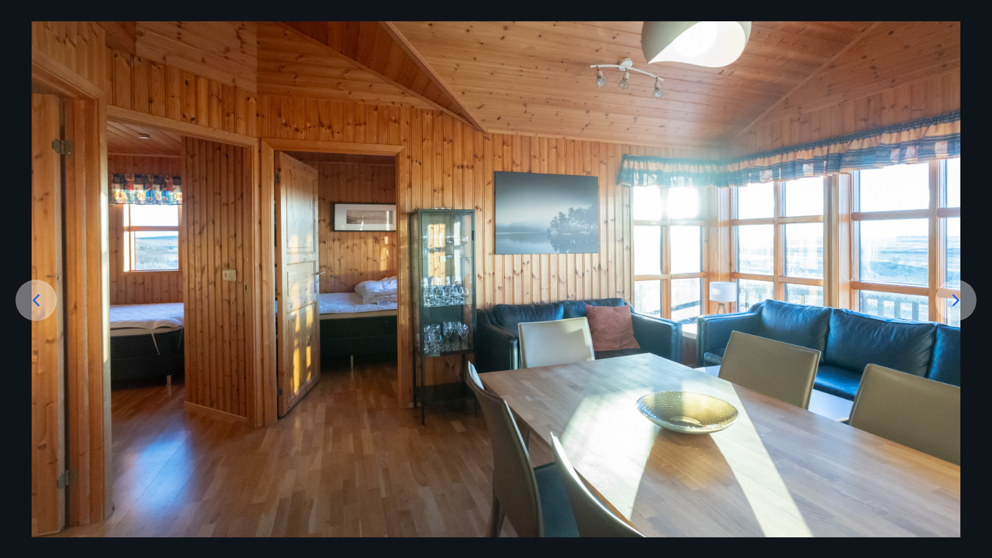
click at [39, 292] on icon at bounding box center [36, 300] width 21 height 21
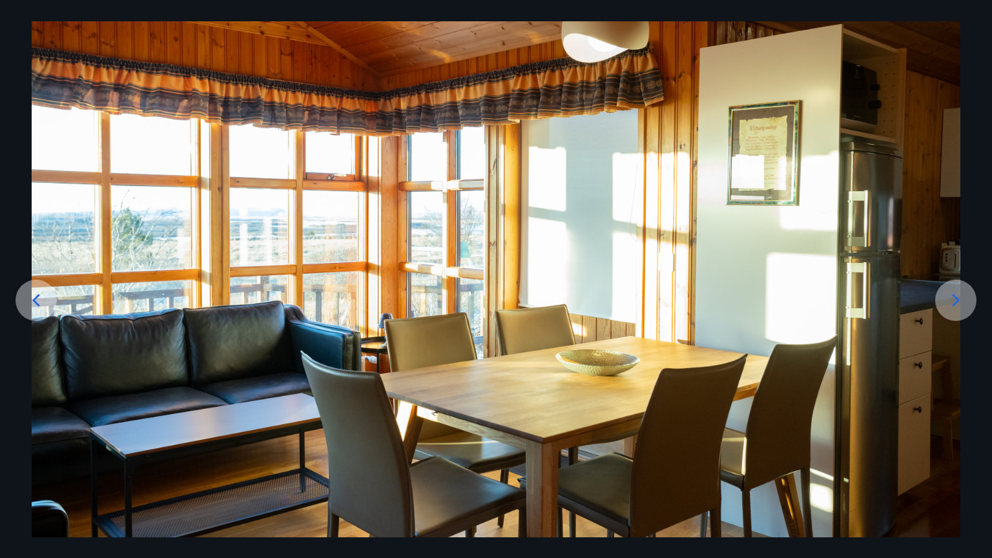
click at [39, 292] on icon at bounding box center [36, 300] width 21 height 21
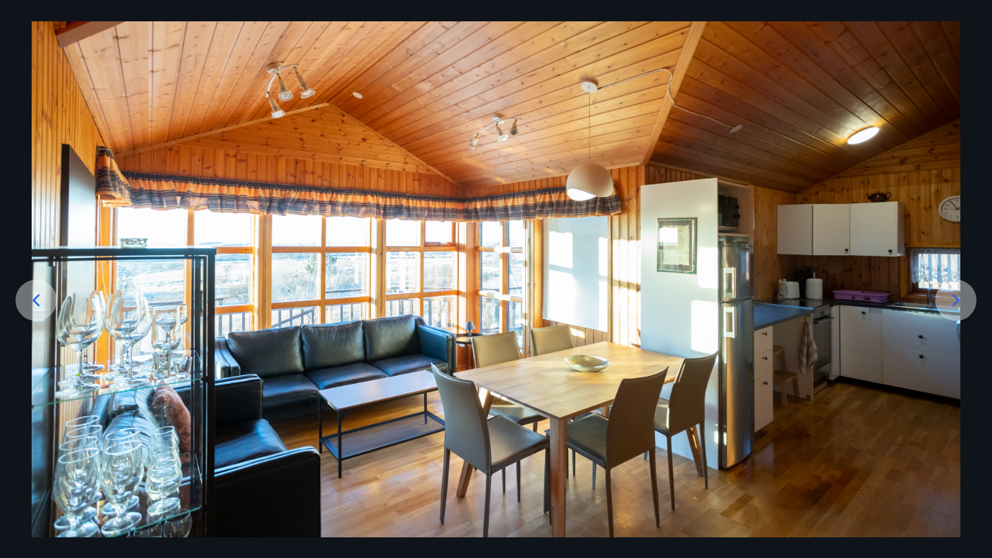
click at [39, 292] on icon at bounding box center [36, 300] width 21 height 21
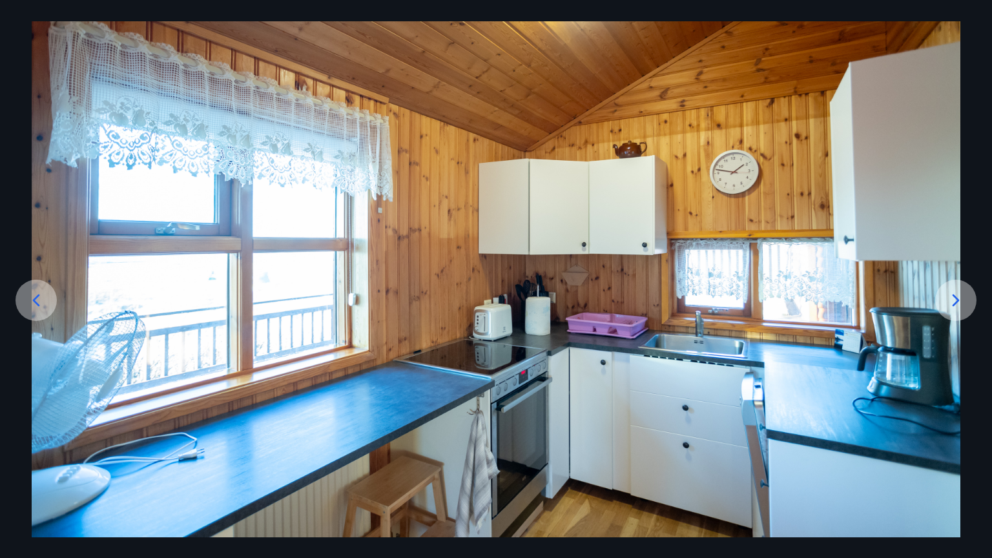
click at [39, 292] on icon at bounding box center [36, 300] width 21 height 21
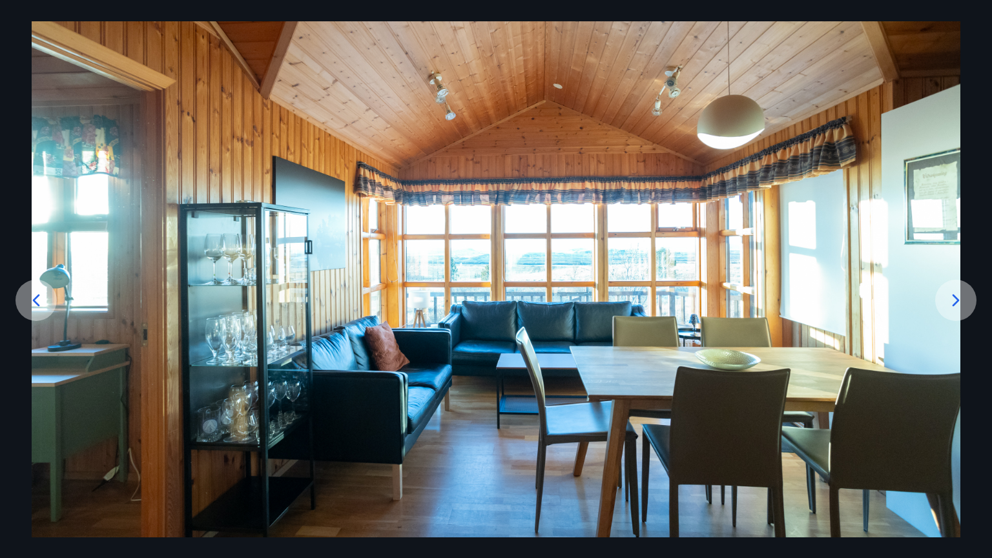
click at [39, 292] on icon at bounding box center [36, 300] width 21 height 21
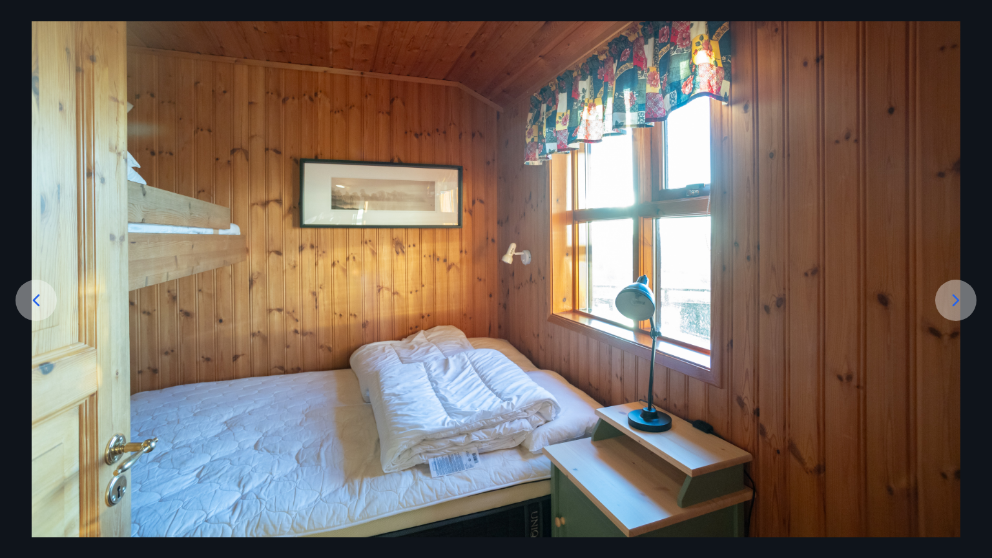
click at [39, 292] on icon at bounding box center [36, 300] width 21 height 21
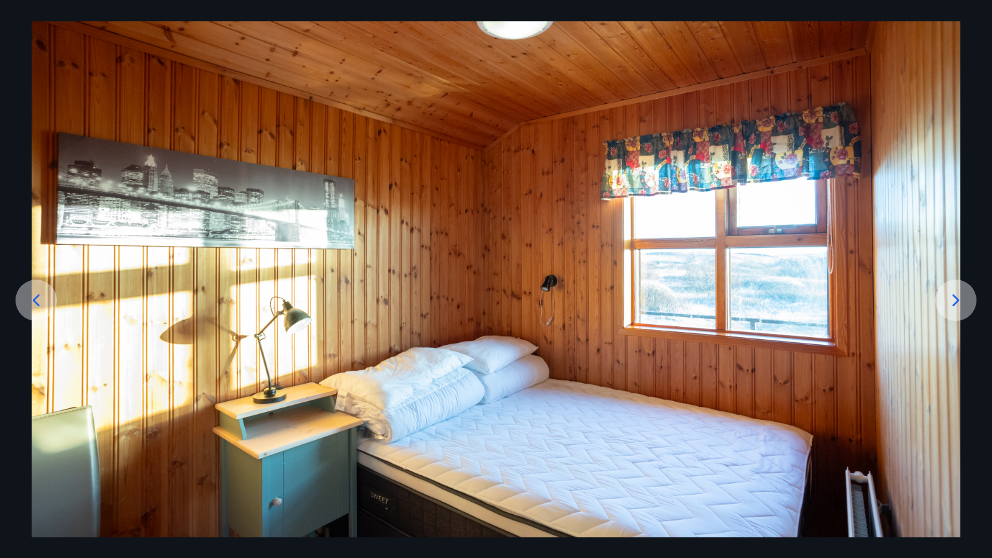
click at [39, 292] on icon at bounding box center [36, 300] width 21 height 21
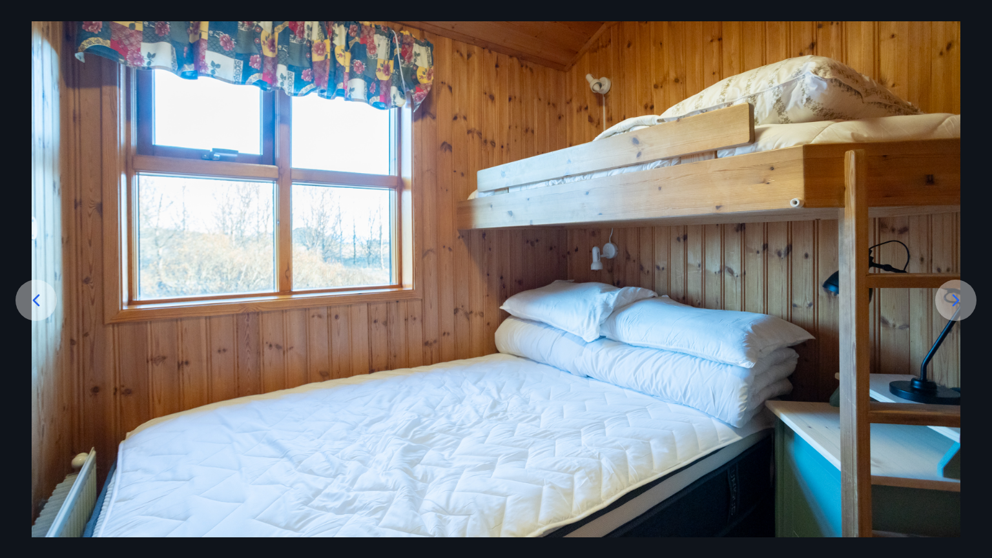
click at [39, 292] on icon at bounding box center [36, 300] width 21 height 21
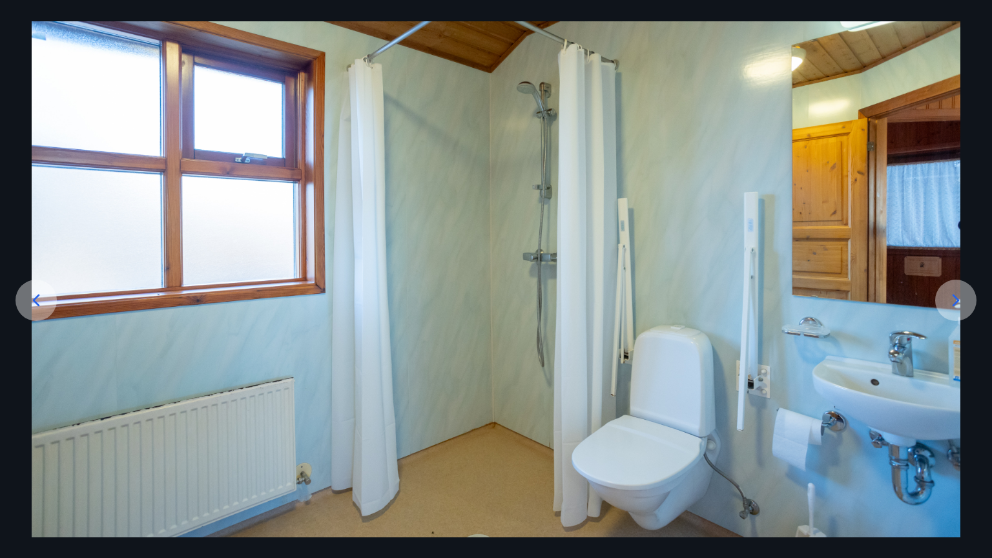
click at [39, 292] on icon at bounding box center [36, 300] width 21 height 21
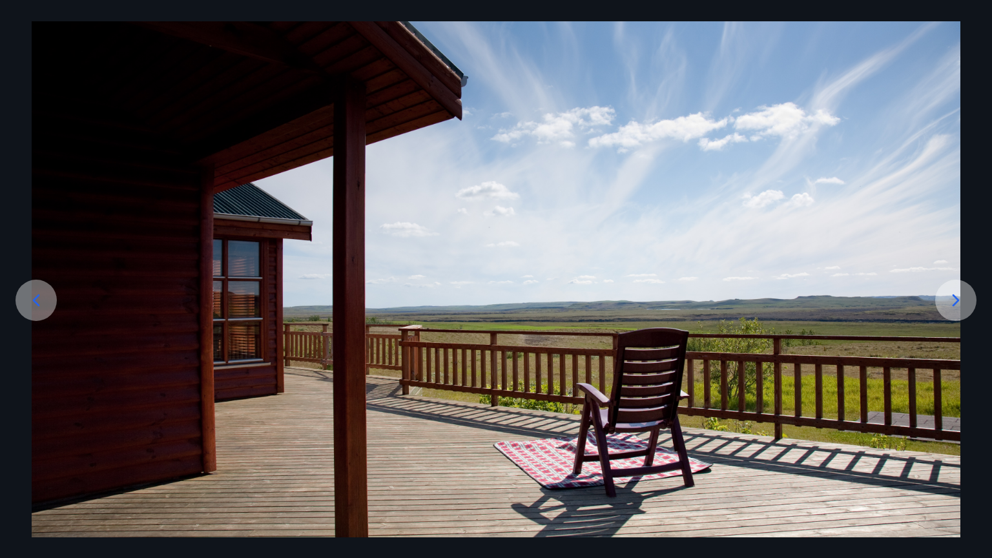
click at [39, 292] on icon at bounding box center [36, 300] width 21 height 21
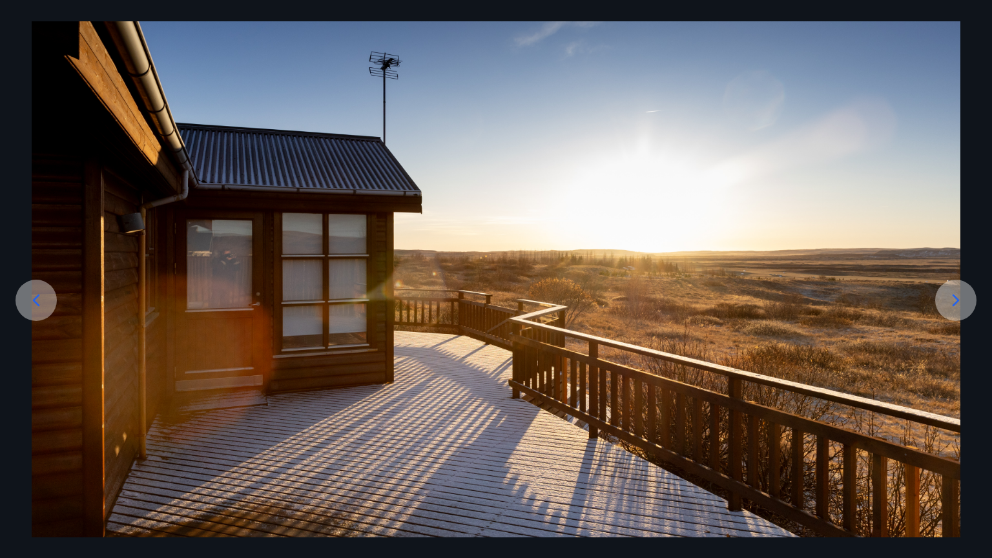
click at [39, 292] on icon at bounding box center [36, 300] width 21 height 21
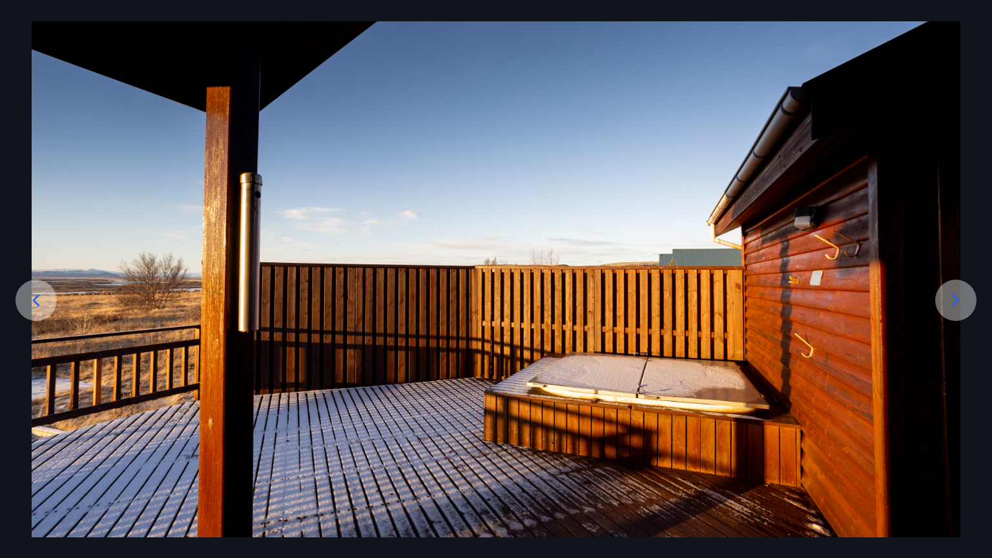
click at [36, 292] on icon at bounding box center [36, 300] width 21 height 21
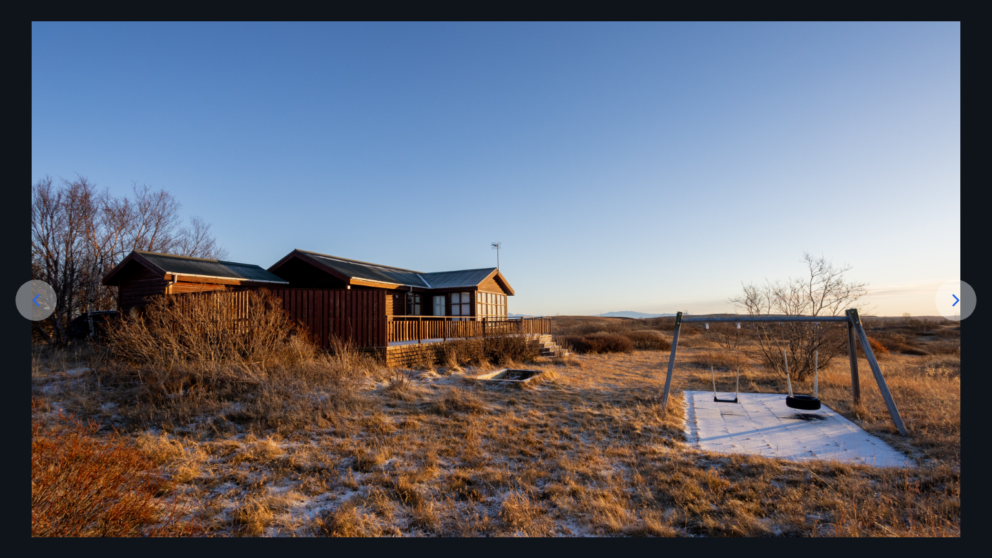
click at [36, 292] on icon at bounding box center [36, 300] width 21 height 21
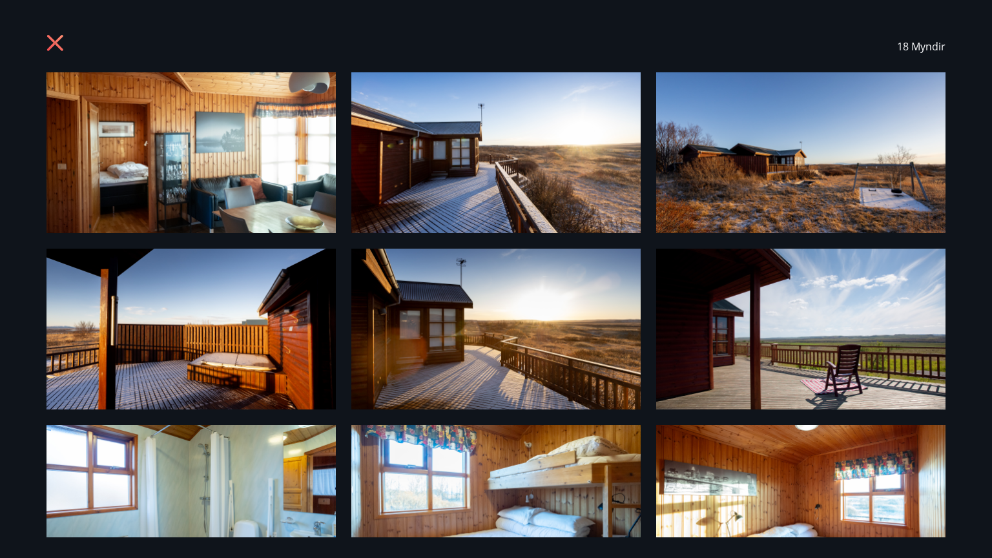
click at [62, 46] on icon at bounding box center [56, 44] width 21 height 21
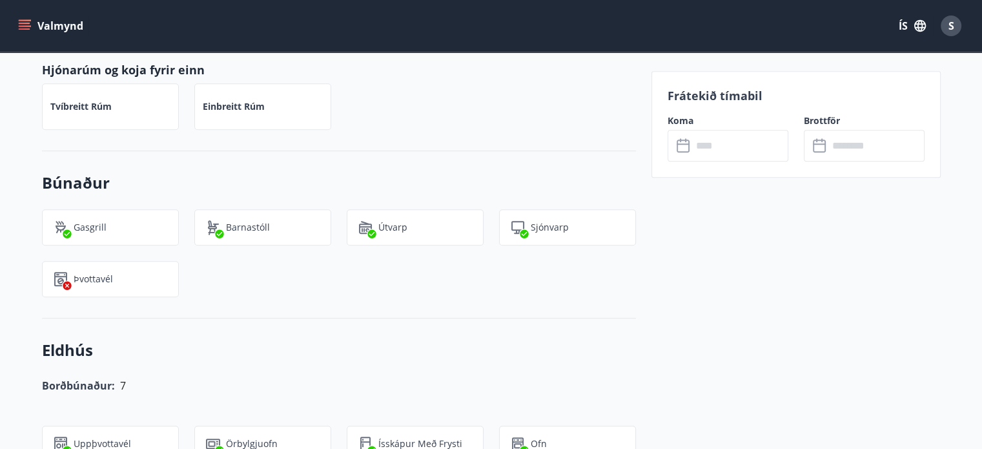
scroll to position [802, 0]
